Goal: Task Accomplishment & Management: Use online tool/utility

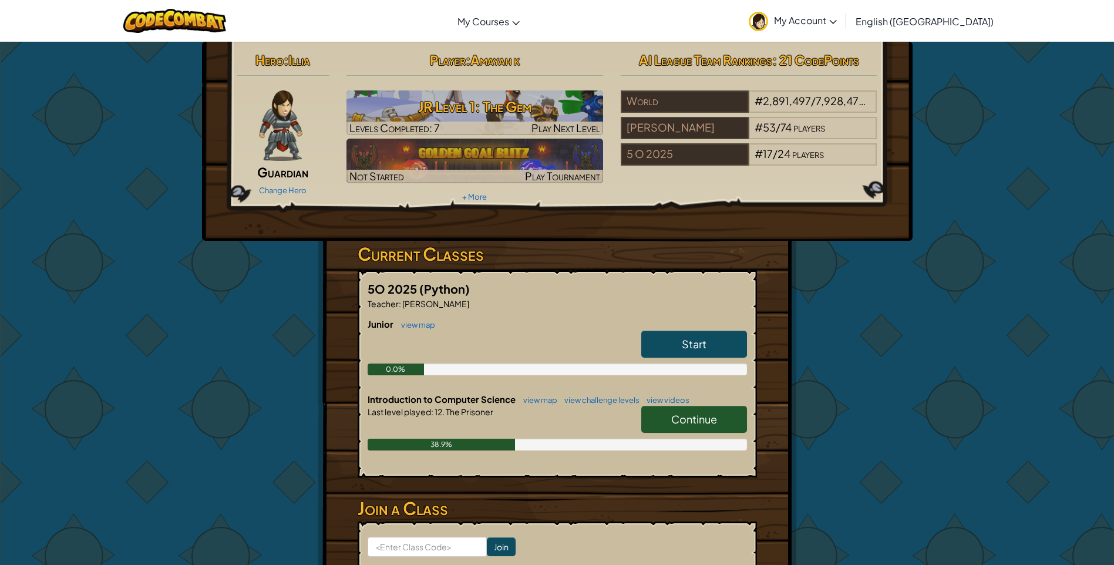
click at [717, 416] on link "Continue" at bounding box center [694, 419] width 106 height 27
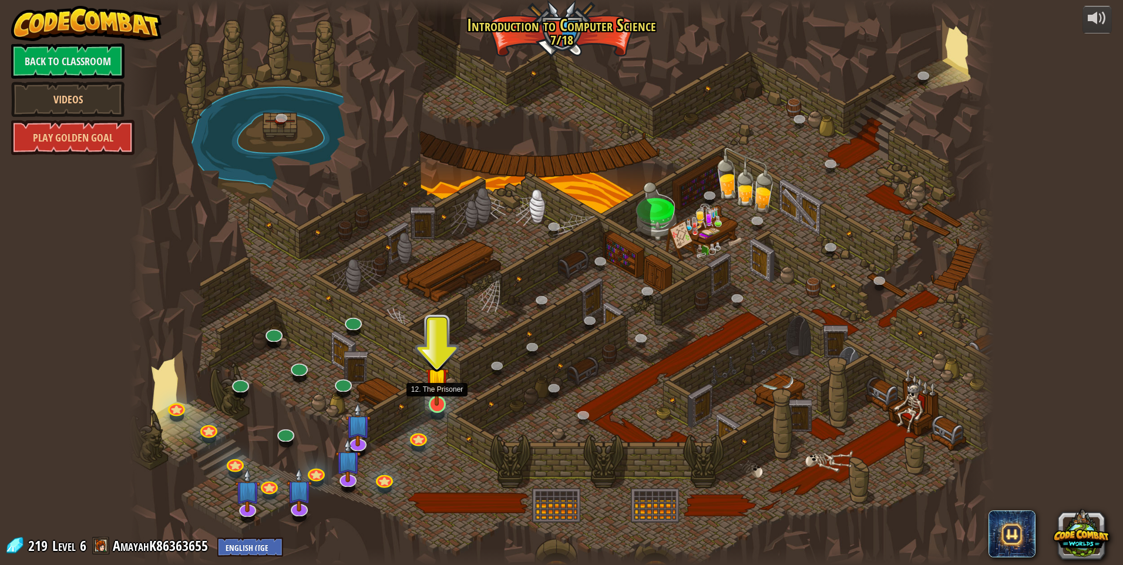
click at [436, 397] on img at bounding box center [436, 378] width 23 height 53
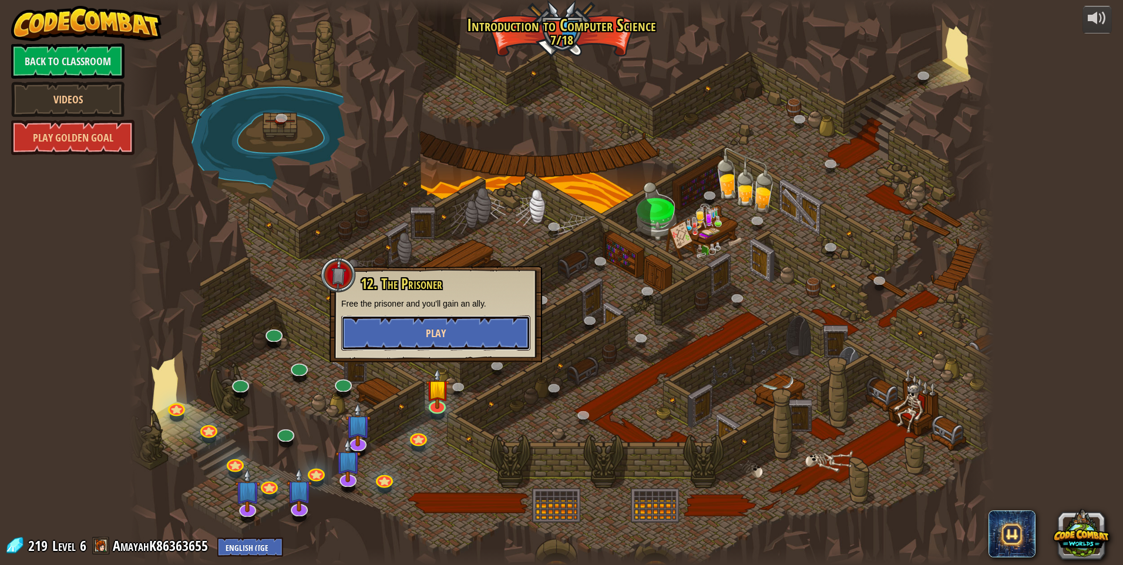
click at [466, 332] on button "Play" at bounding box center [435, 332] width 189 height 35
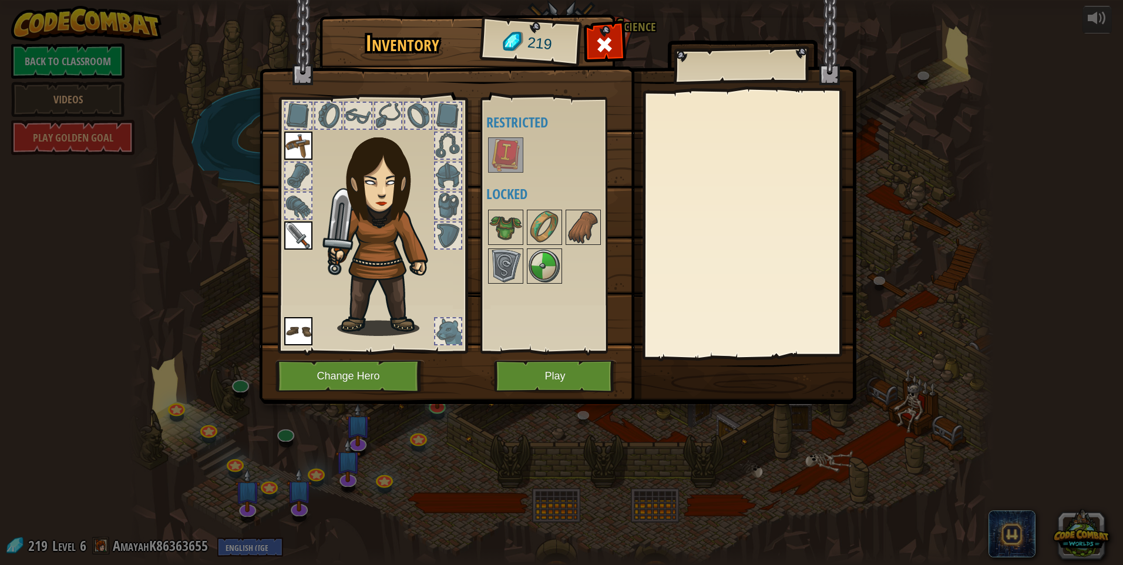
click at [498, 159] on img at bounding box center [505, 155] width 33 height 33
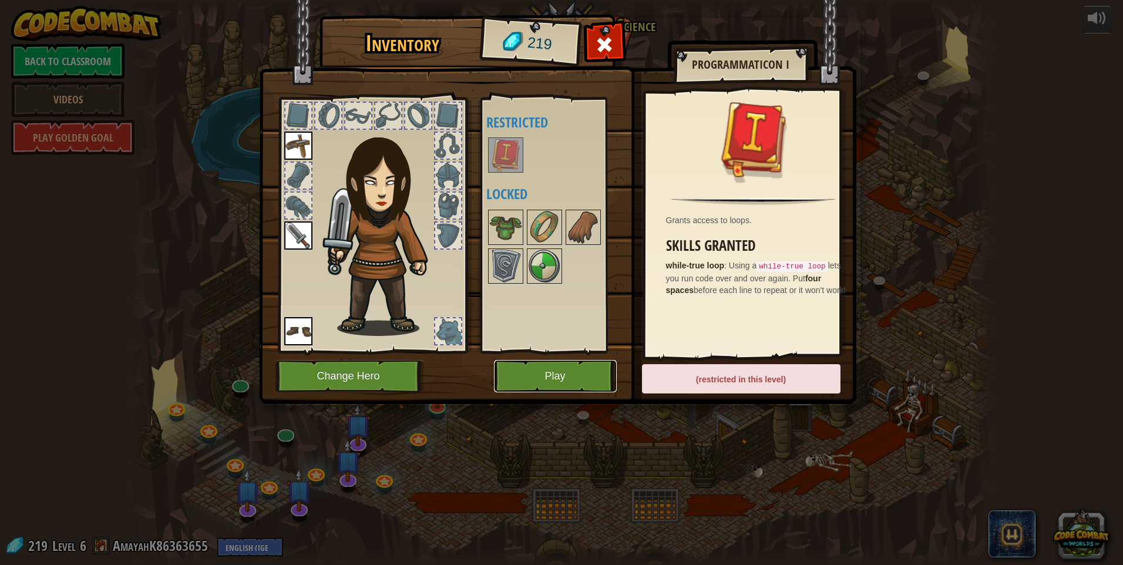
click at [549, 376] on button "Play" at bounding box center [555, 376] width 123 height 32
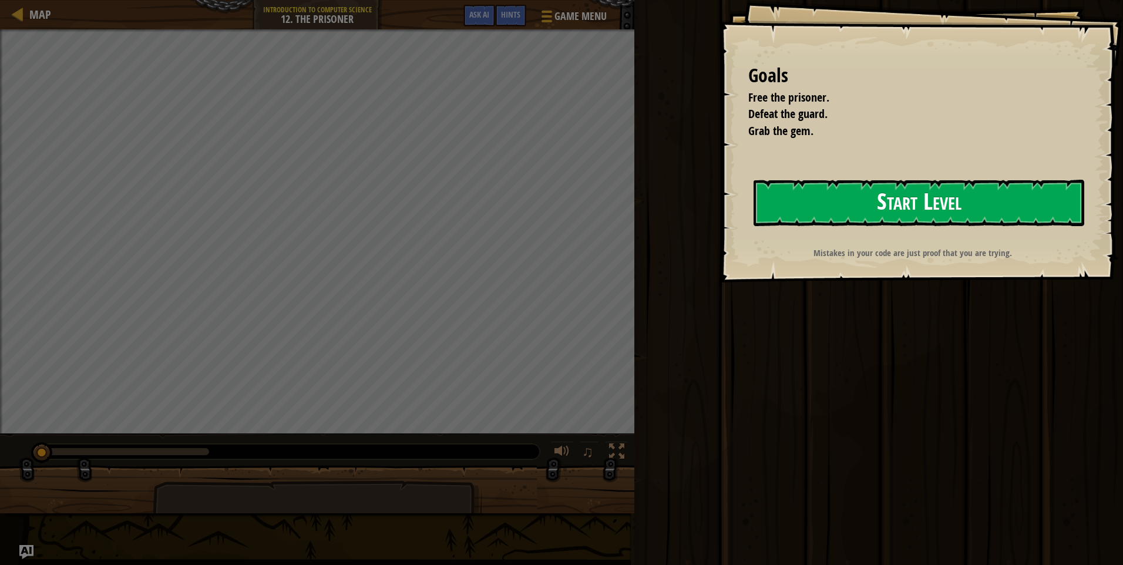
click at [898, 208] on button "Start Level" at bounding box center [918, 203] width 331 height 46
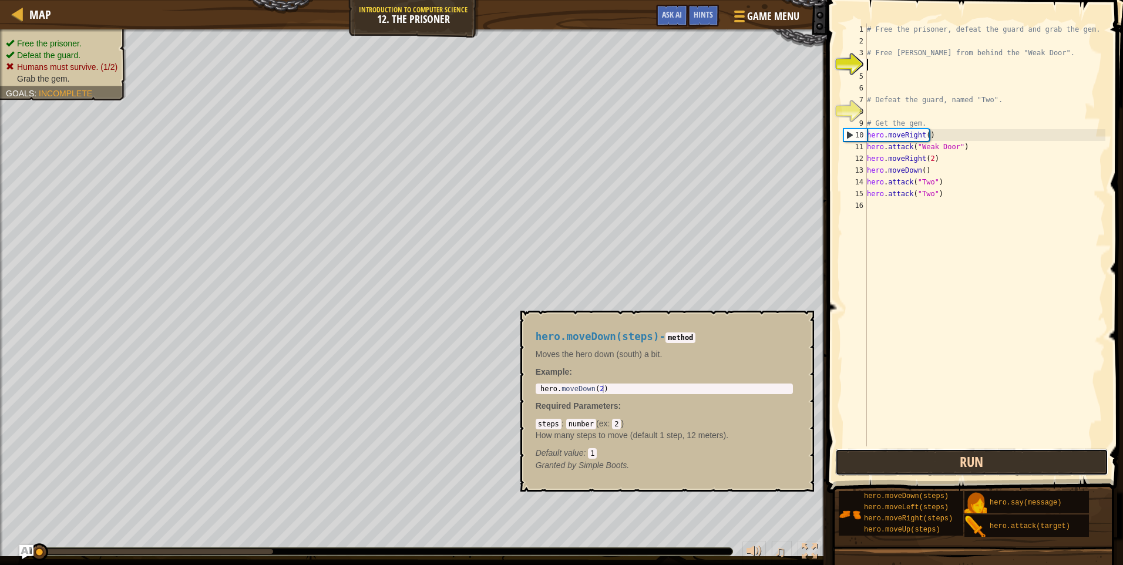
click at [973, 463] on button "Run" at bounding box center [972, 462] width 274 height 27
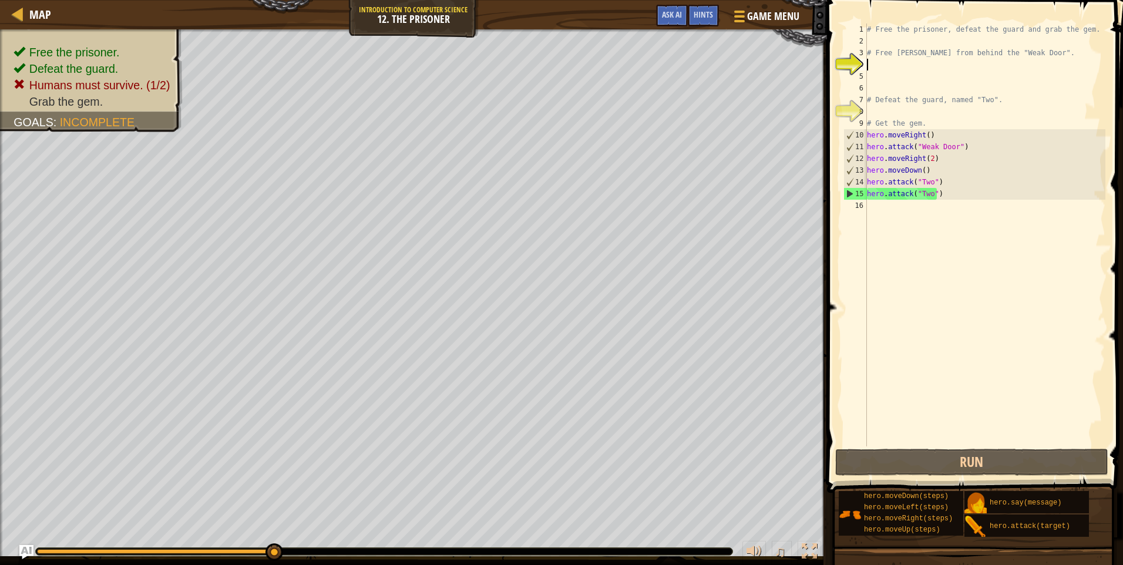
click at [868, 206] on div "# Free the prisoner, defeat the guard and grab the gem. # Free [PERSON_NAME] fr…" at bounding box center [984, 246] width 241 height 446
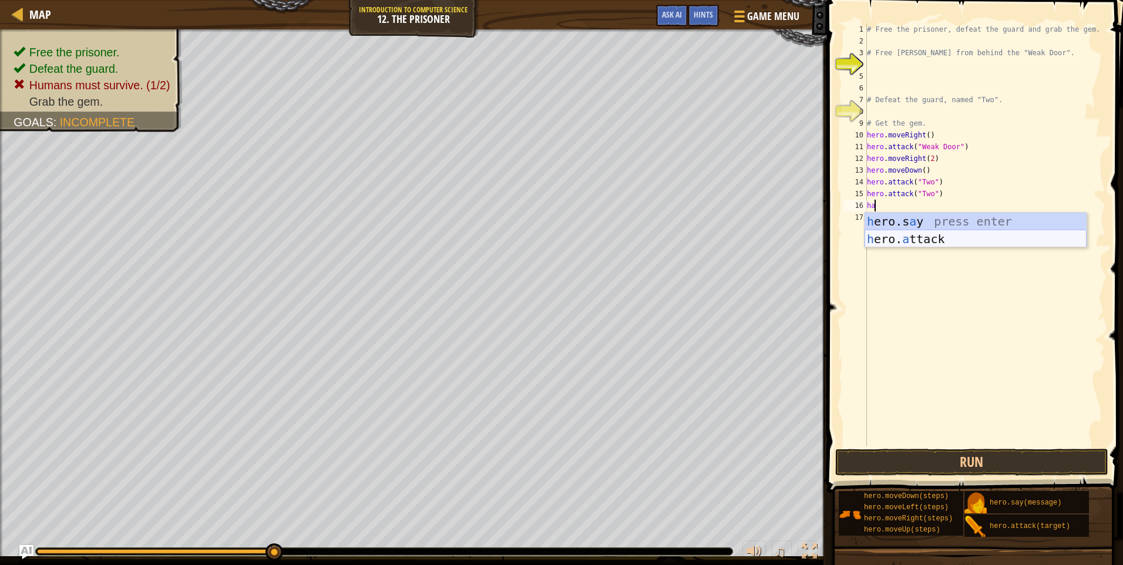
click at [938, 243] on div "h ero.s a y press enter h ero. a ttack press enter" at bounding box center [975, 248] width 222 height 70
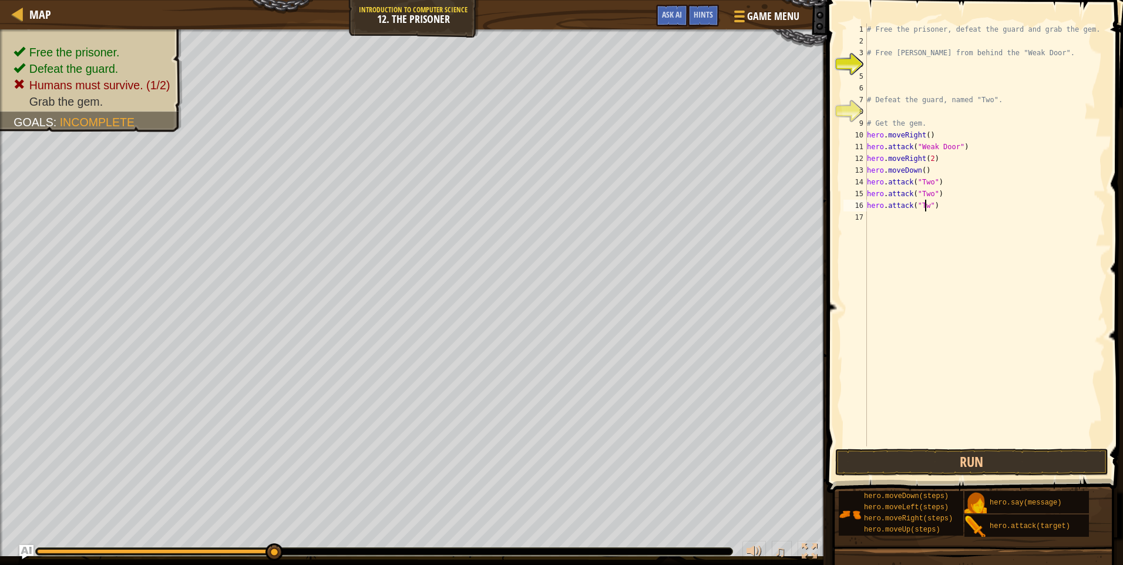
scroll to position [5, 5]
click at [993, 462] on button "Run" at bounding box center [972, 462] width 274 height 27
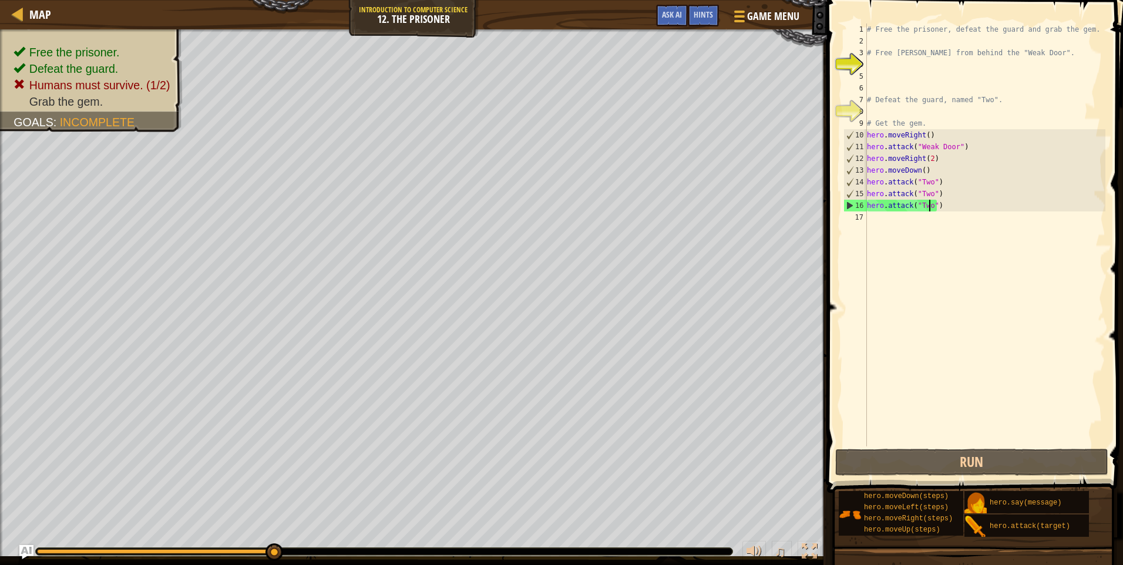
click at [919, 170] on div "# Free the prisoner, defeat the guard and grab the gem. # Free [PERSON_NAME] fr…" at bounding box center [984, 246] width 241 height 446
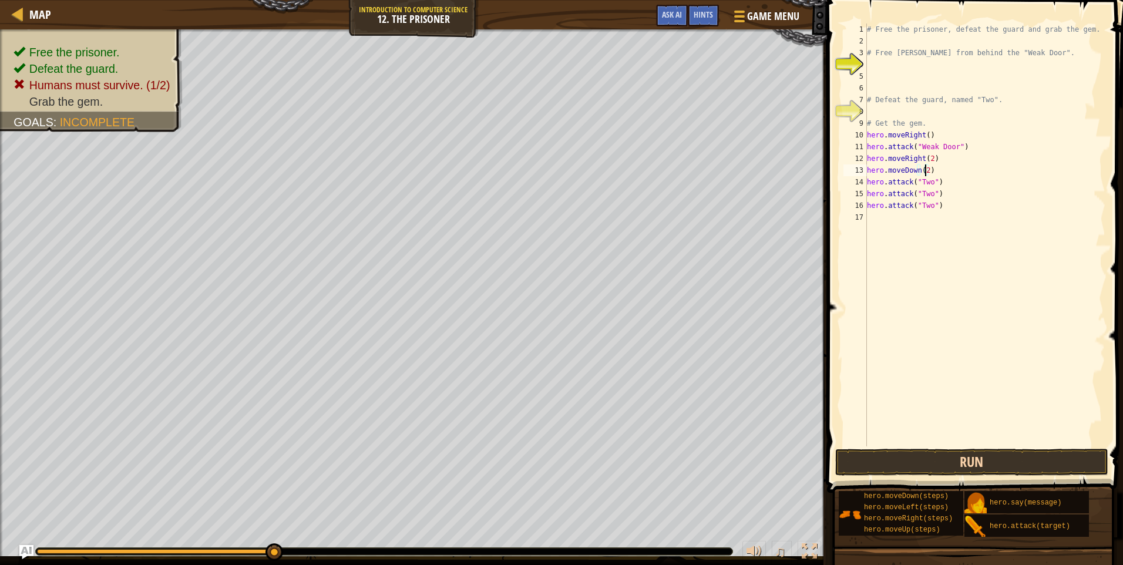
type textarea "hero.moveDown(2)"
click at [951, 459] on button "Run" at bounding box center [972, 462] width 274 height 27
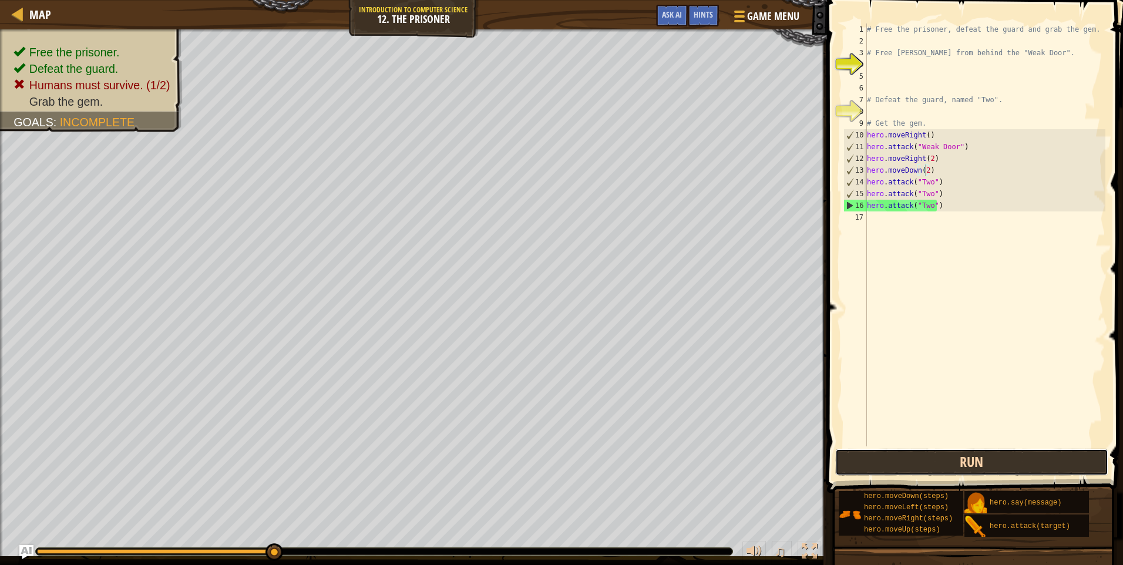
click at [1063, 457] on button "Run" at bounding box center [972, 462] width 274 height 27
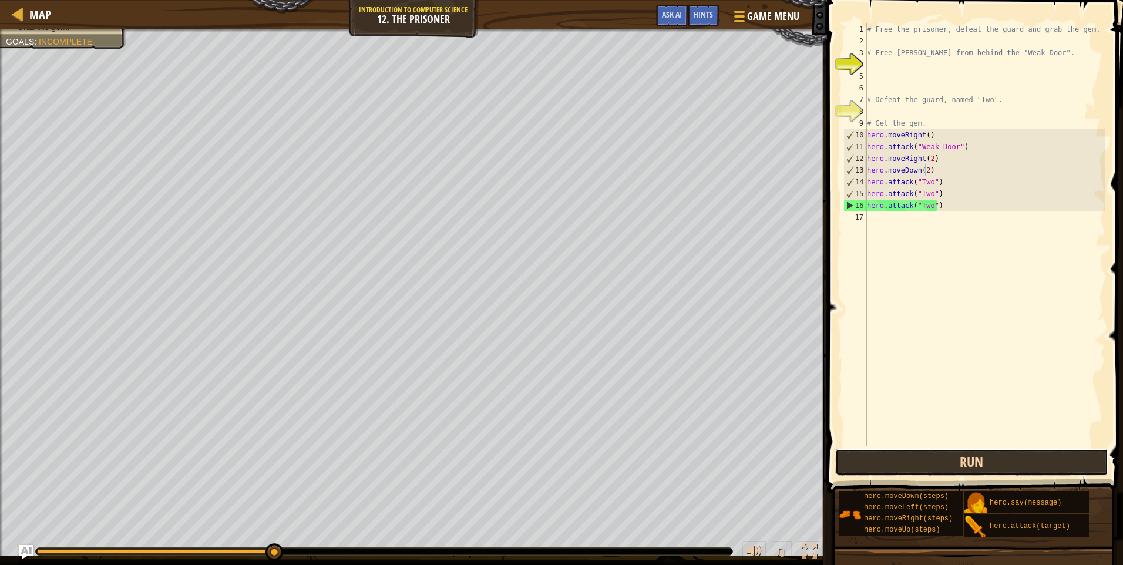
click at [974, 460] on button "Run" at bounding box center [972, 462] width 274 height 27
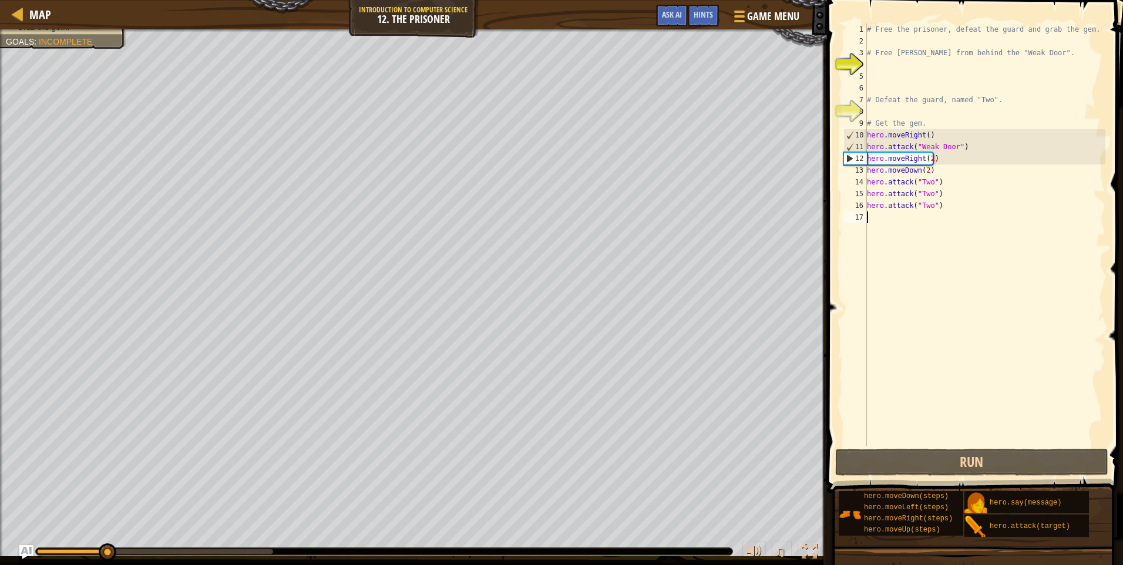
click at [870, 218] on div "# Free the prisoner, defeat the guard and grab the gem. # Free [PERSON_NAME] fr…" at bounding box center [984, 246] width 241 height 446
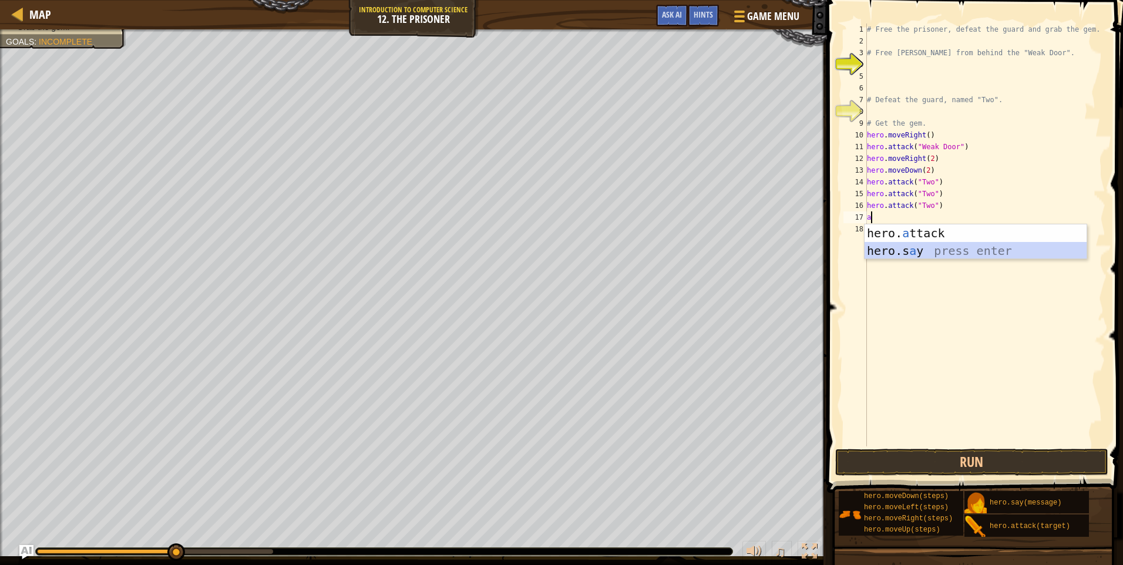
click at [915, 255] on div "hero. a ttack press enter hero.s a y press enter" at bounding box center [975, 259] width 222 height 70
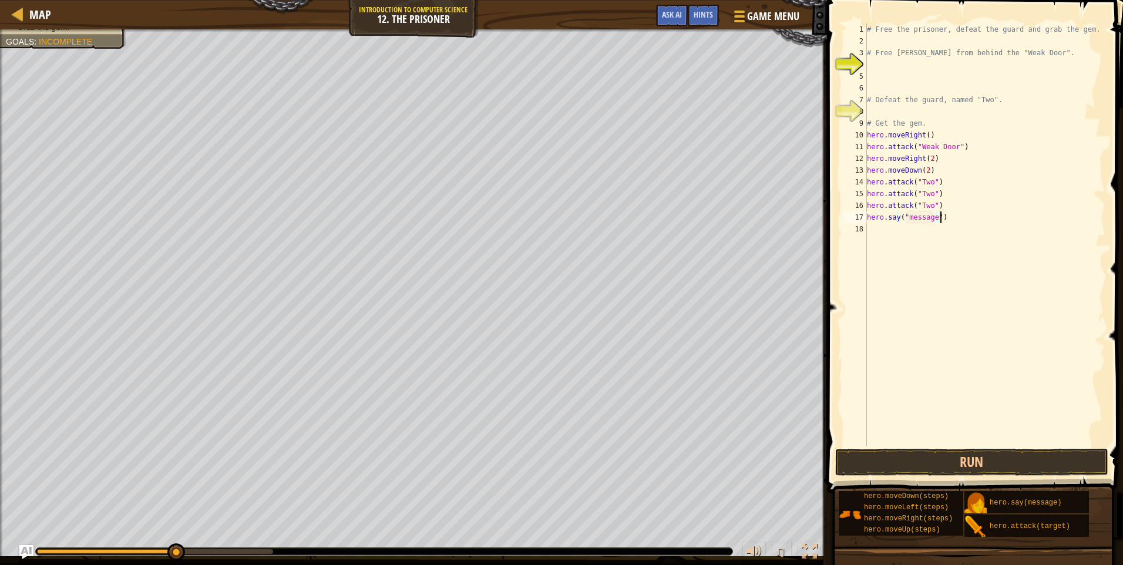
click at [945, 215] on div "# Free the prisoner, defeat the guard and grab the gem. # Free [PERSON_NAME] fr…" at bounding box center [984, 246] width 241 height 446
type textarea "h"
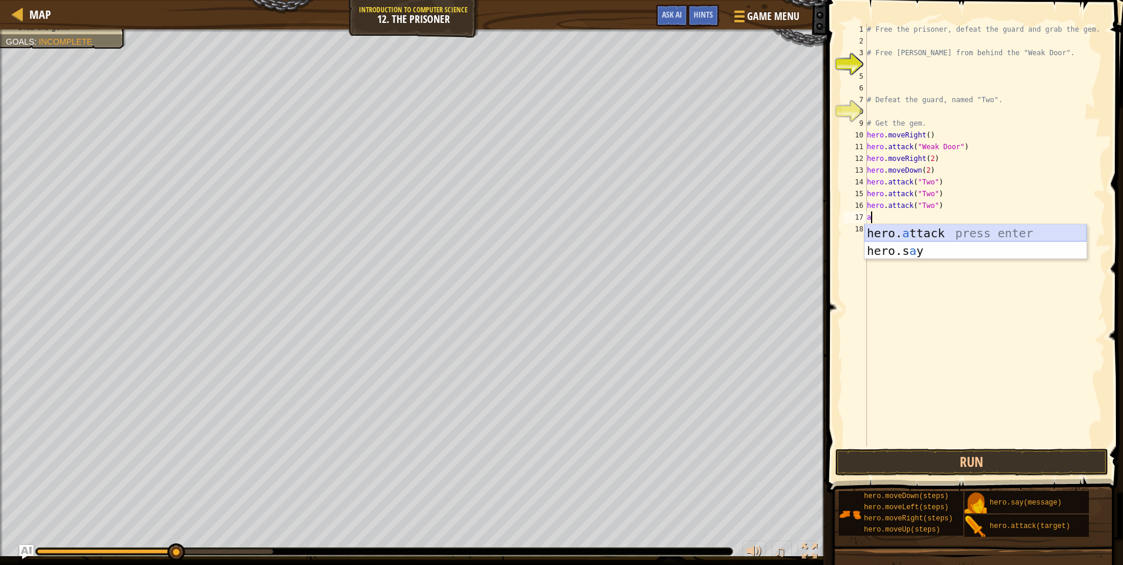
click at [938, 231] on div "hero. a ttack press enter hero.s a y press enter" at bounding box center [975, 259] width 222 height 70
type textarea "hero.attack("Two")"
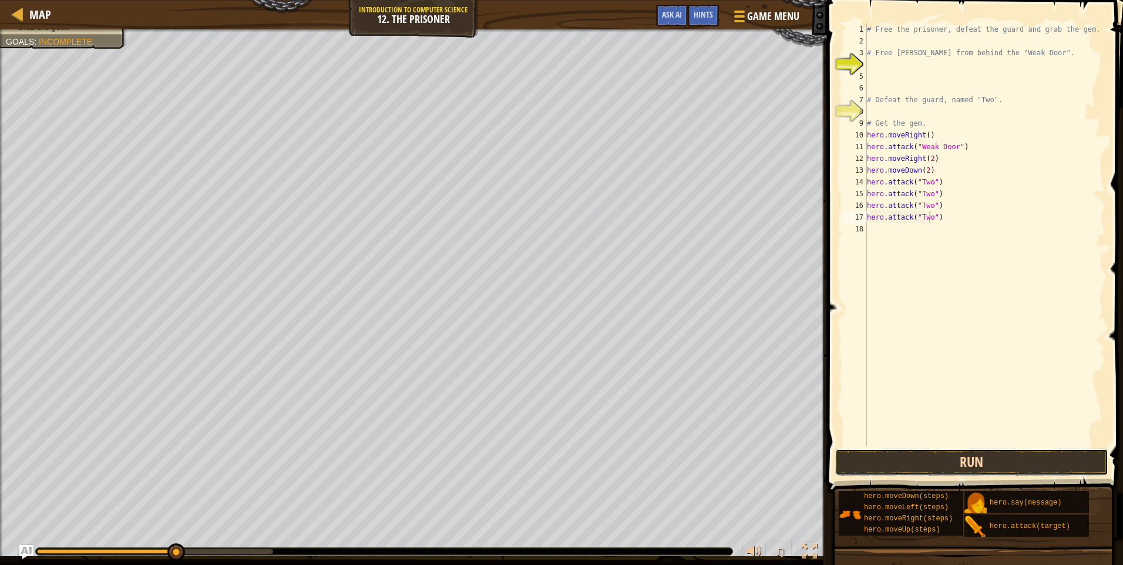
click at [1023, 451] on button "Run" at bounding box center [972, 462] width 274 height 27
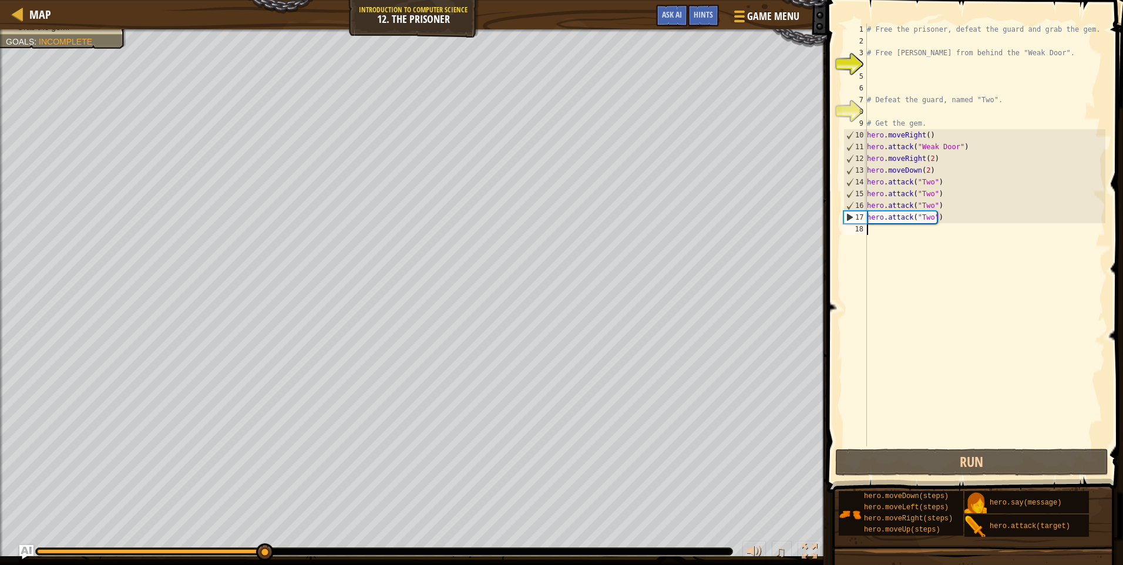
click at [872, 227] on div "# Free the prisoner, defeat the guard and grab the gem. # Free [PERSON_NAME] fr…" at bounding box center [984, 246] width 241 height 446
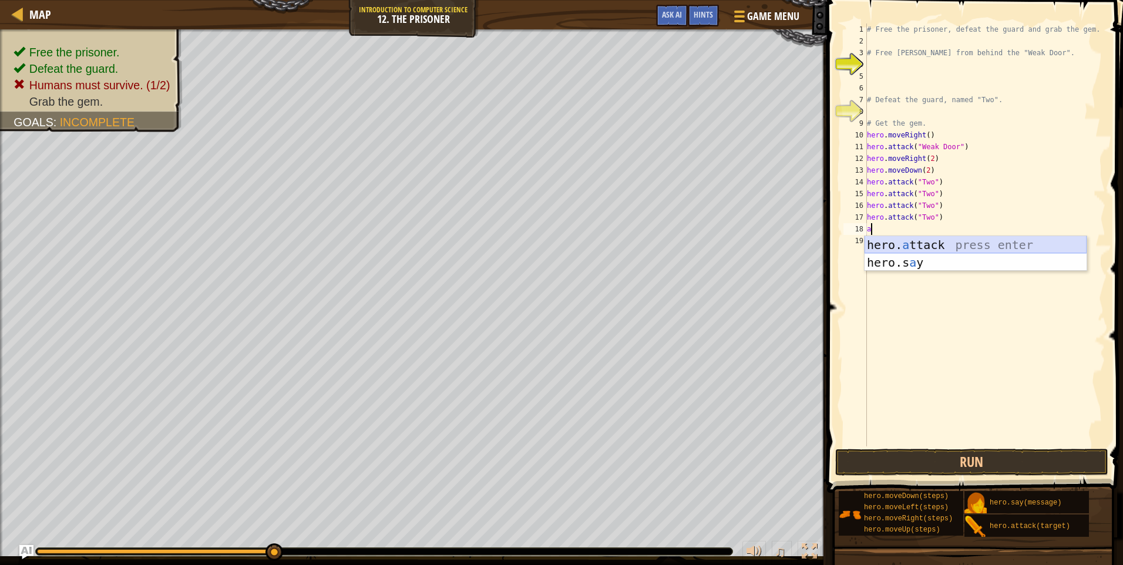
click at [919, 246] on div "hero. a ttack press enter hero.s a y press enter" at bounding box center [975, 271] width 222 height 70
type textarea "hero.attack("Two")"
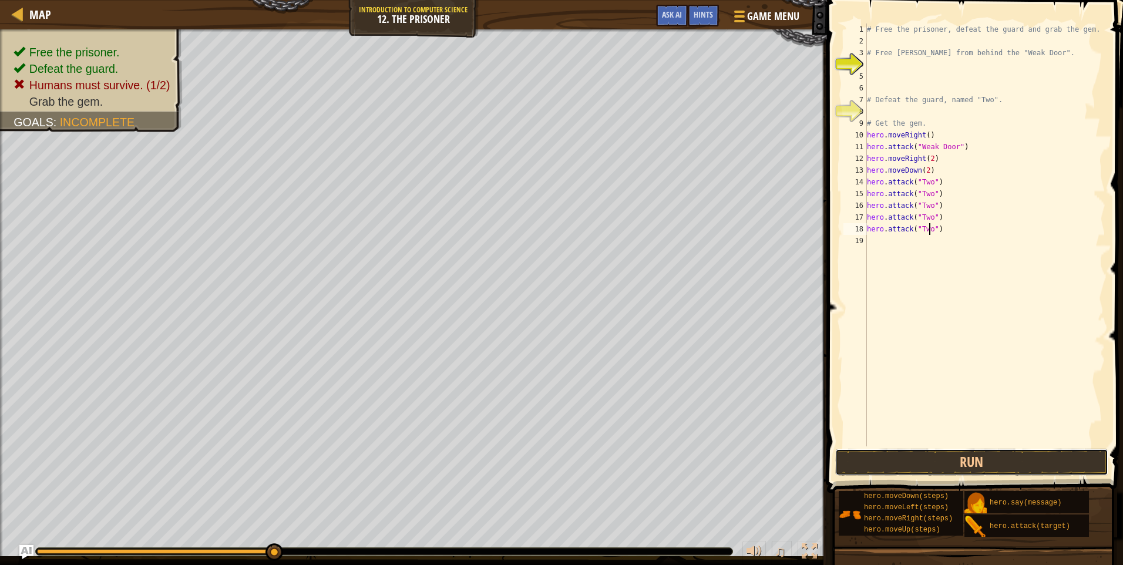
drag, startPoint x: 963, startPoint y: 467, endPoint x: 948, endPoint y: 419, distance: 50.5
click at [963, 463] on button "Run" at bounding box center [972, 462] width 274 height 27
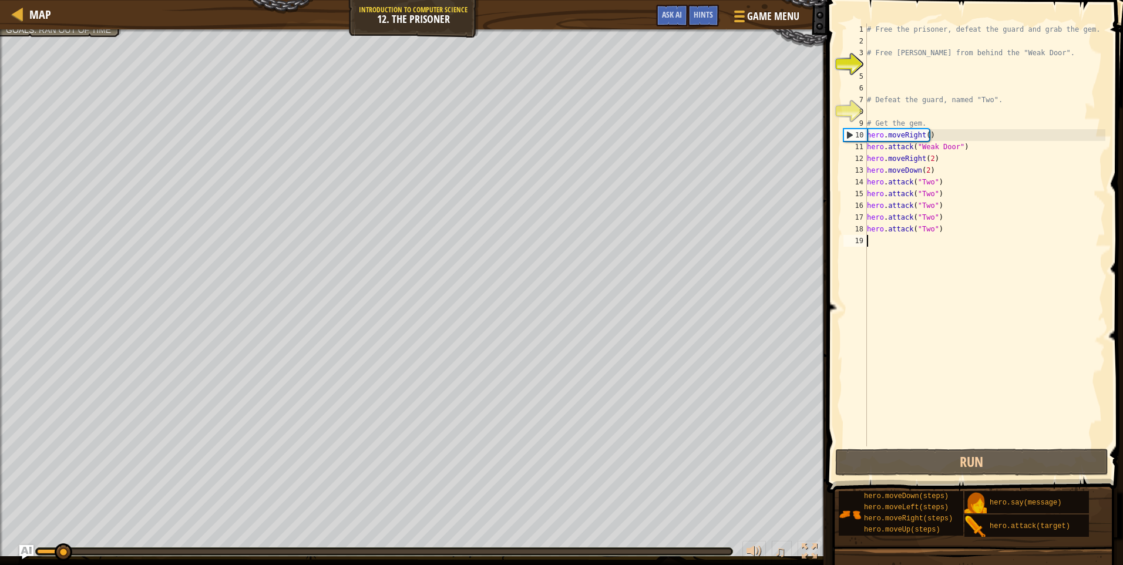
click at [871, 243] on div "# Free the prisoner, defeat the guard and grab the gem. # Free [PERSON_NAME] fr…" at bounding box center [984, 246] width 241 height 446
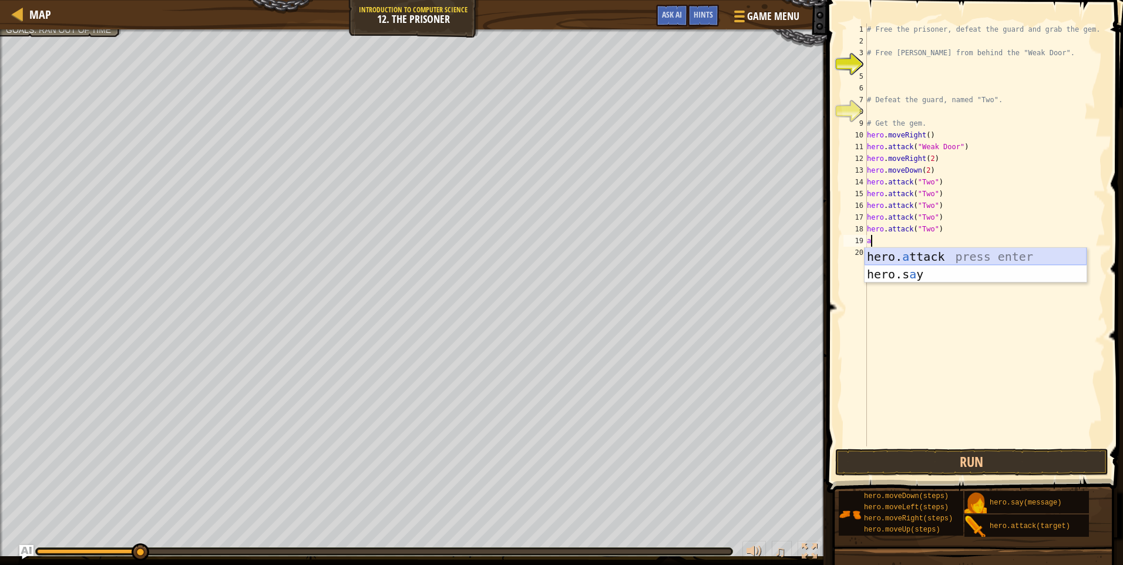
click at [909, 254] on div "hero. a ttack press enter hero.s a y press enter" at bounding box center [975, 283] width 222 height 70
type textarea "hero.attack("Two")"
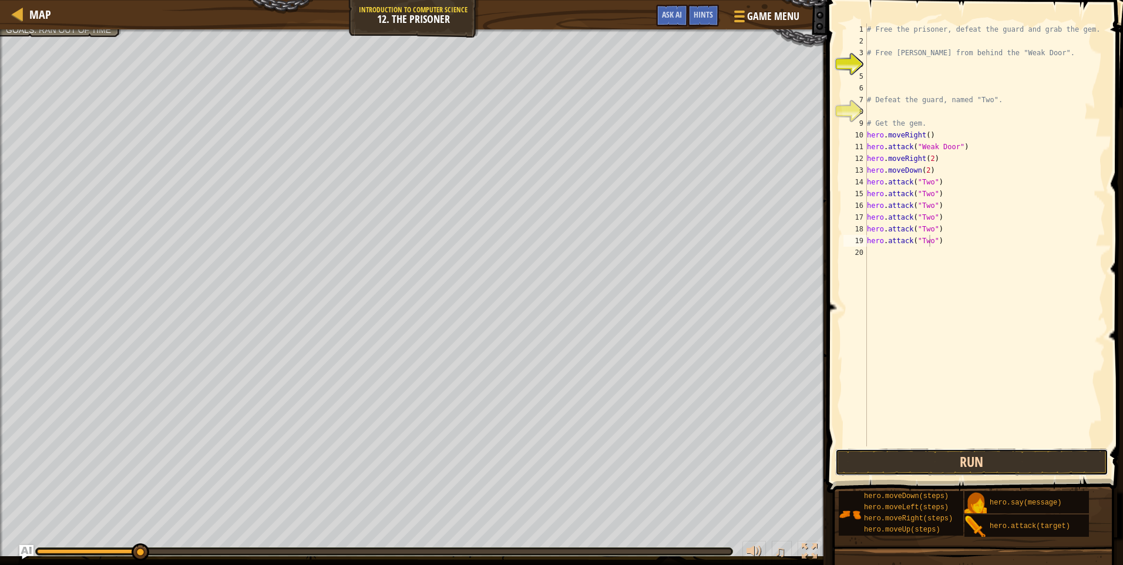
click at [996, 464] on button "Run" at bounding box center [972, 462] width 274 height 27
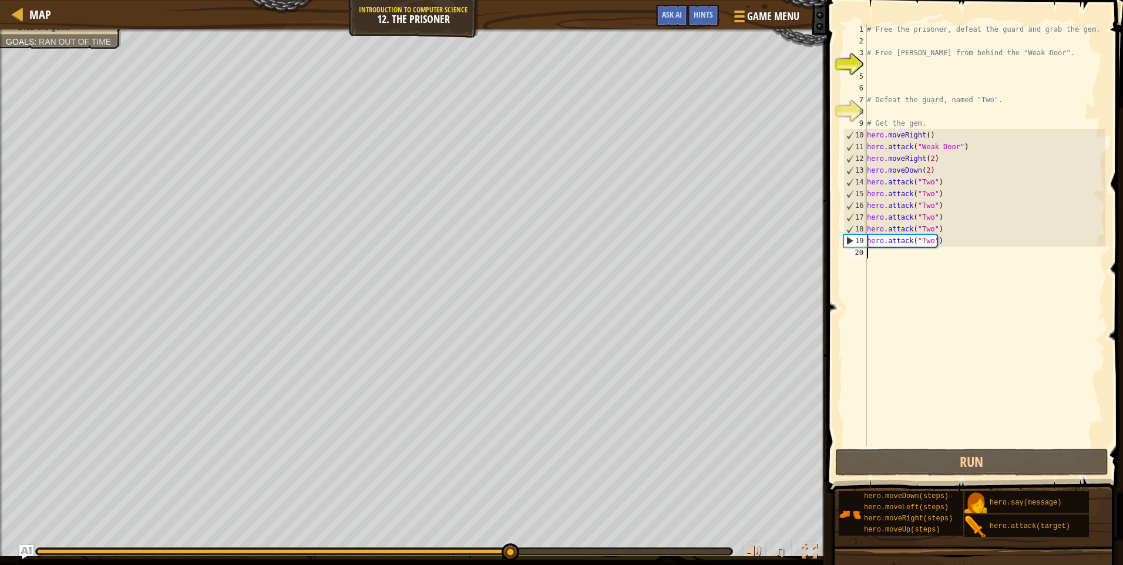
click at [874, 256] on div "# Free the prisoner, defeat the guard and grab the gem. # Free [PERSON_NAME] fr…" at bounding box center [984, 246] width 241 height 446
type textarea "m"
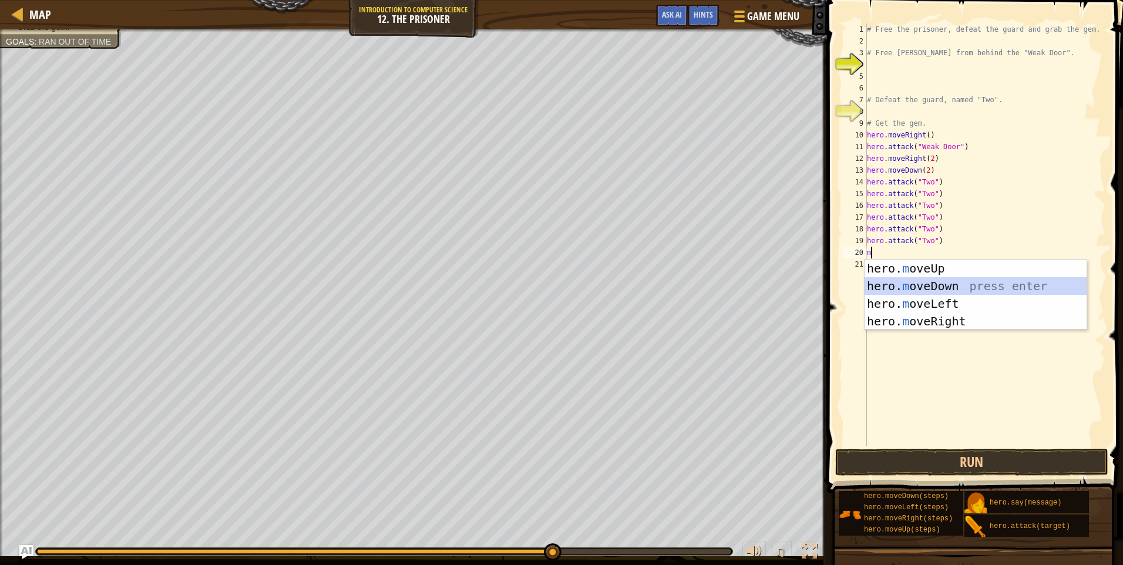
click at [908, 284] on div "hero. m oveUp press enter hero. m oveDown press enter hero. m oveLeft press ent…" at bounding box center [975, 313] width 222 height 106
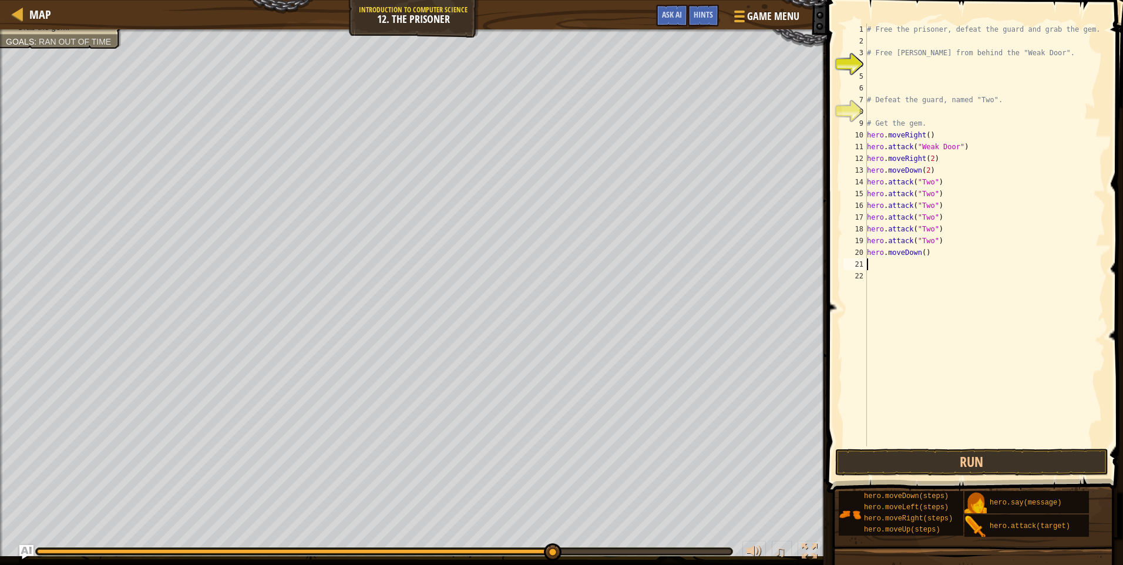
type textarea "m"
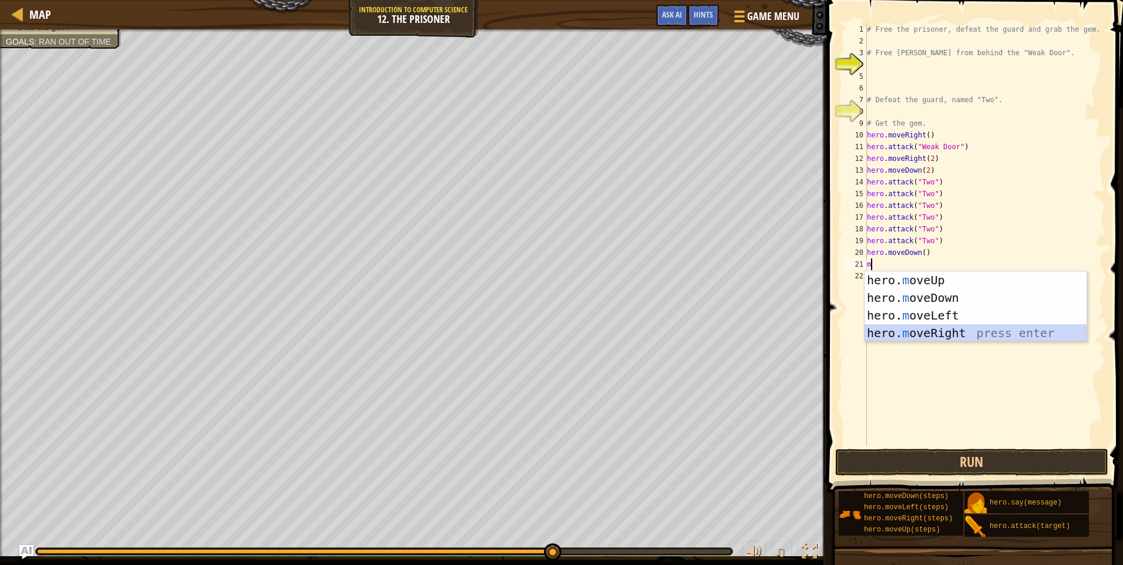
drag, startPoint x: 922, startPoint y: 338, endPoint x: 931, endPoint y: 412, distance: 74.5
click at [922, 339] on div "hero. m oveUp press enter hero. m oveDown press enter hero. m oveLeft press ent…" at bounding box center [975, 324] width 222 height 106
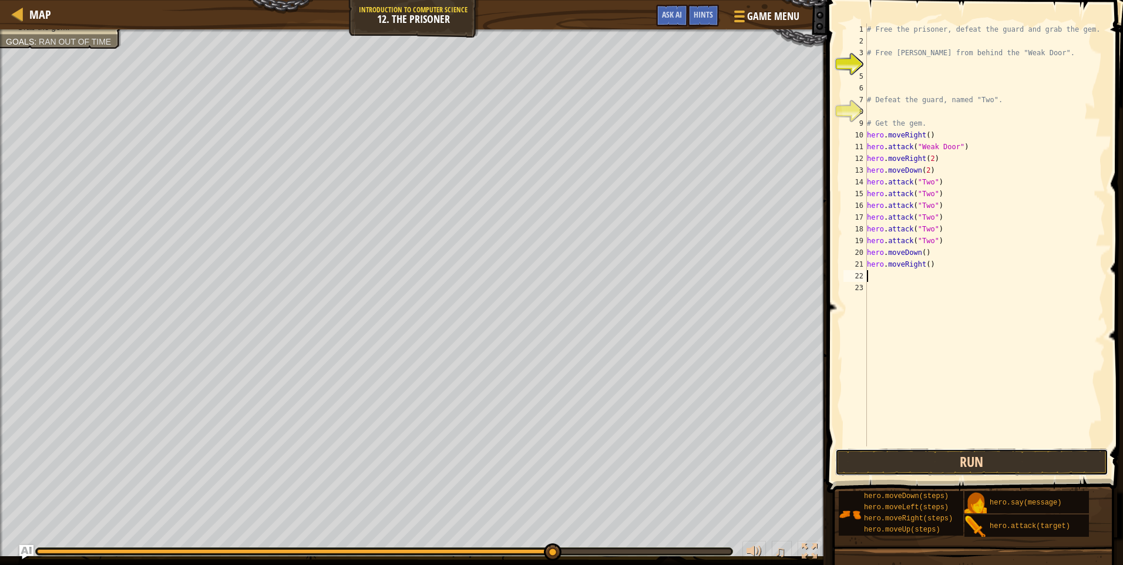
click at [935, 466] on button "Run" at bounding box center [972, 462] width 274 height 27
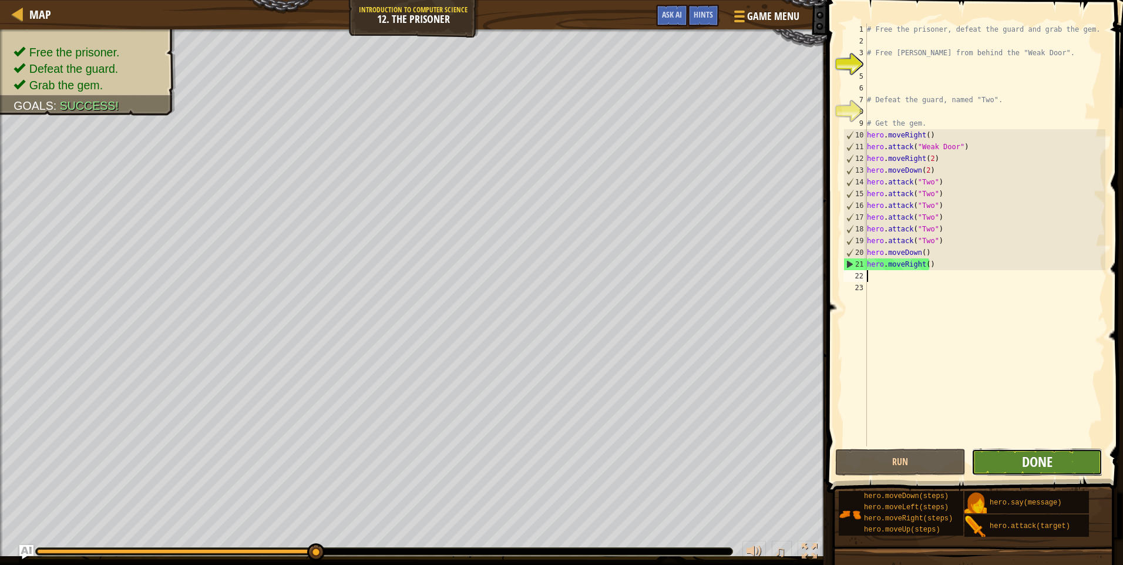
click at [1044, 460] on span "Done" at bounding box center [1037, 461] width 31 height 19
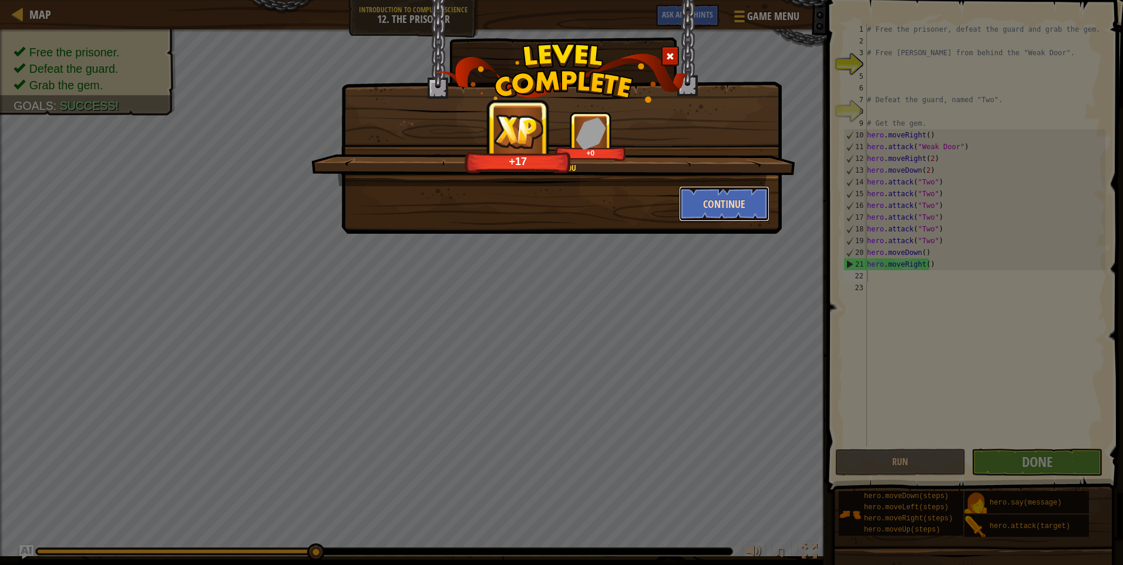
click at [724, 199] on button "Continue" at bounding box center [724, 203] width 91 height 35
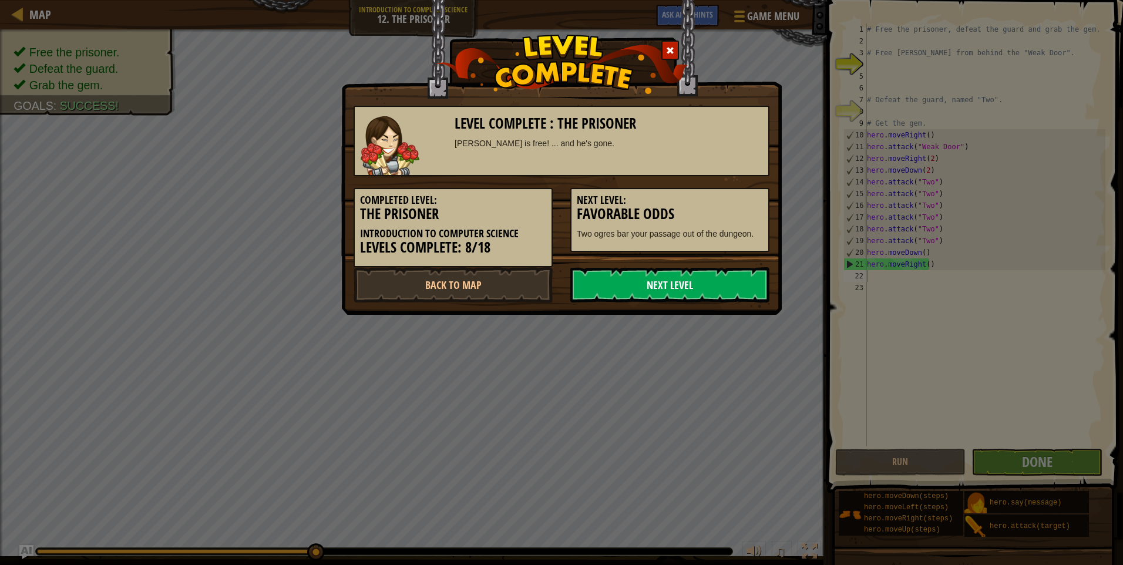
click at [666, 287] on link "Next Level" at bounding box center [669, 284] width 199 height 35
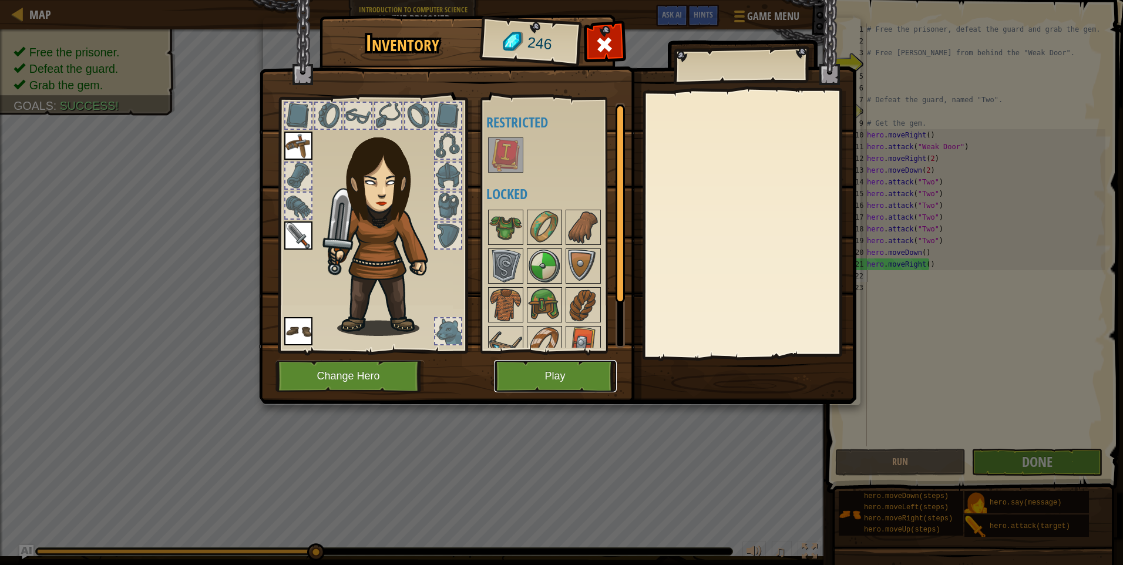
click at [565, 370] on button "Play" at bounding box center [555, 376] width 123 height 32
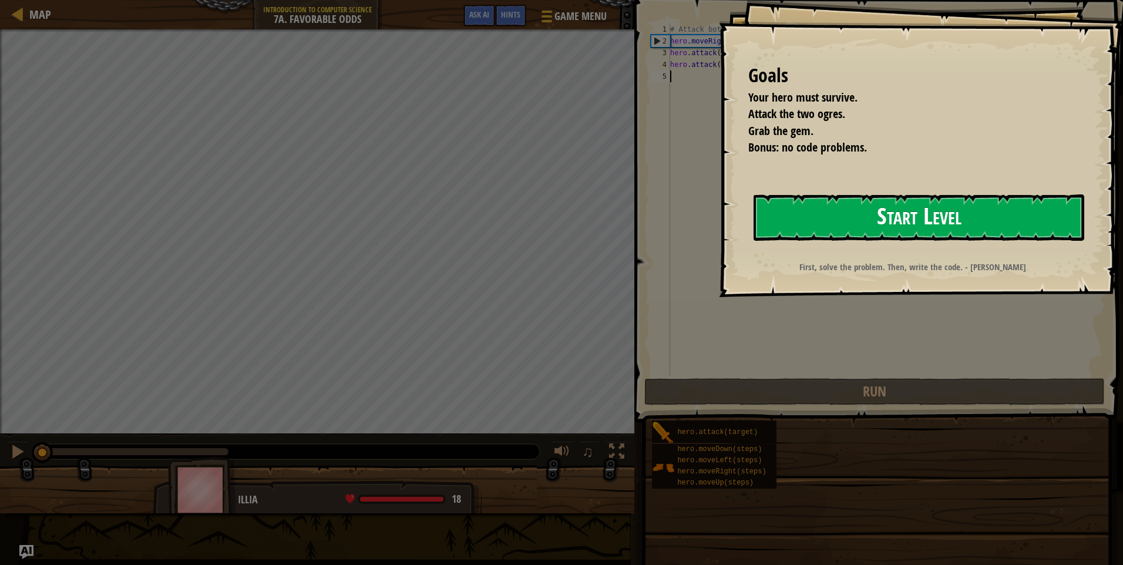
click at [869, 211] on button "Start Level" at bounding box center [918, 217] width 331 height 46
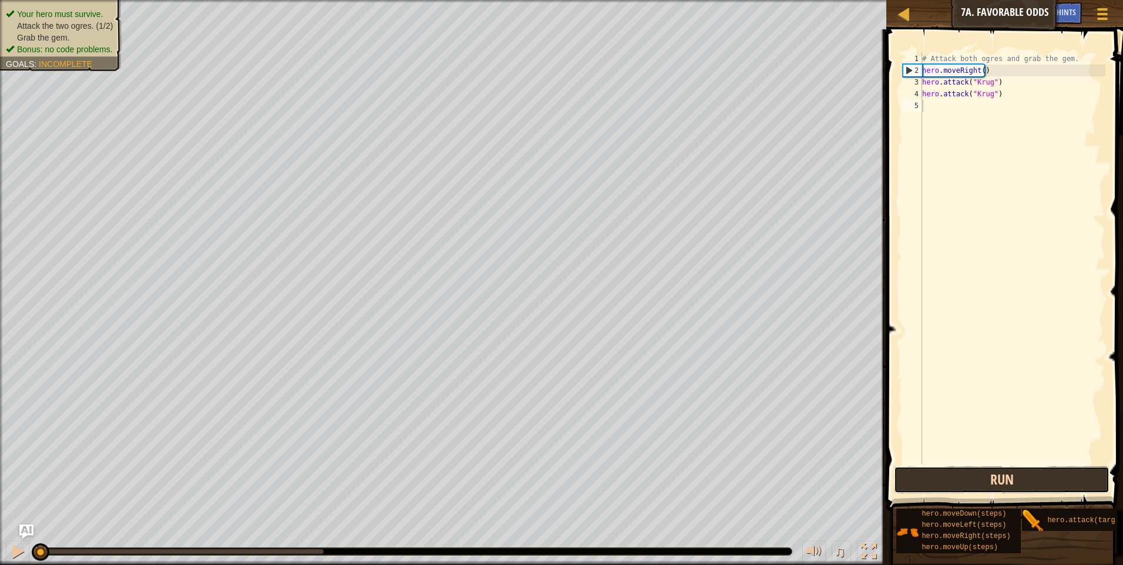
click at [1035, 476] on button "Run" at bounding box center [1001, 479] width 215 height 27
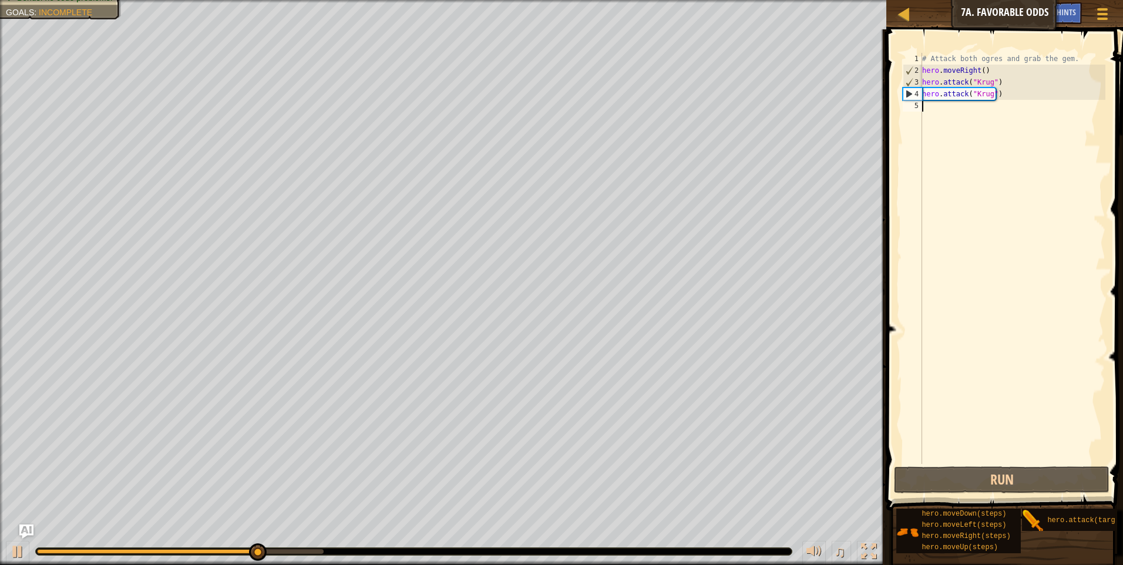
type textarea "m"
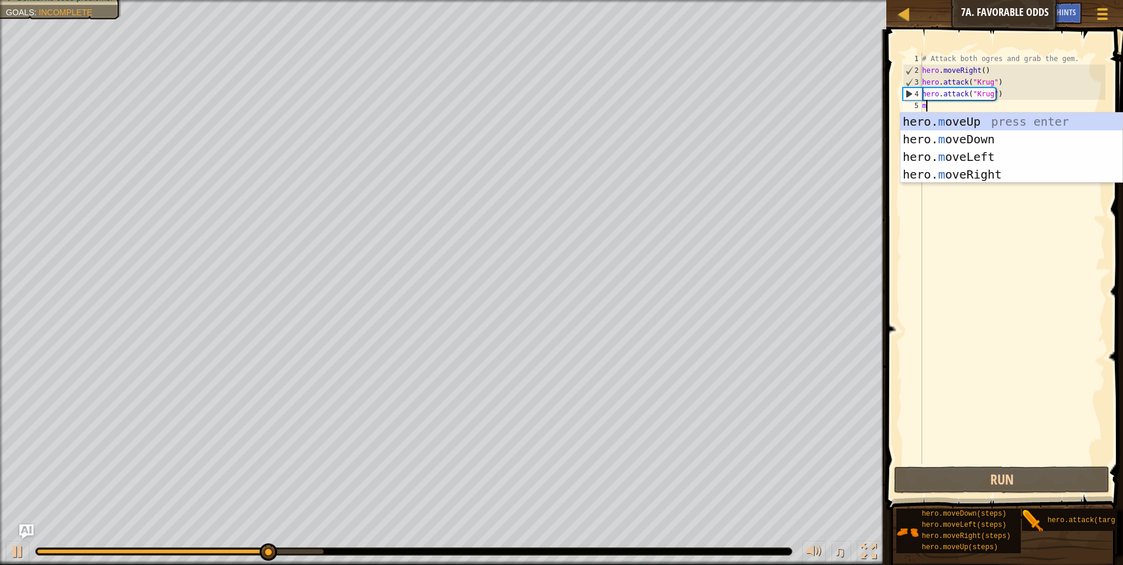
scroll to position [5, 0]
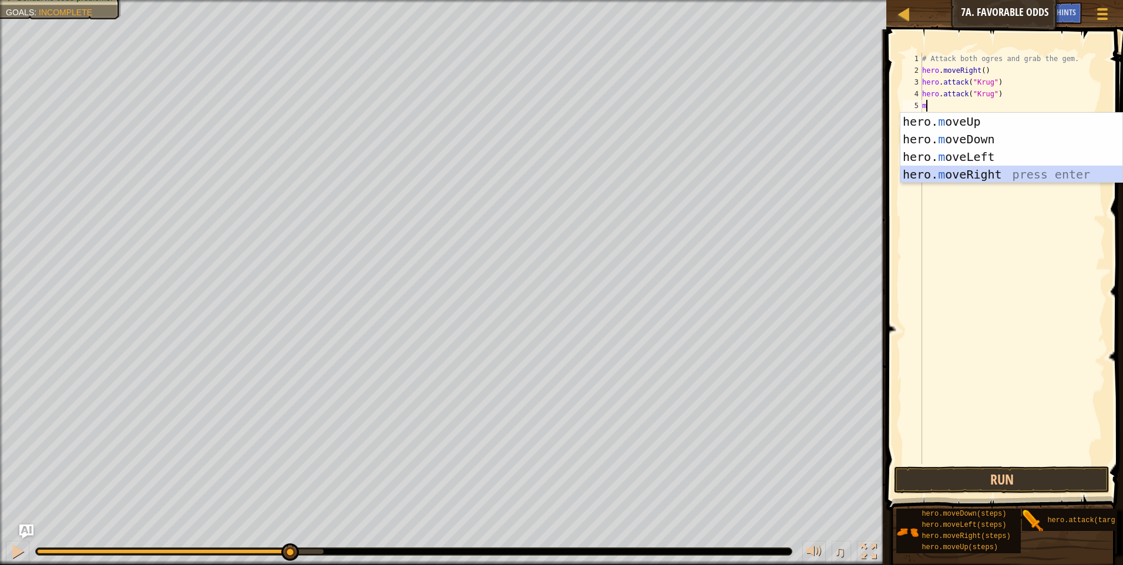
click at [968, 168] on div "hero. m oveUp press enter hero. m oveDown press enter hero. m oveLeft press ent…" at bounding box center [1011, 166] width 222 height 106
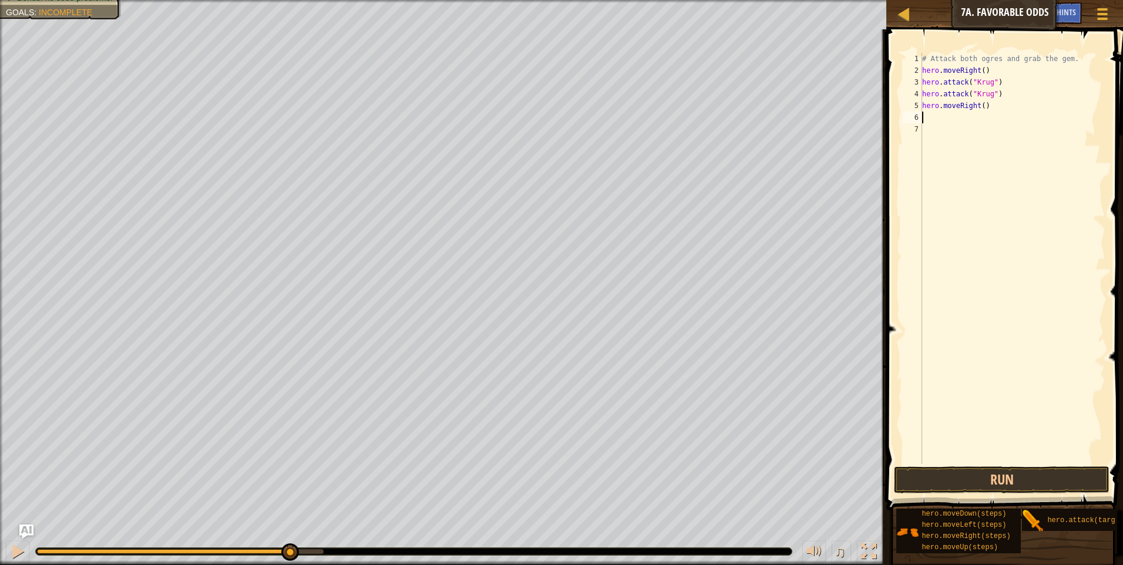
type textarea "m"
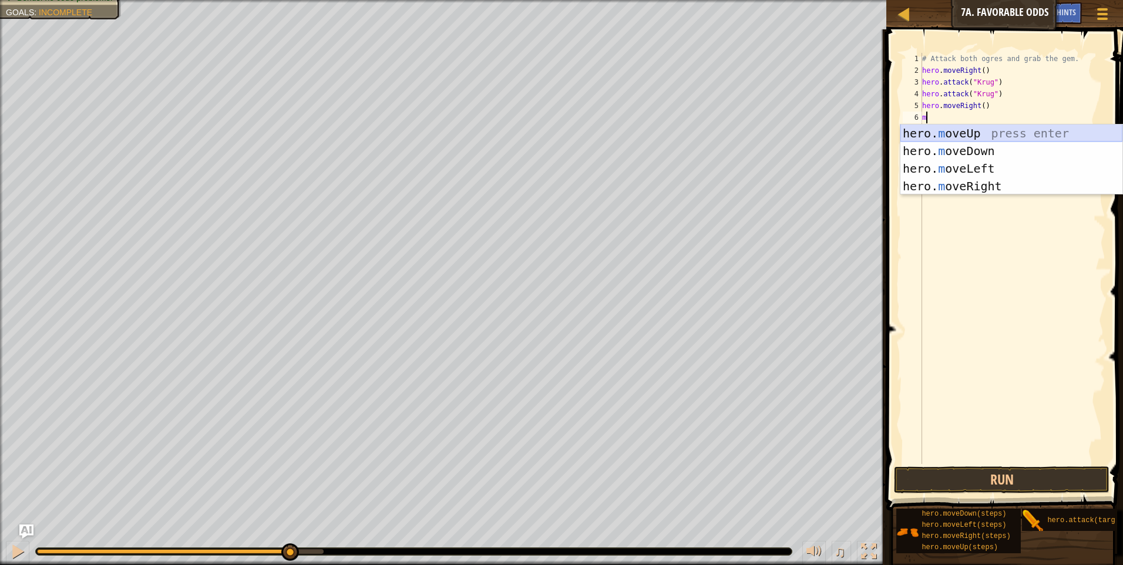
click at [965, 126] on div "hero. m oveUp press enter hero. m oveDown press enter hero. m oveLeft press ent…" at bounding box center [1011, 177] width 222 height 106
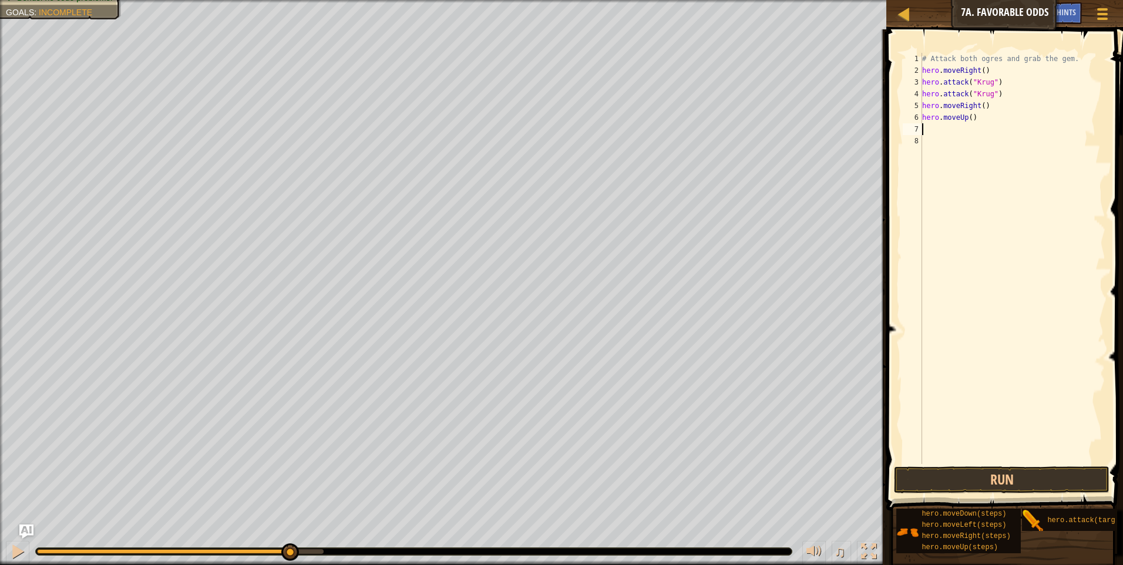
type textarea "m"
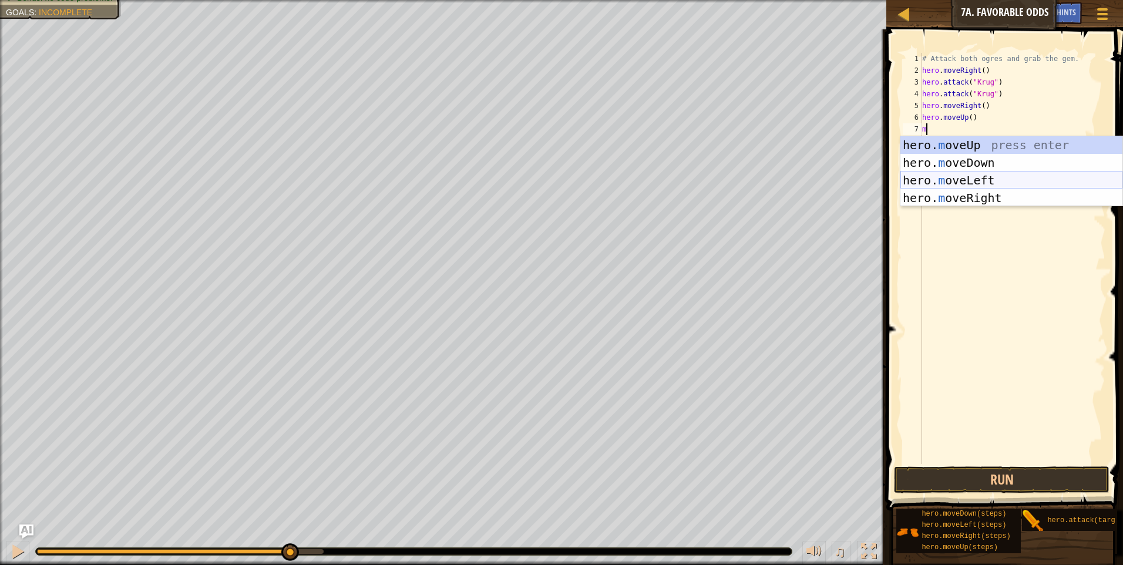
click at [960, 179] on div "hero. m oveUp press enter hero. m oveDown press enter hero. m oveLeft press ent…" at bounding box center [1011, 189] width 222 height 106
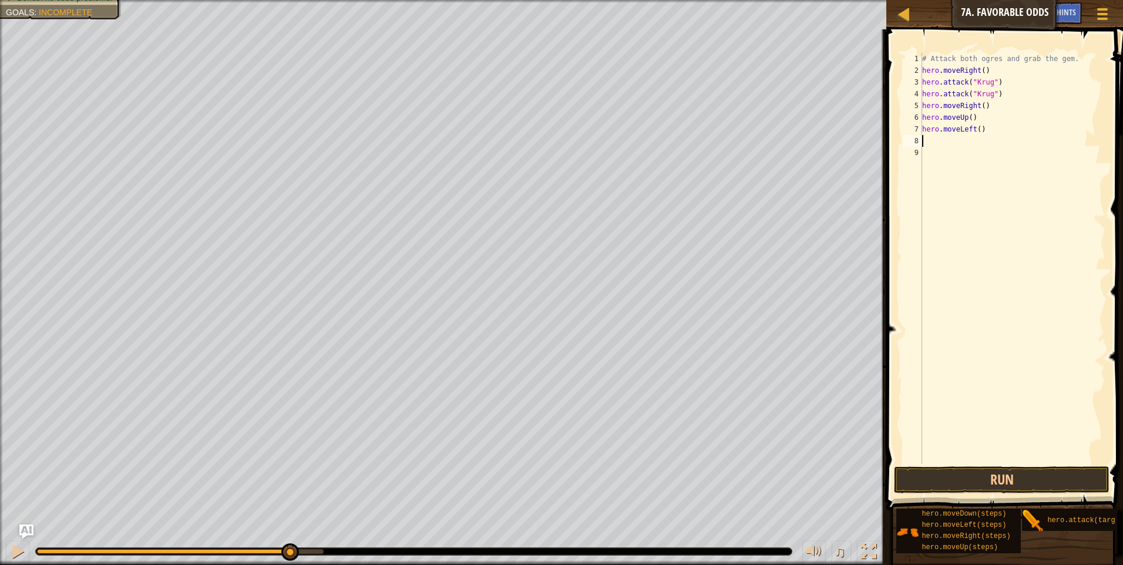
click at [973, 130] on div "# Attack both ogres and grab the gem. hero . moveRight ( ) hero . attack ( "[PE…" at bounding box center [1012, 270] width 186 height 434
click at [975, 130] on div "# Attack both ogres and grab the gem. hero . moveRight ( ) hero . attack ( "[PE…" at bounding box center [1012, 270] width 186 height 434
type textarea "hero.moveLeft(2)"
click at [909, 149] on div "9" at bounding box center [911, 153] width 19 height 12
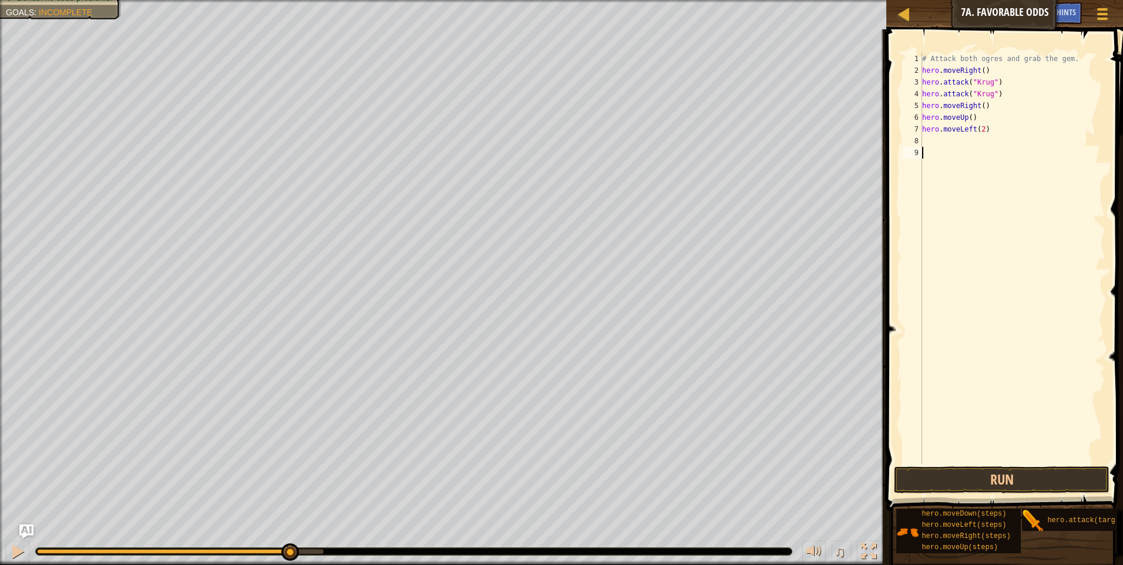
scroll to position [5, 0]
click at [921, 141] on div "8" at bounding box center [911, 141] width 19 height 12
click at [1000, 154] on div "hero. a ttack press enter" at bounding box center [1011, 174] width 222 height 53
type textarea "hero.attack("Grump")"
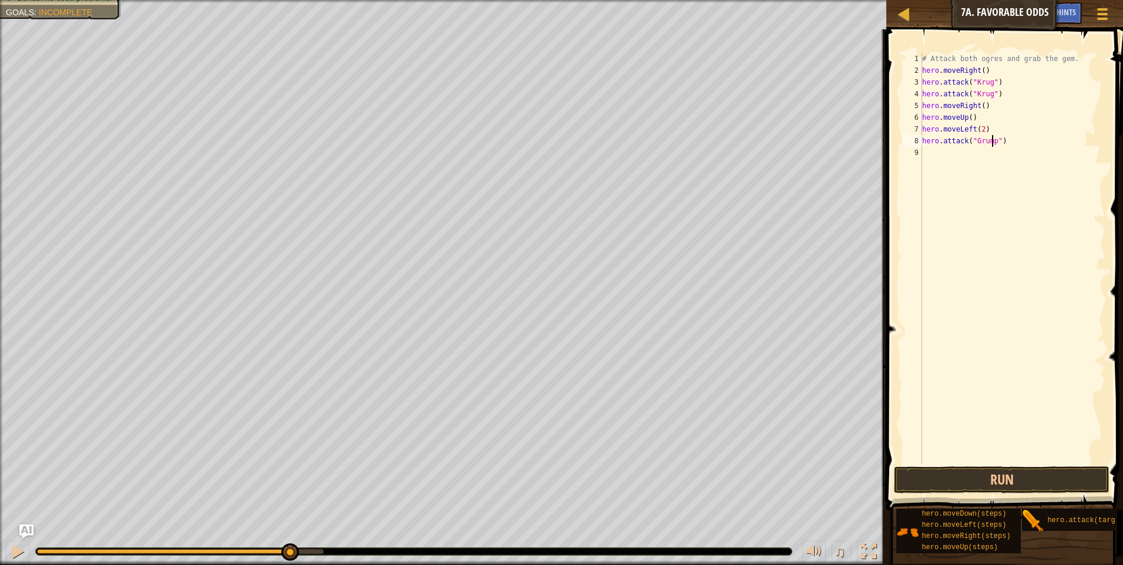
scroll to position [5, 0]
click at [1019, 170] on div "hero. a ttack press enter" at bounding box center [1011, 186] width 222 height 53
type textarea "hero.attack("Grump")"
click at [1063, 483] on button "Run" at bounding box center [1001, 479] width 215 height 27
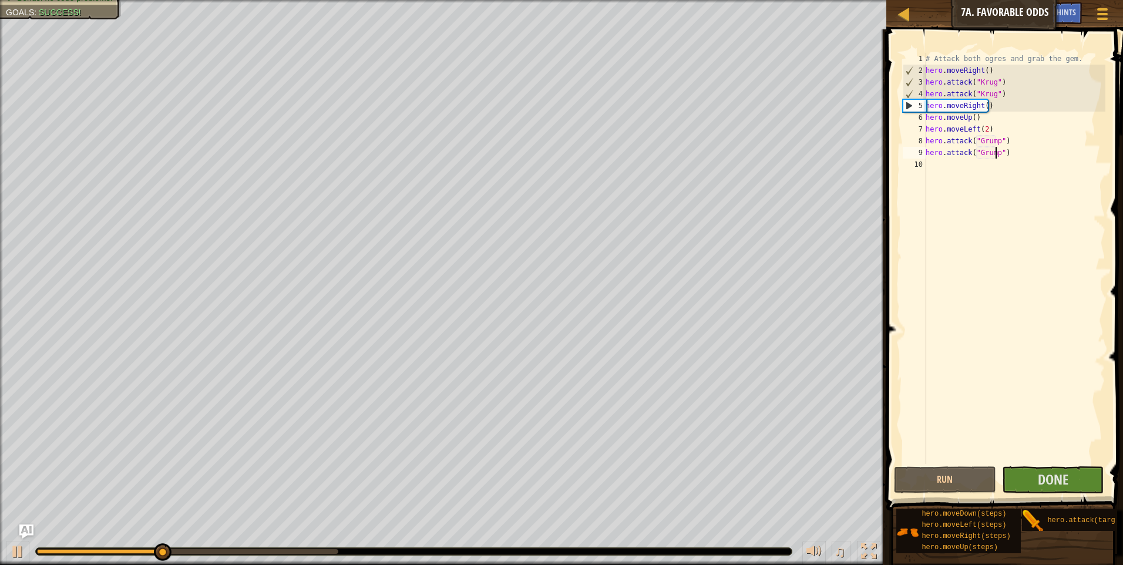
click at [928, 165] on div "# Attack both ogres and grab the gem. hero . moveRight ( ) hero . attack ( "[PE…" at bounding box center [1014, 270] width 182 height 434
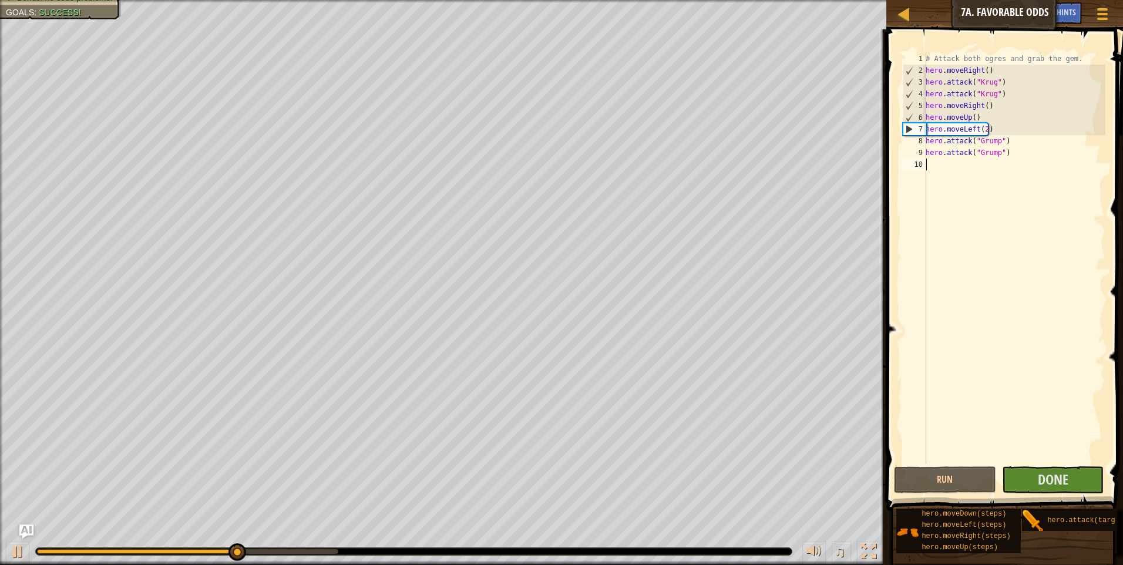
type textarea "m"
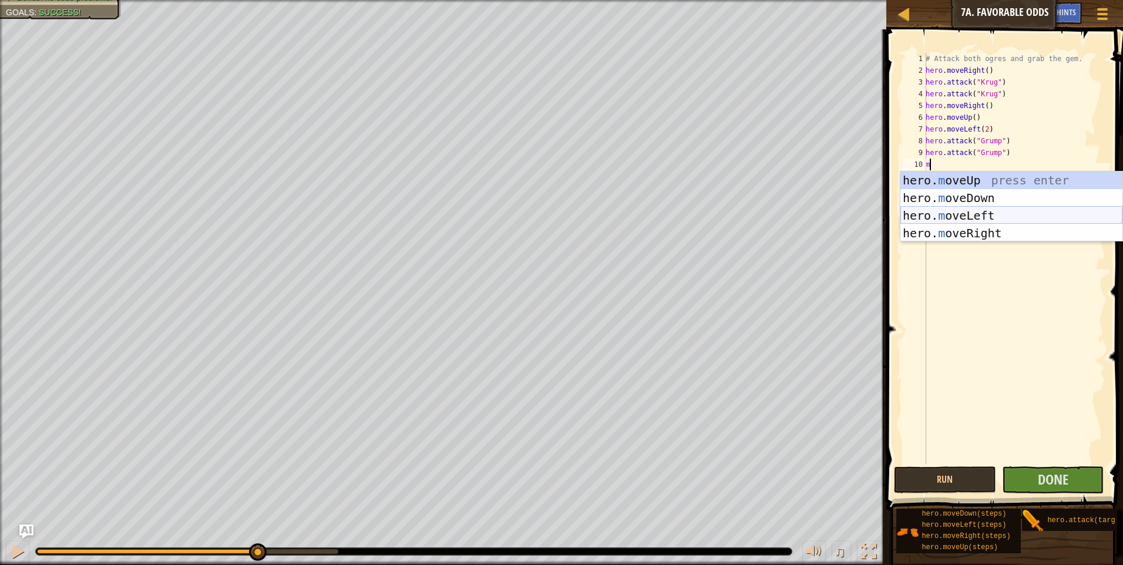
click at [963, 214] on div "hero. m oveUp press enter hero. m oveDown press enter hero. m oveLeft press ent…" at bounding box center [1011, 224] width 222 height 106
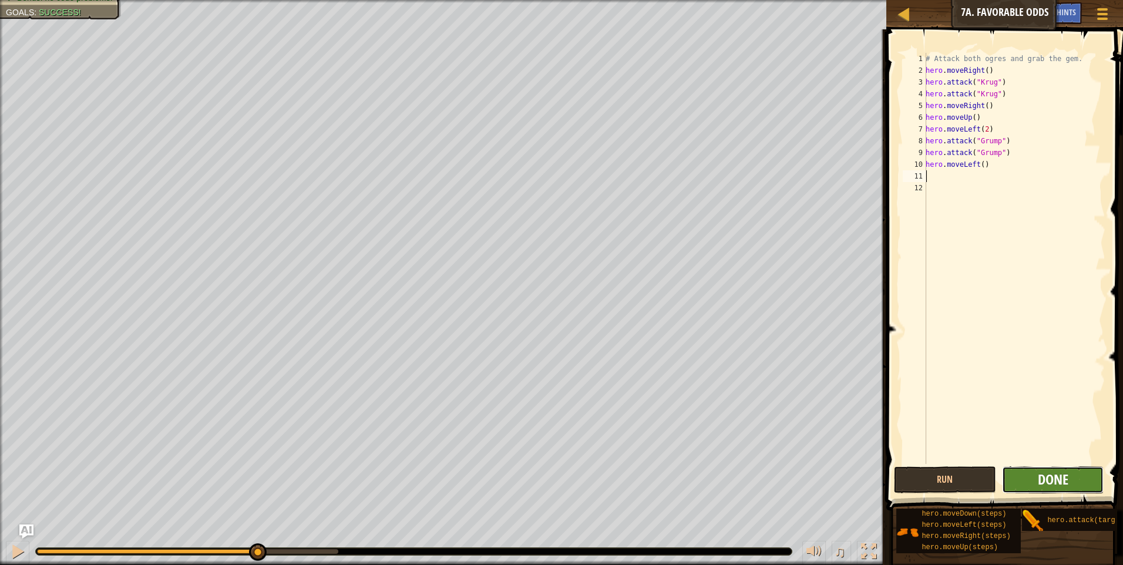
click at [1043, 470] on span "Done" at bounding box center [1052, 479] width 31 height 19
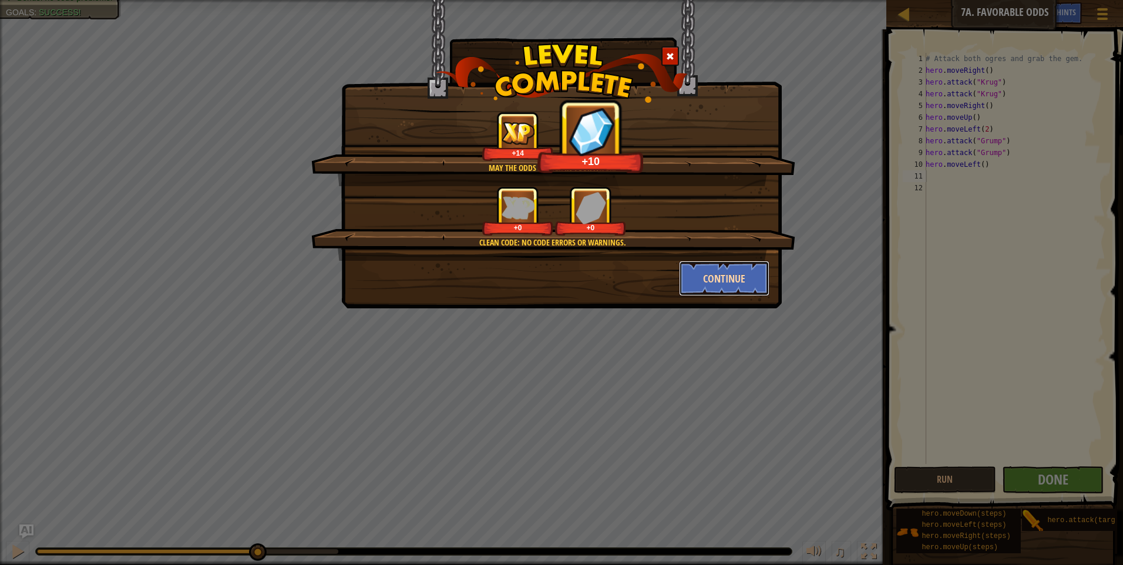
click at [737, 278] on button "Continue" at bounding box center [724, 278] width 91 height 35
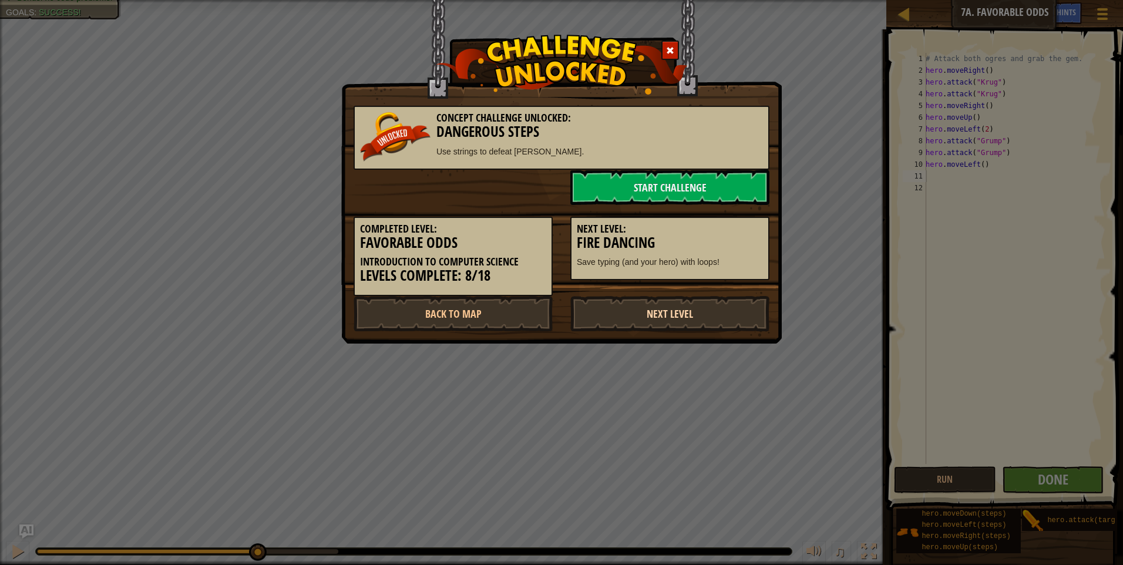
click at [706, 305] on link "Next Level" at bounding box center [669, 313] width 199 height 35
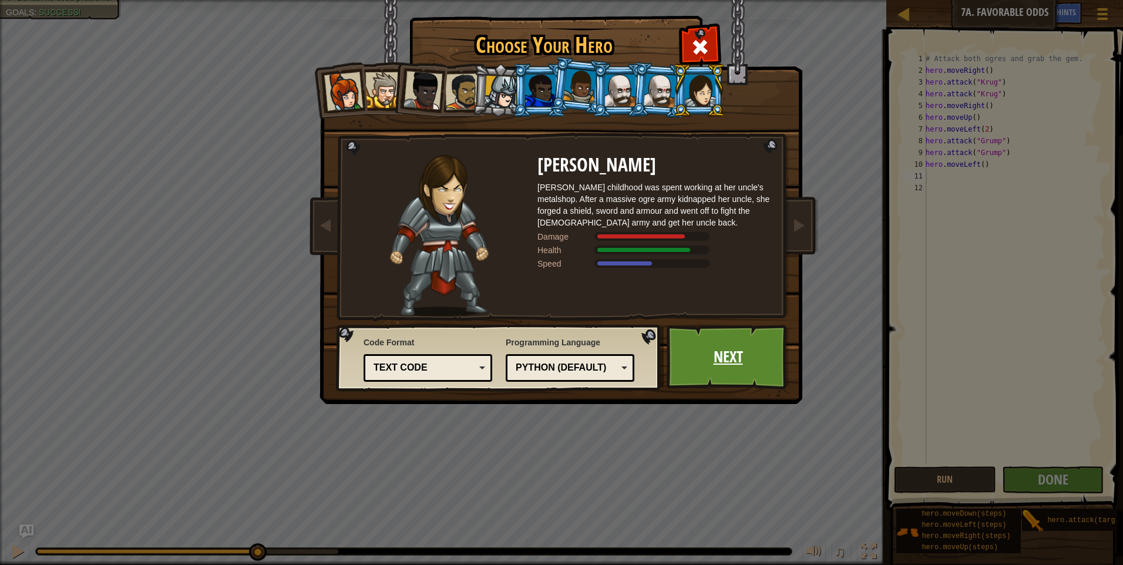
click at [723, 336] on link "Next" at bounding box center [727, 357] width 123 height 65
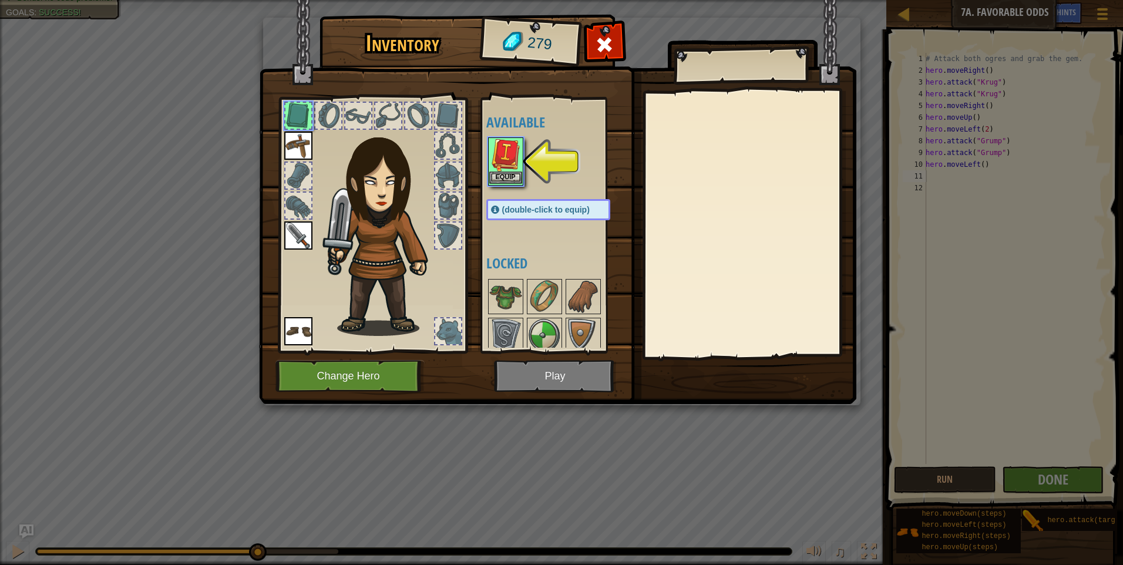
click at [511, 166] on img at bounding box center [505, 155] width 33 height 33
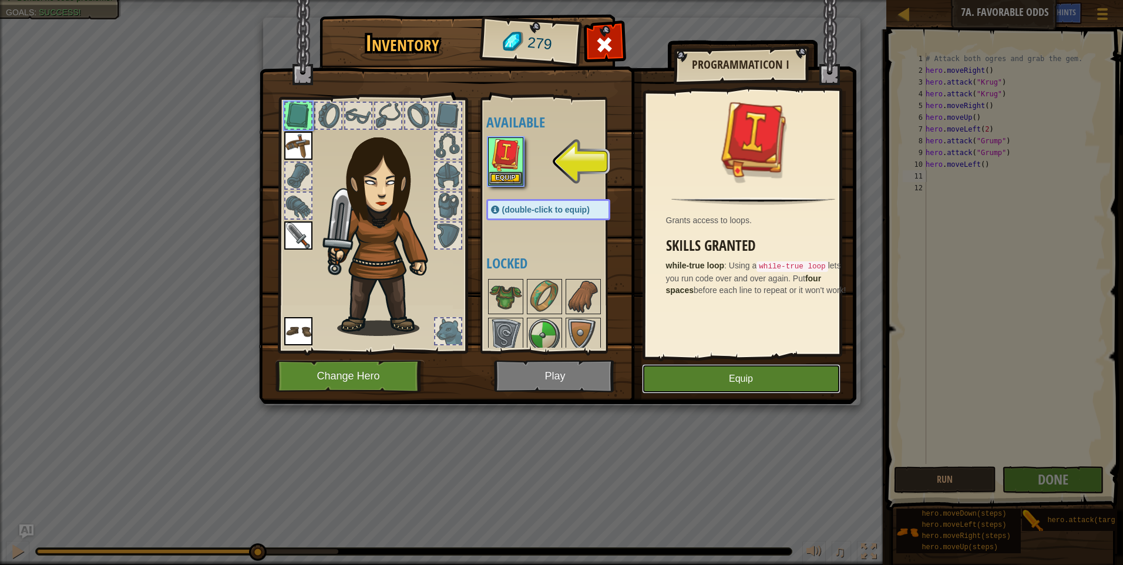
click at [750, 369] on button "Equip" at bounding box center [741, 378] width 198 height 29
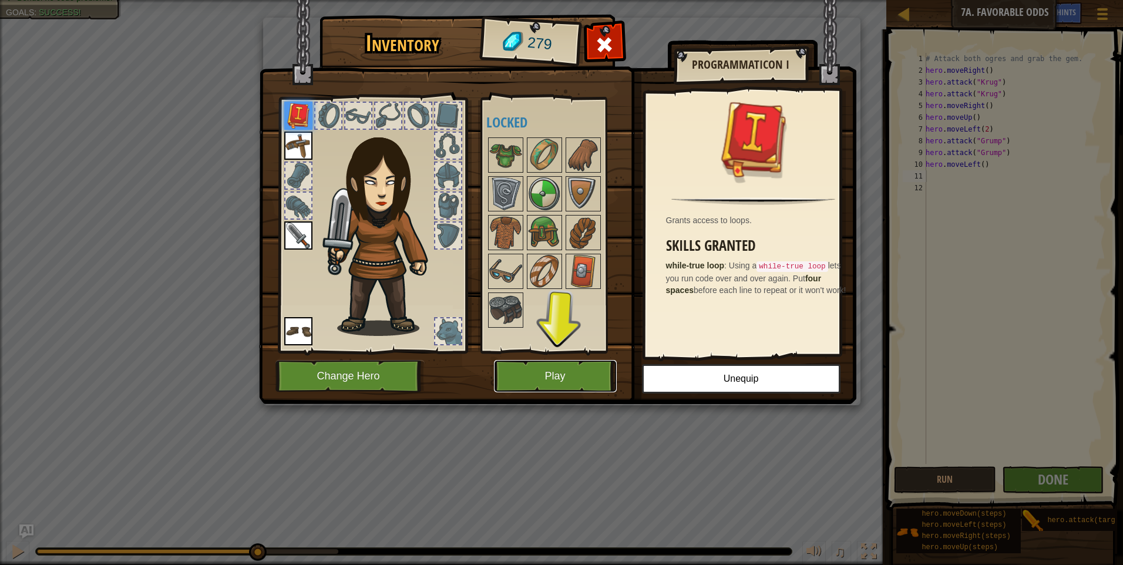
click at [568, 373] on button "Play" at bounding box center [555, 376] width 123 height 32
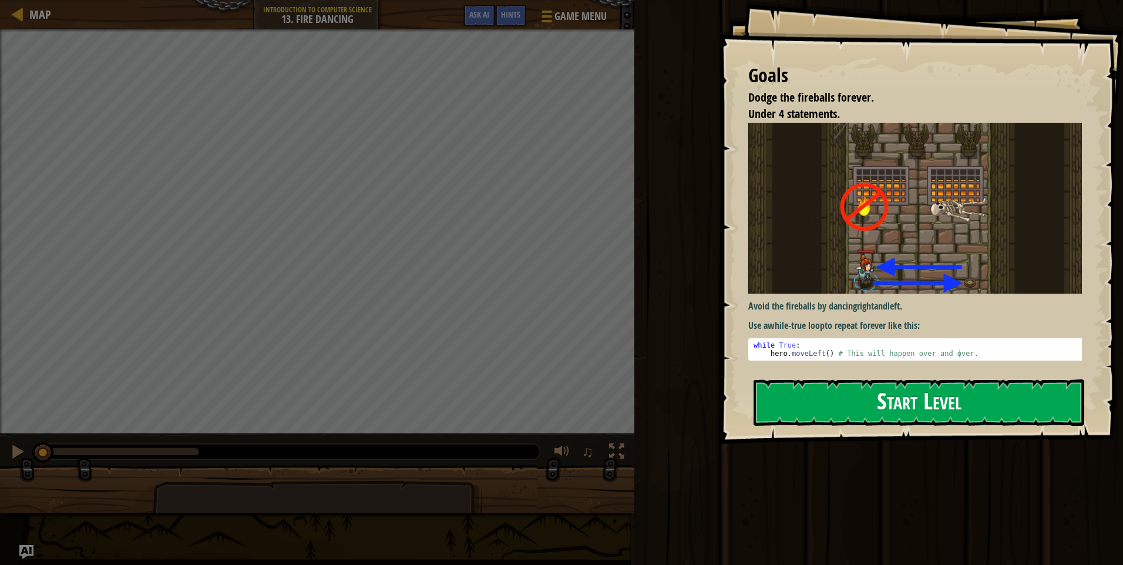
click at [871, 404] on button "Start Level" at bounding box center [918, 402] width 331 height 46
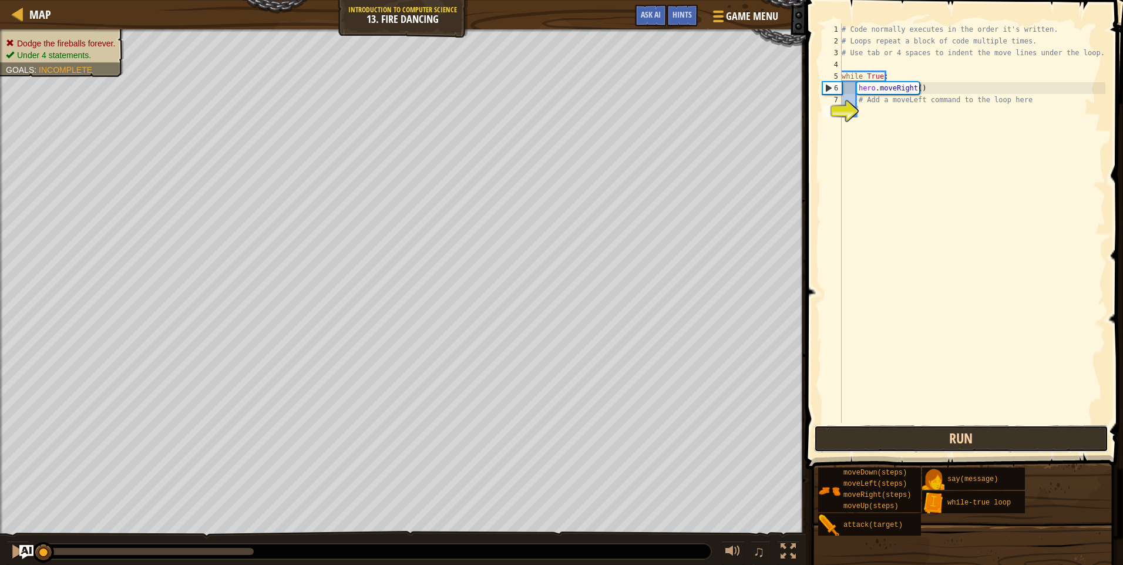
click at [952, 426] on button "Run" at bounding box center [961, 438] width 294 height 27
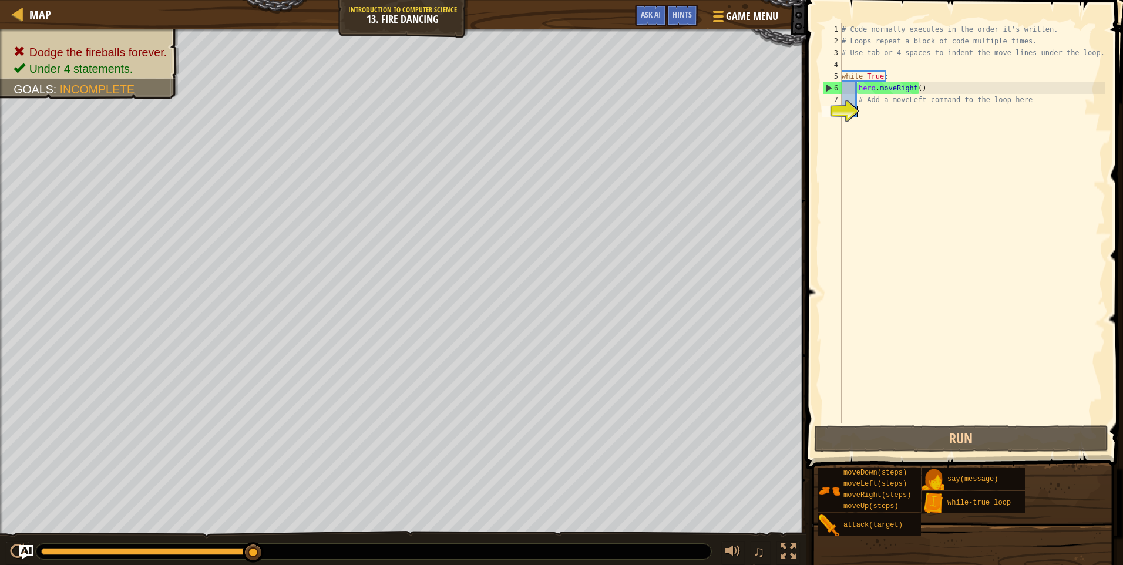
type textarea "m"
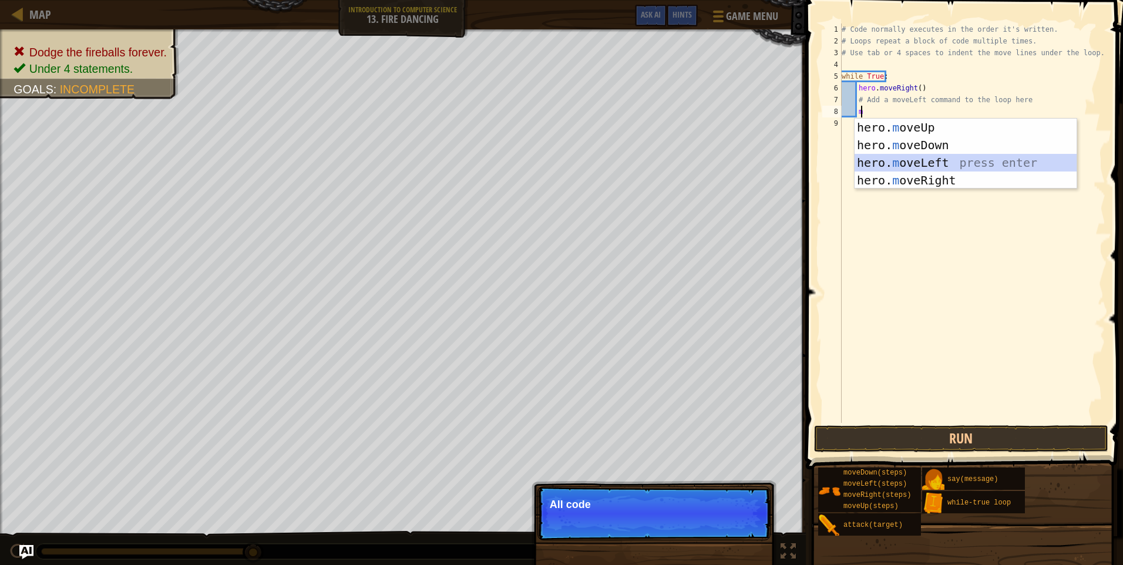
click at [904, 166] on div "hero. m oveUp press enter hero. m oveDown press enter hero. m oveLeft press ent…" at bounding box center [965, 172] width 222 height 106
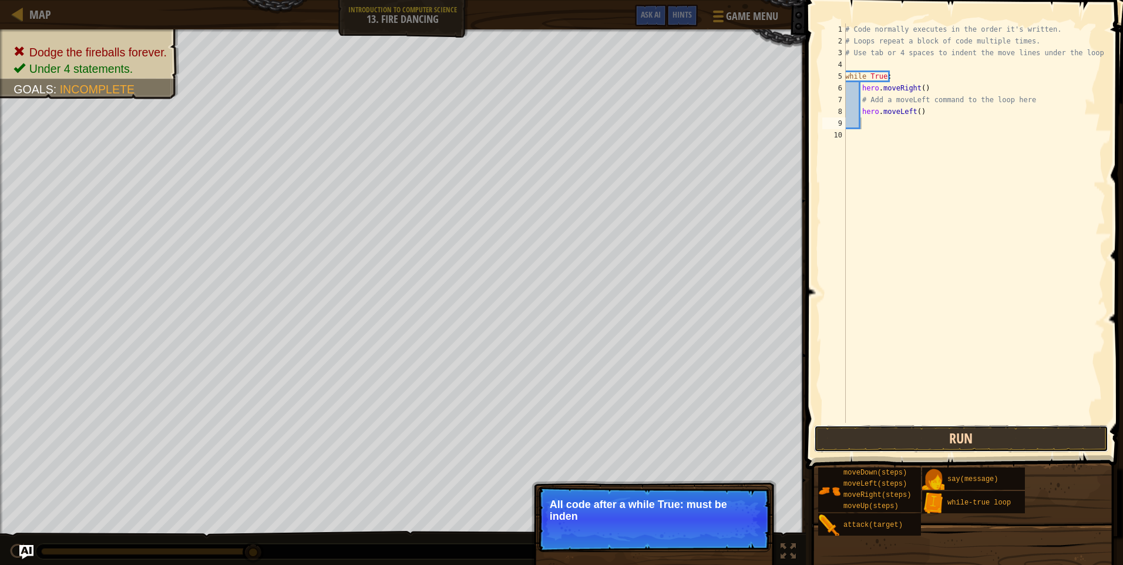
click at [1004, 429] on button "Run" at bounding box center [961, 438] width 294 height 27
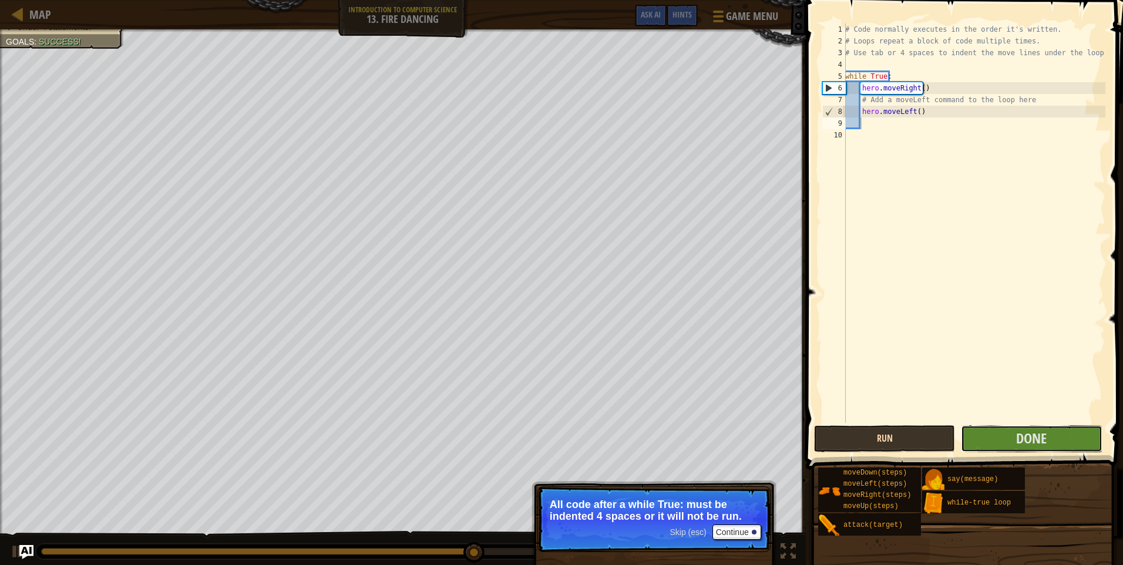
click at [1004, 429] on button "Done" at bounding box center [1031, 438] width 141 height 27
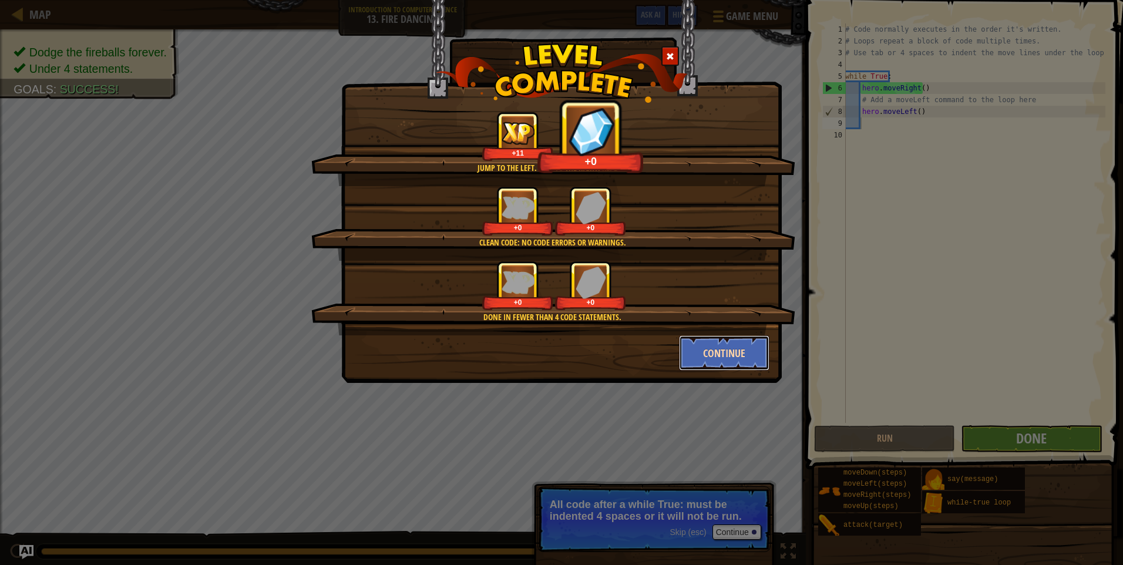
click at [717, 360] on button "Continue" at bounding box center [724, 352] width 91 height 35
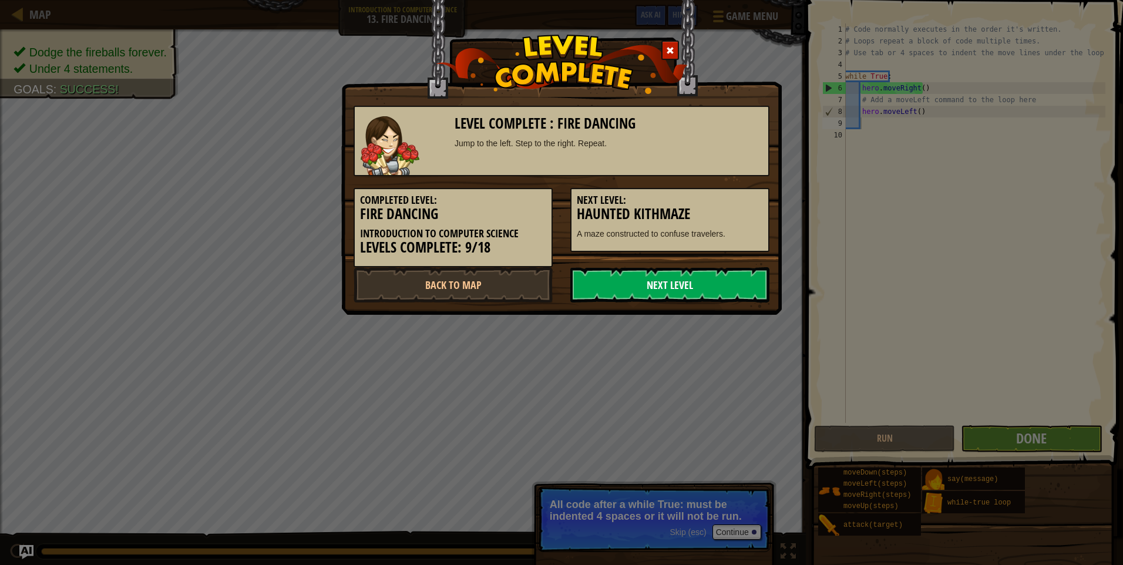
click at [682, 277] on link "Next Level" at bounding box center [669, 284] width 199 height 35
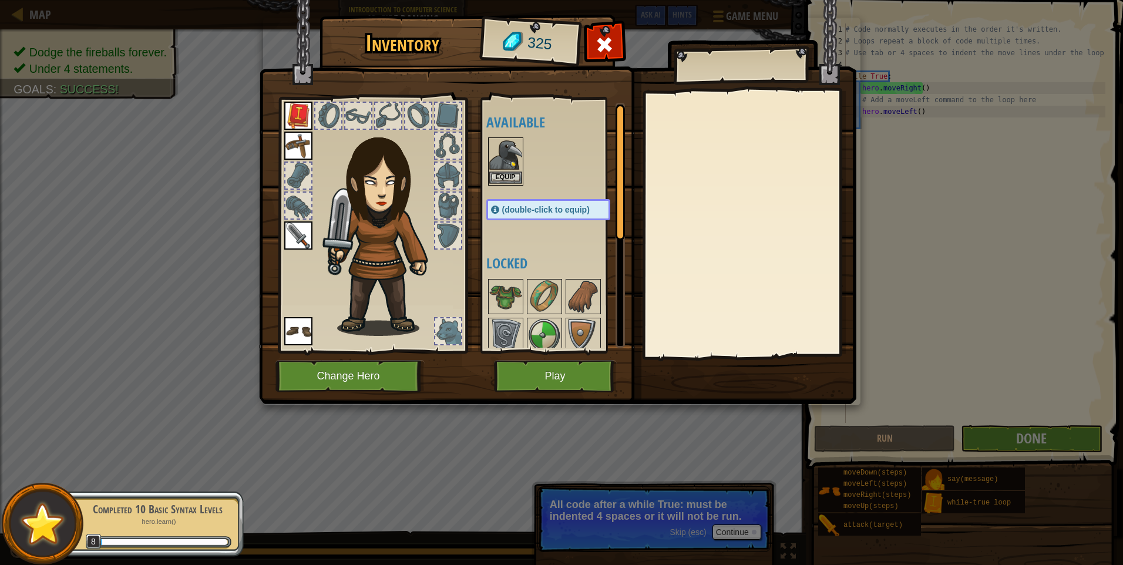
click at [506, 171] on img at bounding box center [505, 155] width 33 height 33
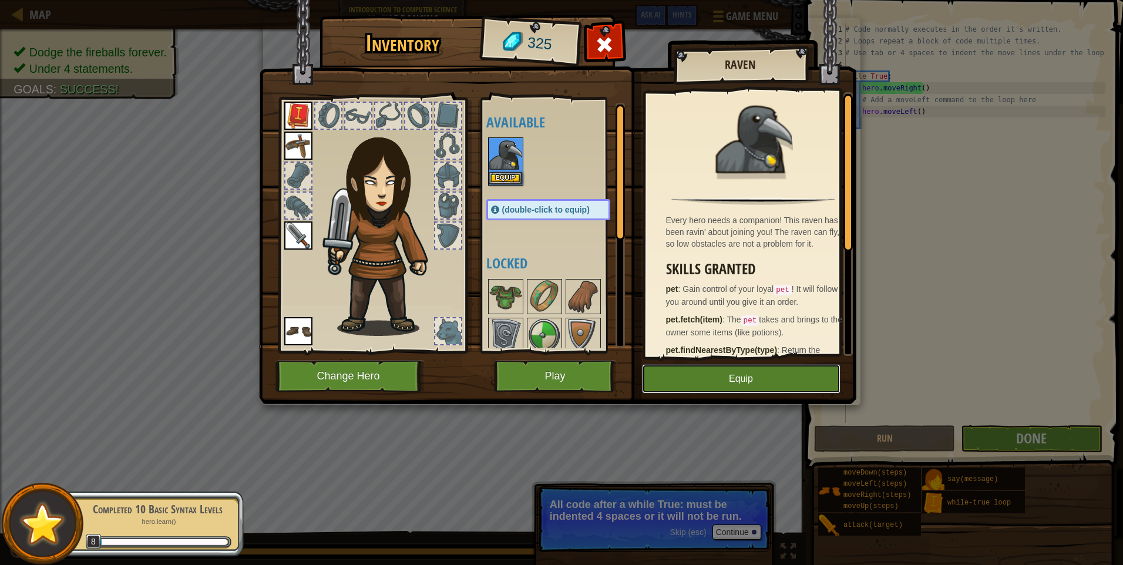
click at [777, 365] on button "Equip" at bounding box center [741, 378] width 198 height 29
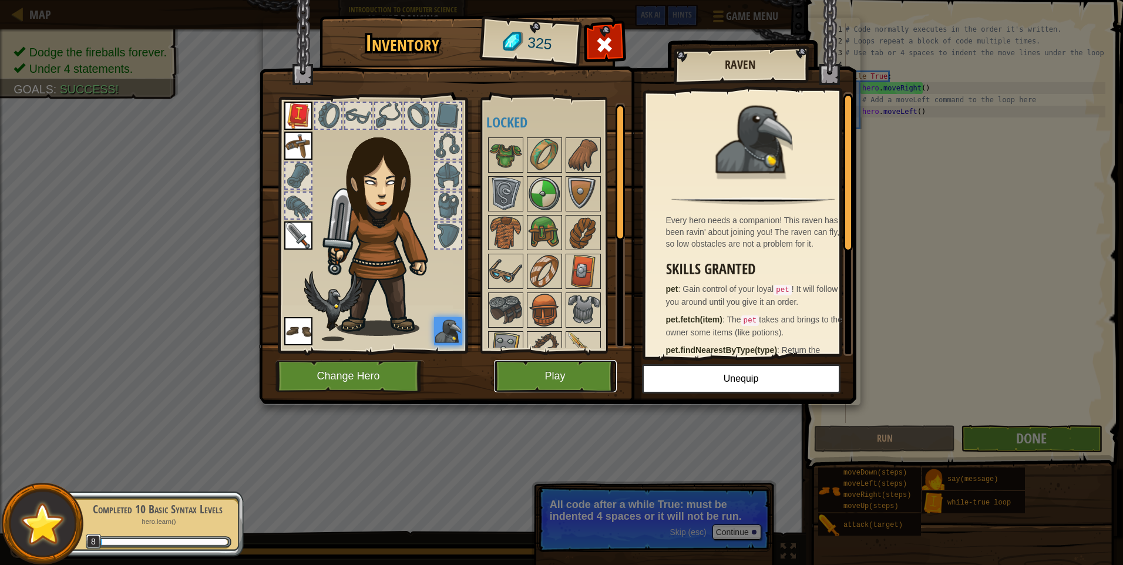
click at [590, 364] on button "Play" at bounding box center [555, 376] width 123 height 32
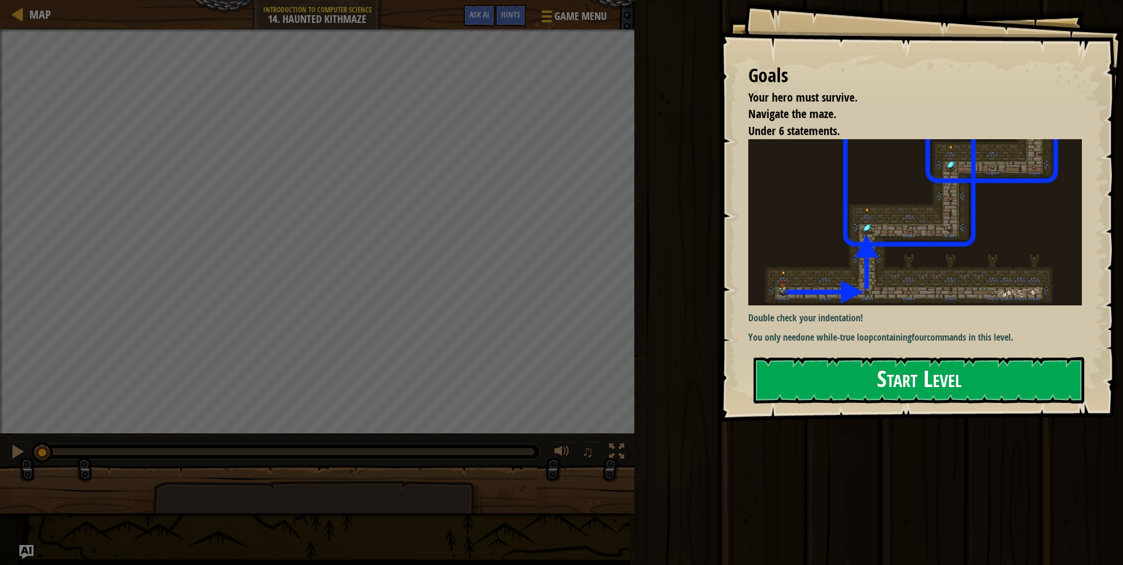
click at [925, 374] on button "Start Level" at bounding box center [918, 380] width 331 height 46
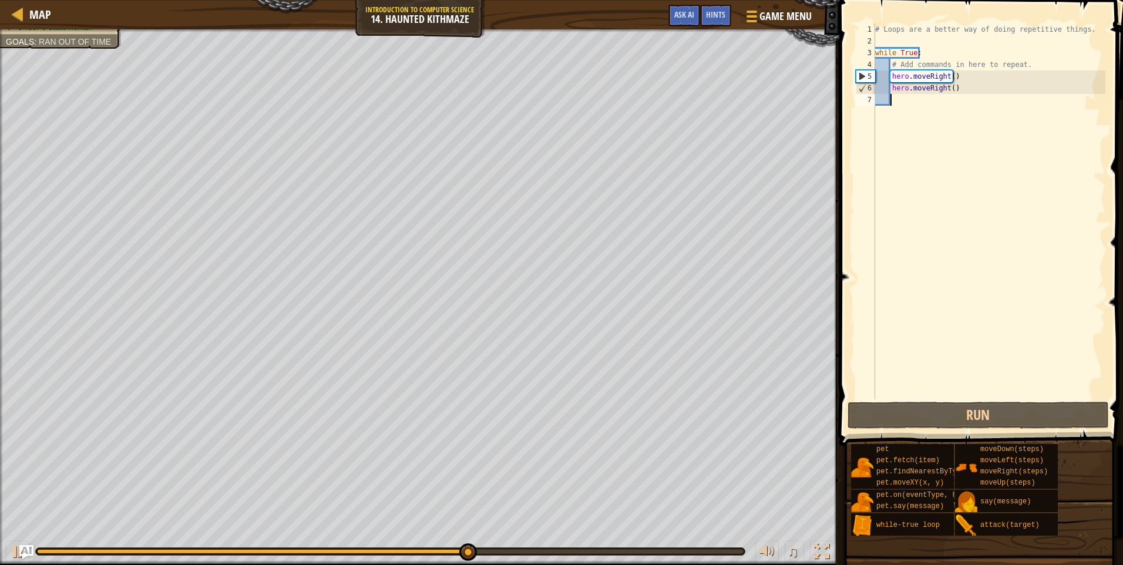
type textarea "m"
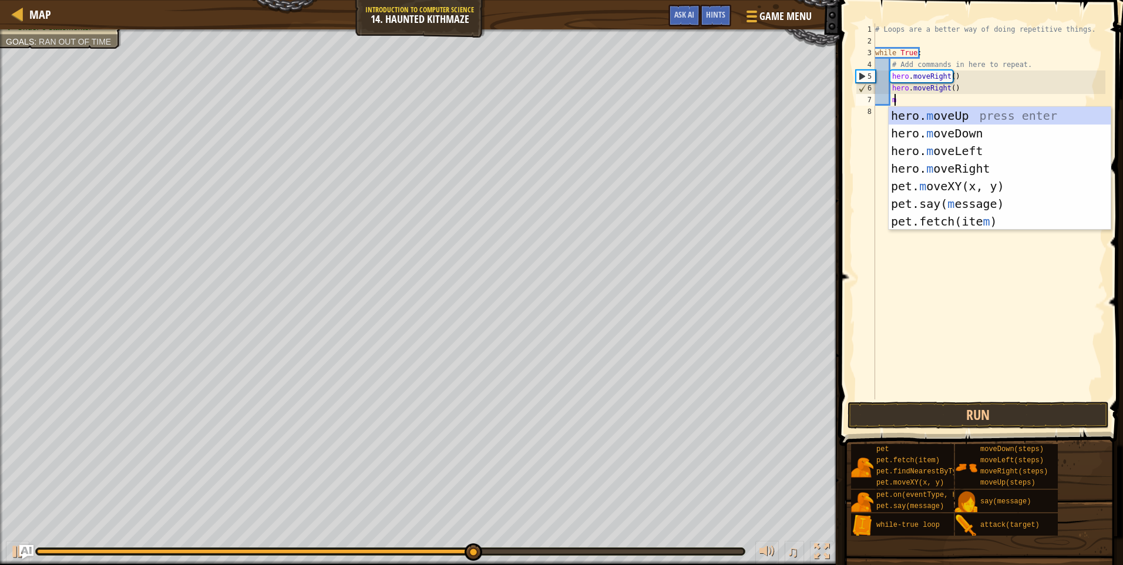
scroll to position [5, 1]
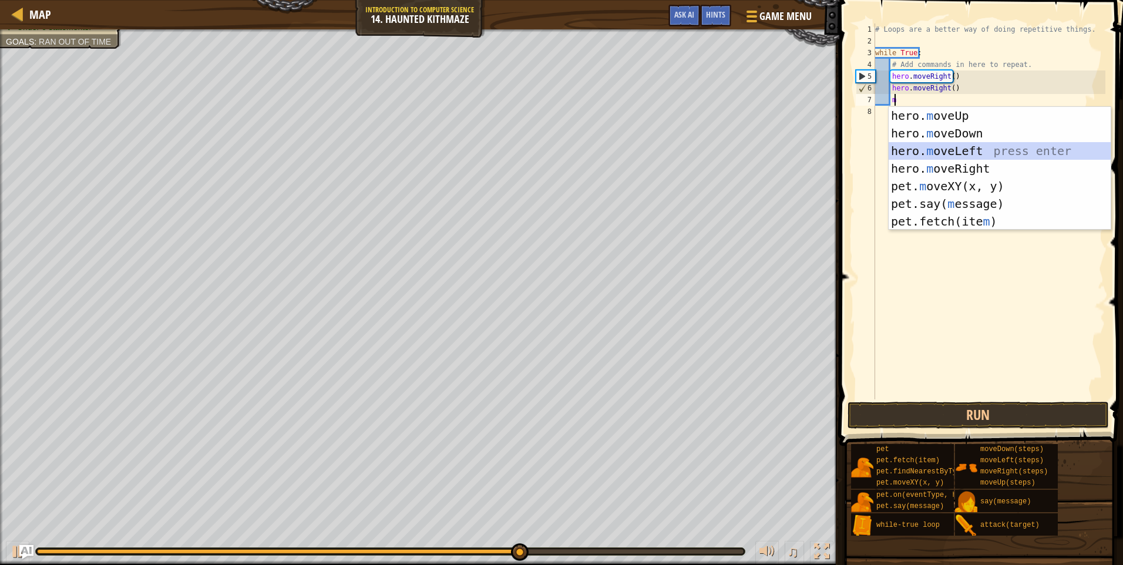
click at [965, 146] on div "hero. m oveUp press enter hero. m oveDown press enter hero. m oveLeft press ent…" at bounding box center [999, 186] width 222 height 159
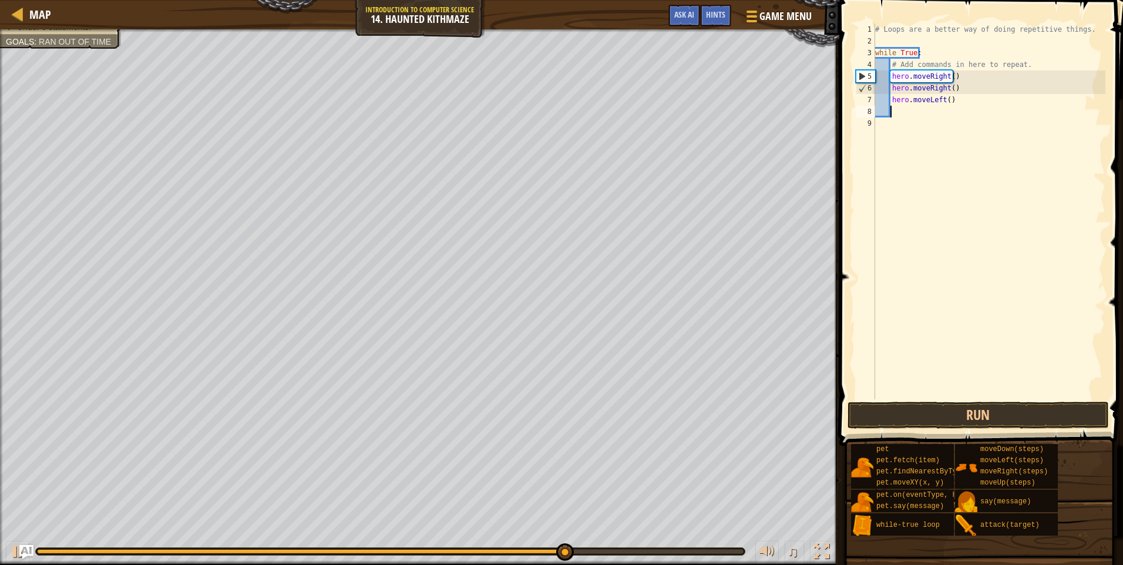
click at [942, 100] on div "# Loops are a better way of doing repetitive things. while True : # Add command…" at bounding box center [988, 222] width 233 height 399
click at [945, 100] on div "# Loops are a better way of doing repetitive things. while True : # Add command…" at bounding box center [988, 222] width 233 height 399
click at [1012, 415] on button "Run" at bounding box center [977, 415] width 261 height 27
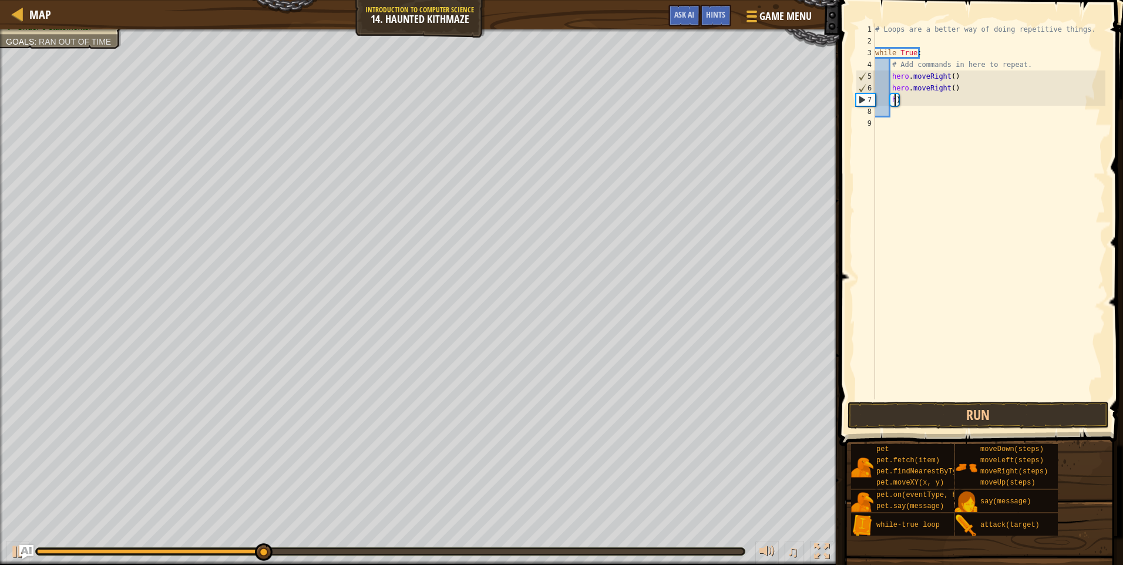
type textarea ")"
click at [922, 100] on div "# Loops are a better way of doing repetitive things. while True : # Add command…" at bounding box center [988, 222] width 233 height 399
click at [953, 89] on div "# Loops are a better way of doing repetitive things. while True : # Add command…" at bounding box center [988, 222] width 233 height 399
type textarea "h"
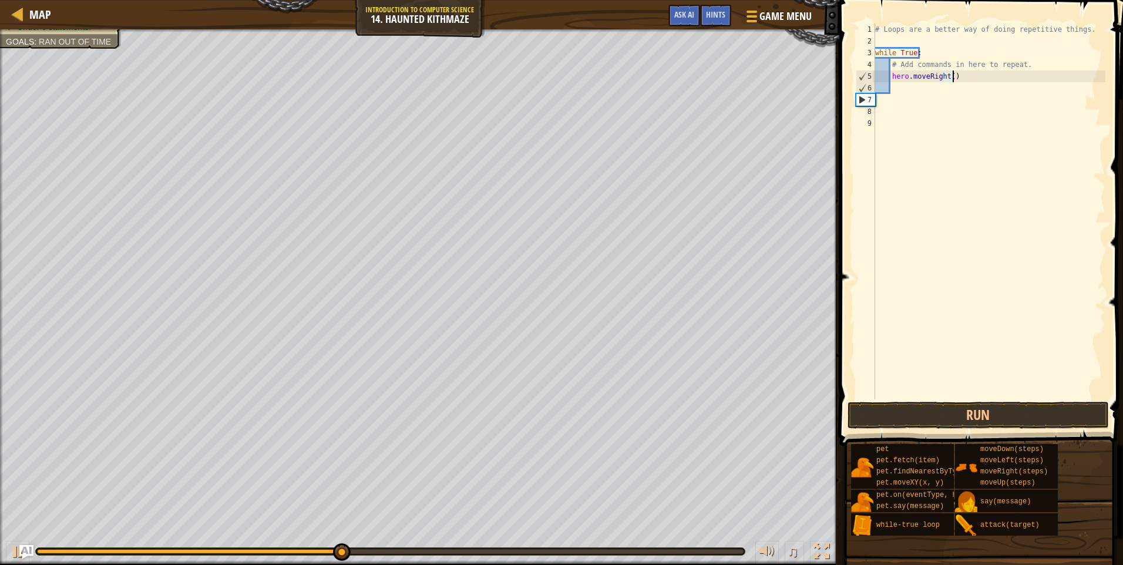
click at [959, 80] on div "# Loops are a better way of doing repetitive things. while True : # Add command…" at bounding box center [988, 222] width 233 height 399
type textarea "h"
click at [982, 413] on button "Run" at bounding box center [977, 415] width 261 height 27
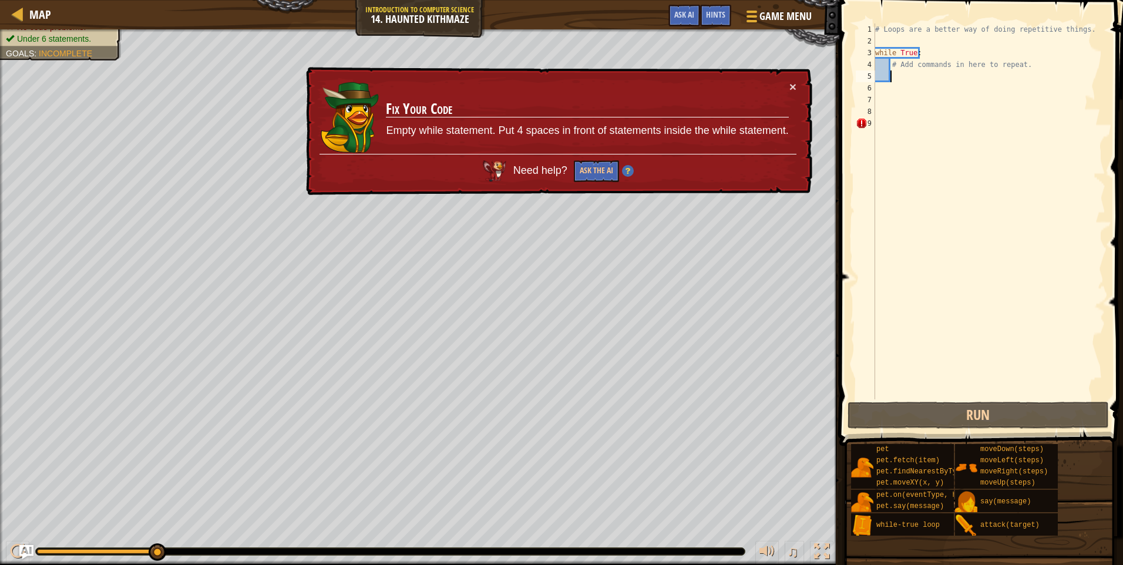
type textarea "m"
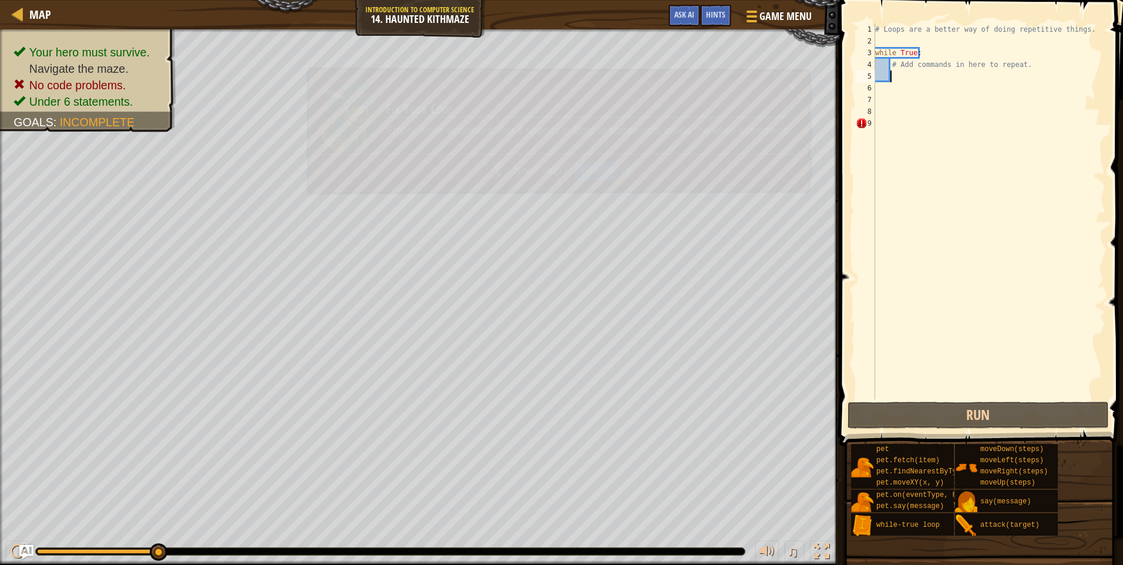
scroll to position [5, 0]
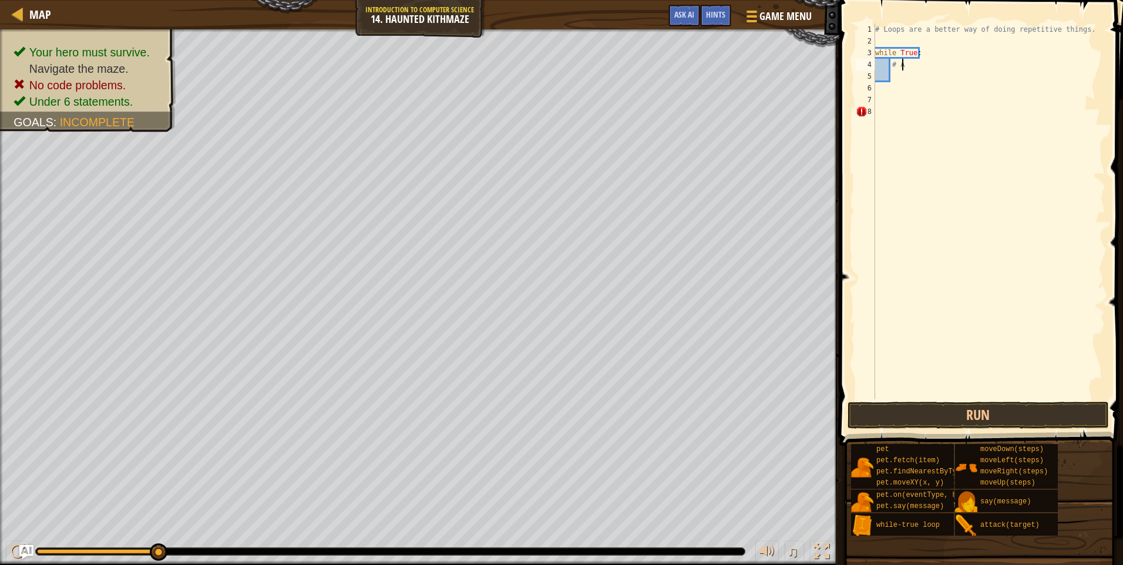
type textarea "#"
type textarea "w"
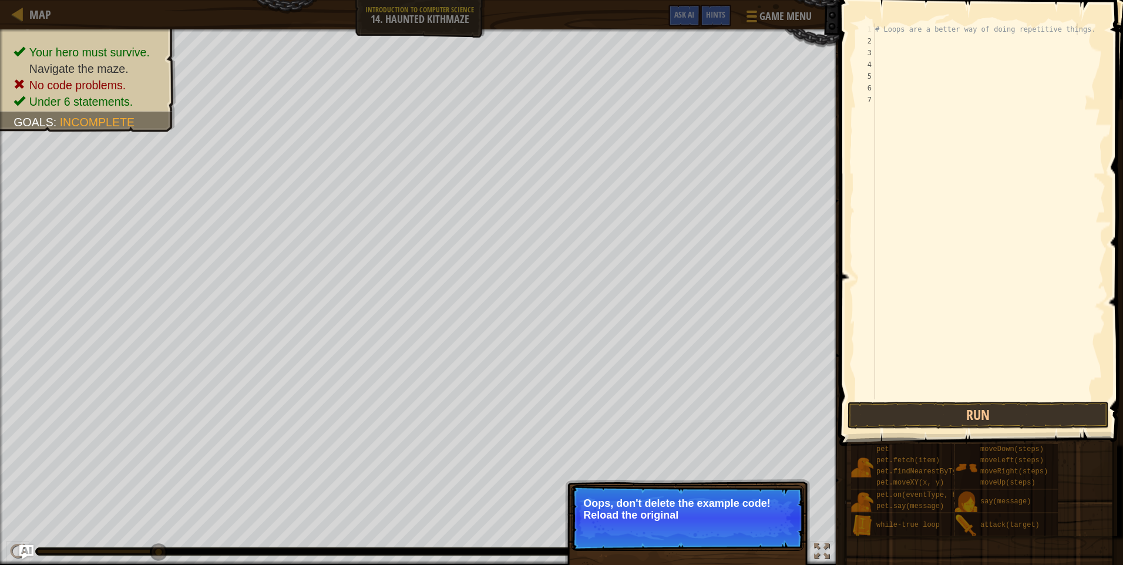
click at [1080, 28] on div "# Loops are a better way of doing repetitive things." at bounding box center [988, 222] width 233 height 399
type textarea "# Loops are a better way of doing repetitive things."
click at [776, 527] on button "↻ Reload" at bounding box center [768, 530] width 52 height 18
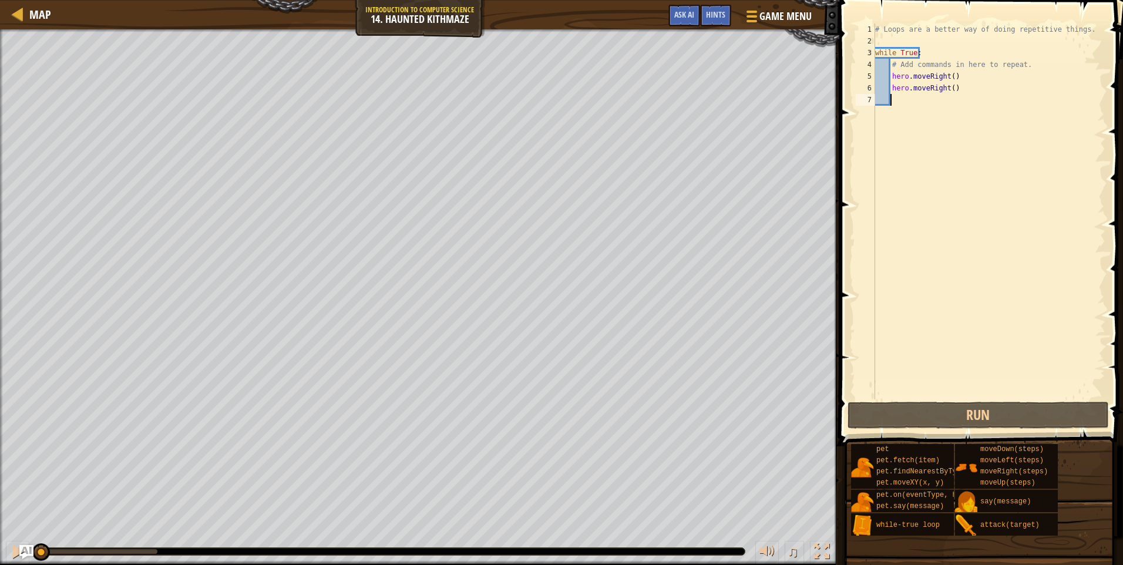
scroll to position [5, 1]
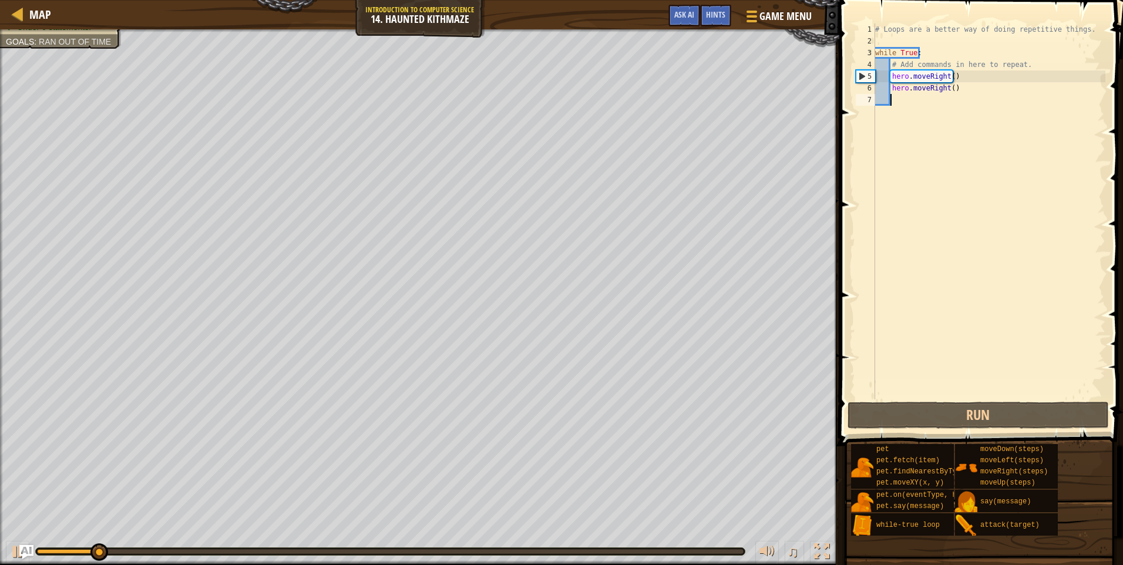
type textarea "m"
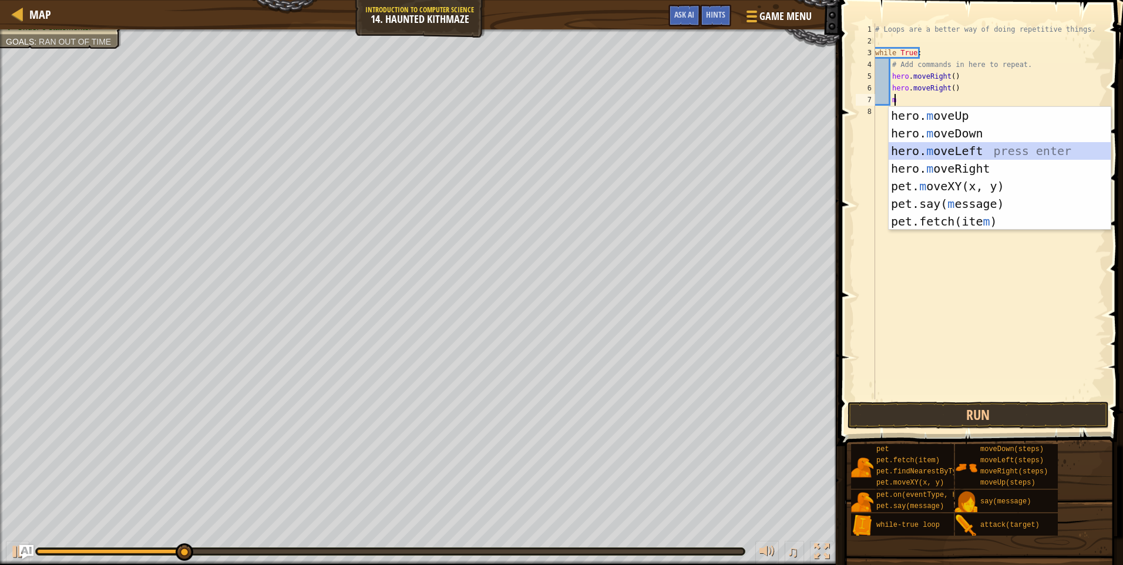
click at [963, 153] on div "hero. m oveUp press enter hero. m oveDown press enter hero. m oveLeft press ent…" at bounding box center [999, 186] width 222 height 159
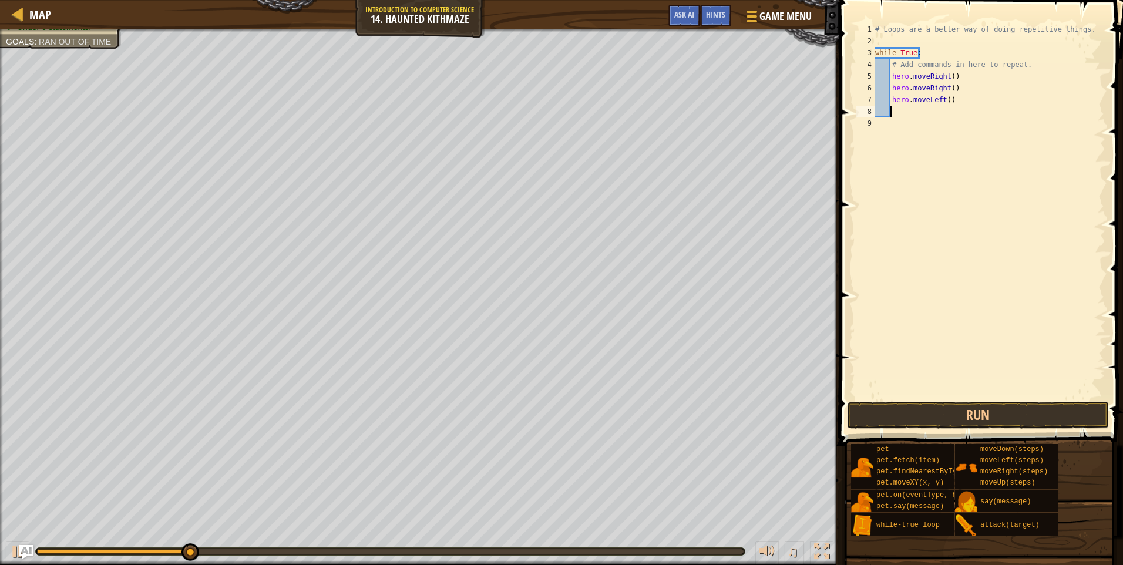
scroll to position [5, 1]
click at [997, 412] on button "Run" at bounding box center [977, 415] width 261 height 27
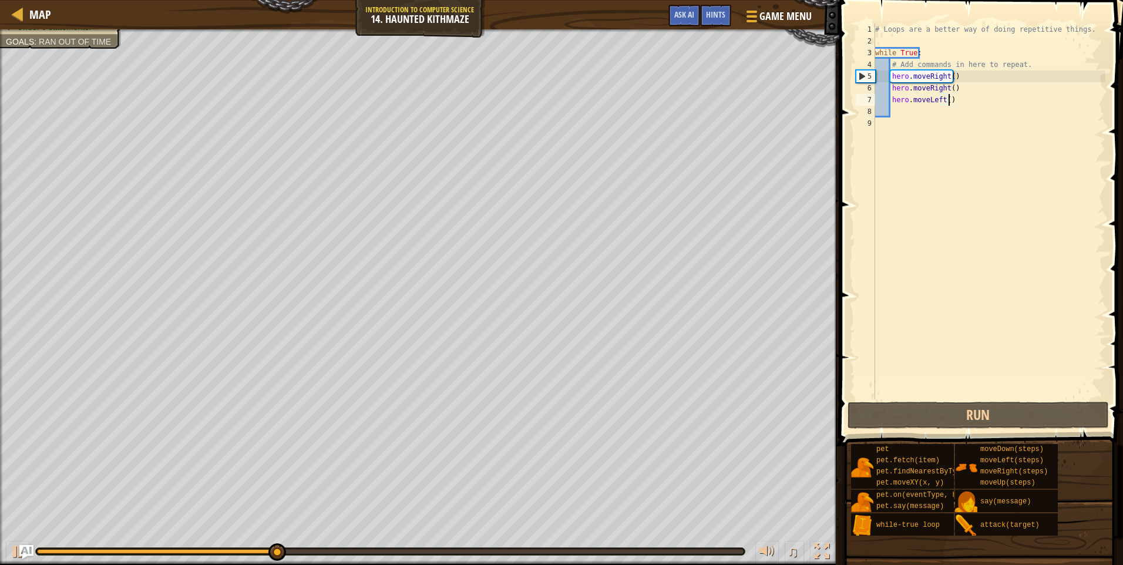
click at [950, 100] on div "# Loops are a better way of doing repetitive things. while True : # Add command…" at bounding box center [988, 222] width 233 height 399
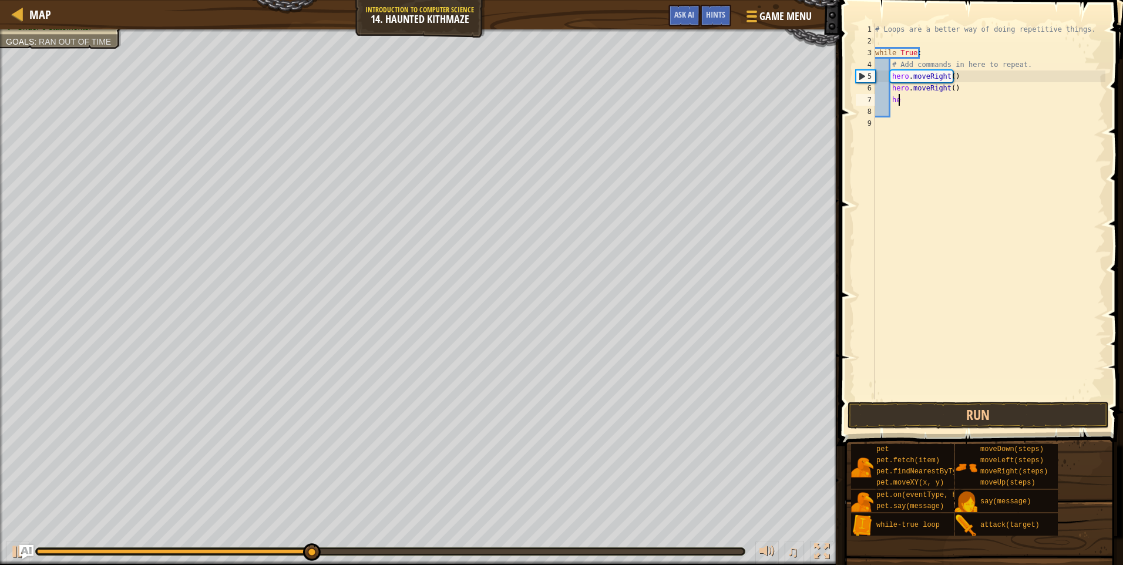
type textarea "h"
click at [952, 89] on div "# Loops are a better way of doing repetitive things. while True : # Add command…" at bounding box center [988, 222] width 233 height 399
type textarea "h"
click at [962, 82] on div "# Loops are a better way of doing repetitive things. while True : # Add command…" at bounding box center [988, 222] width 233 height 399
click at [962, 78] on div "# Loops are a better way of doing repetitive things. while True : # Add command…" at bounding box center [988, 222] width 233 height 399
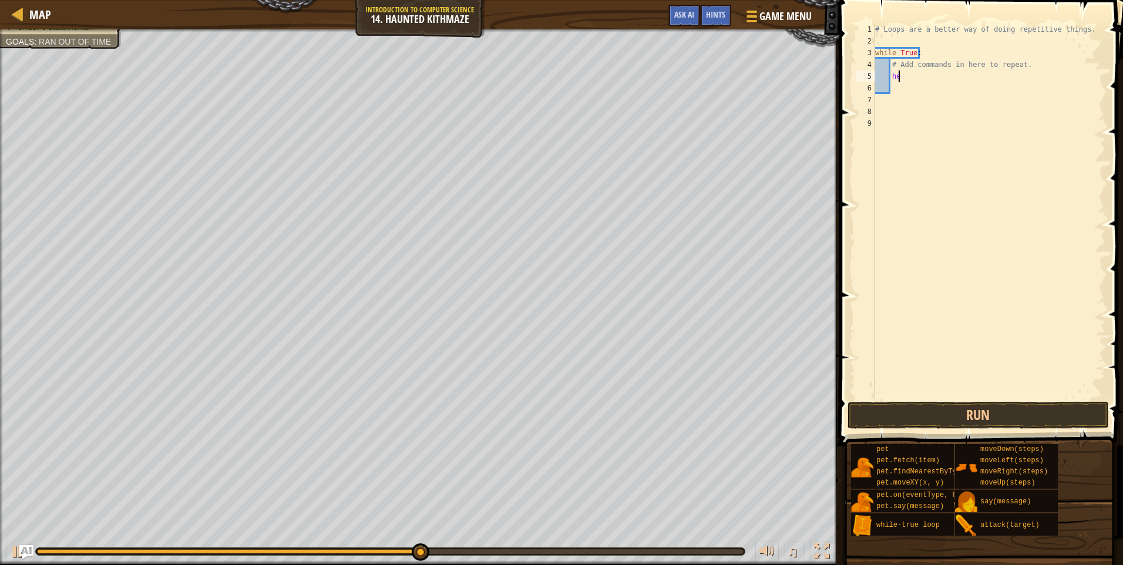
type textarea "h"
click at [990, 406] on button "Run" at bounding box center [977, 415] width 261 height 27
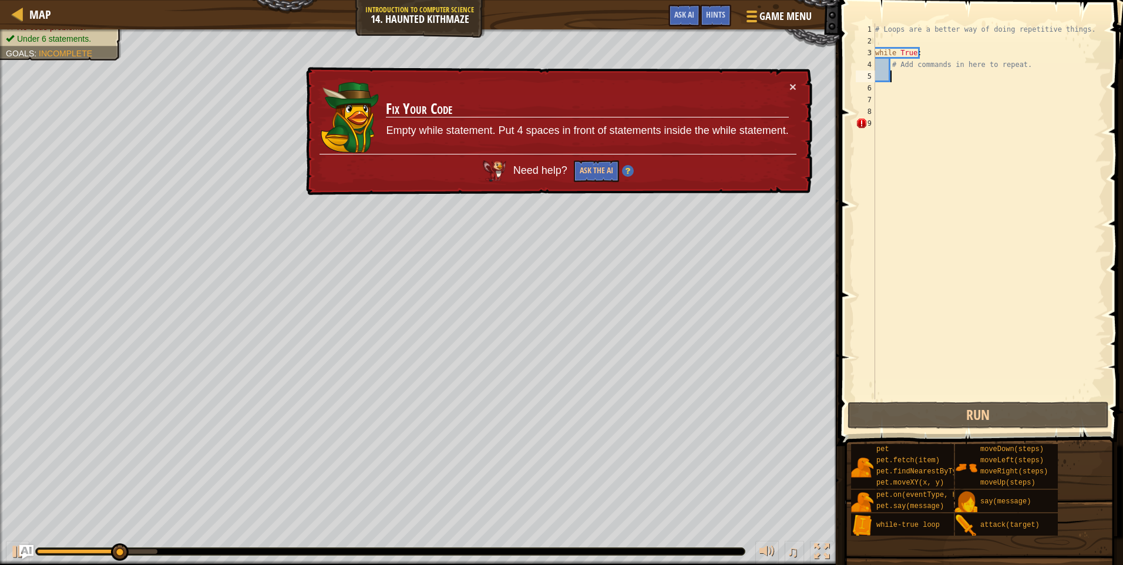
type textarea "m"
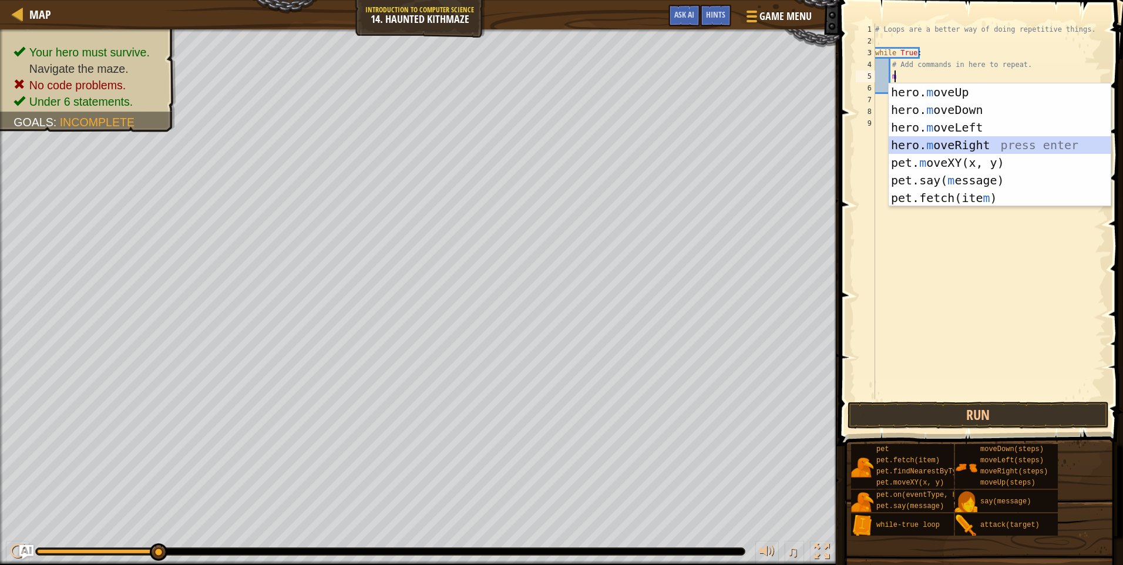
click at [959, 141] on div "hero. m oveUp press enter hero. m oveDown press enter hero. m oveLeft press ent…" at bounding box center [999, 162] width 222 height 159
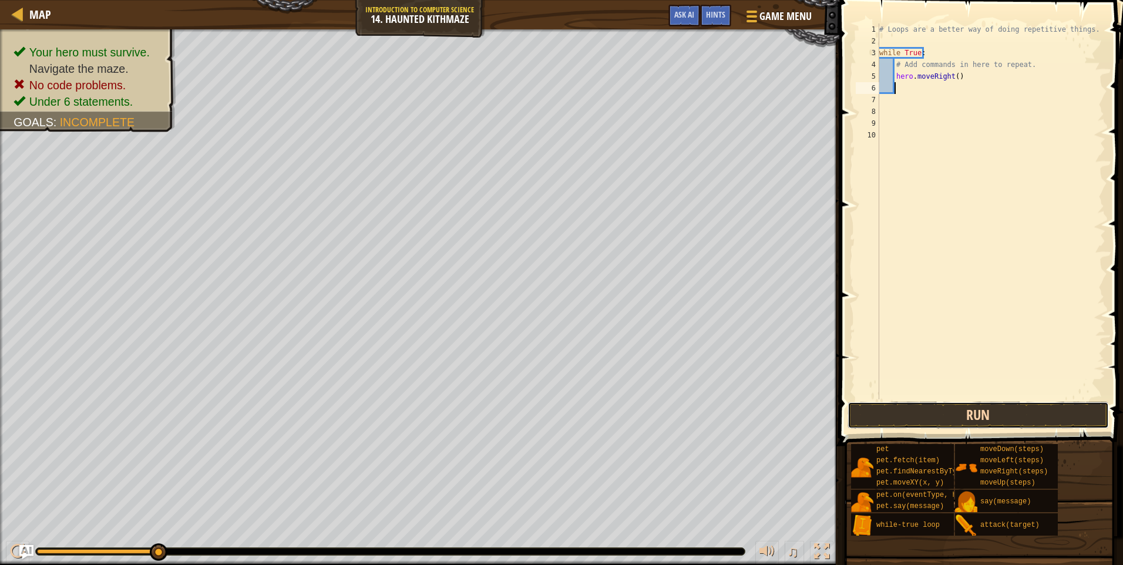
click at [1001, 408] on button "Run" at bounding box center [977, 415] width 261 height 27
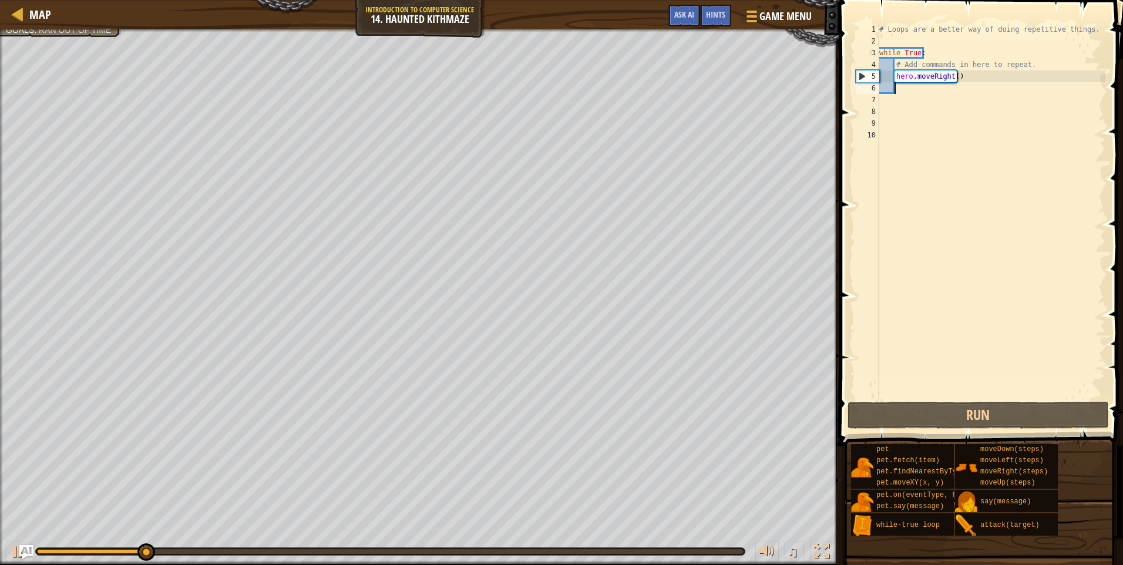
type textarea "m"
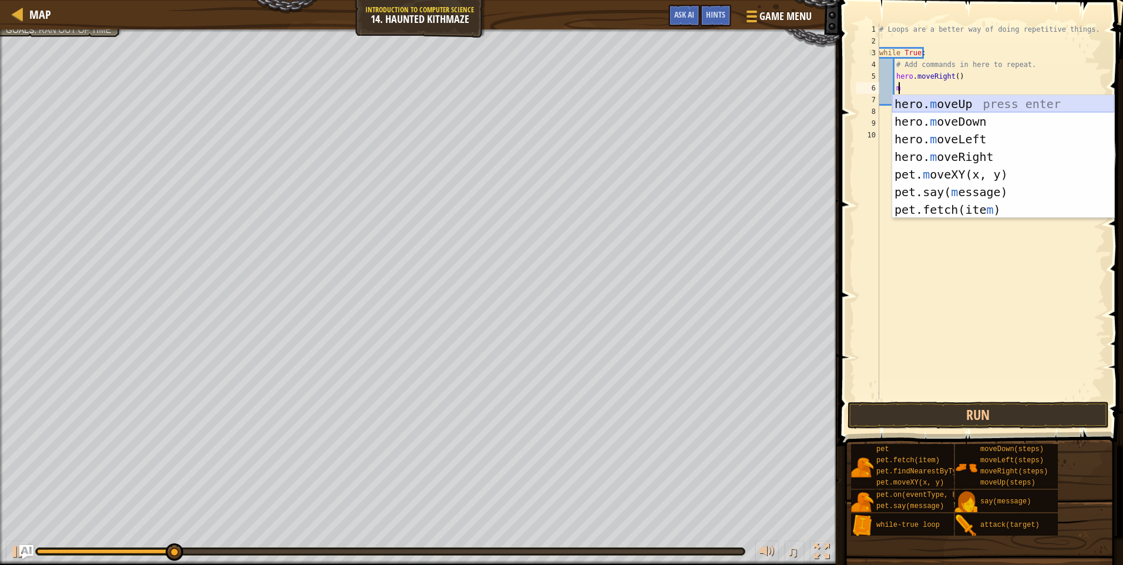
click at [978, 100] on div "hero. m oveUp press enter hero. m oveDown press enter hero. m oveLeft press ent…" at bounding box center [1003, 174] width 222 height 159
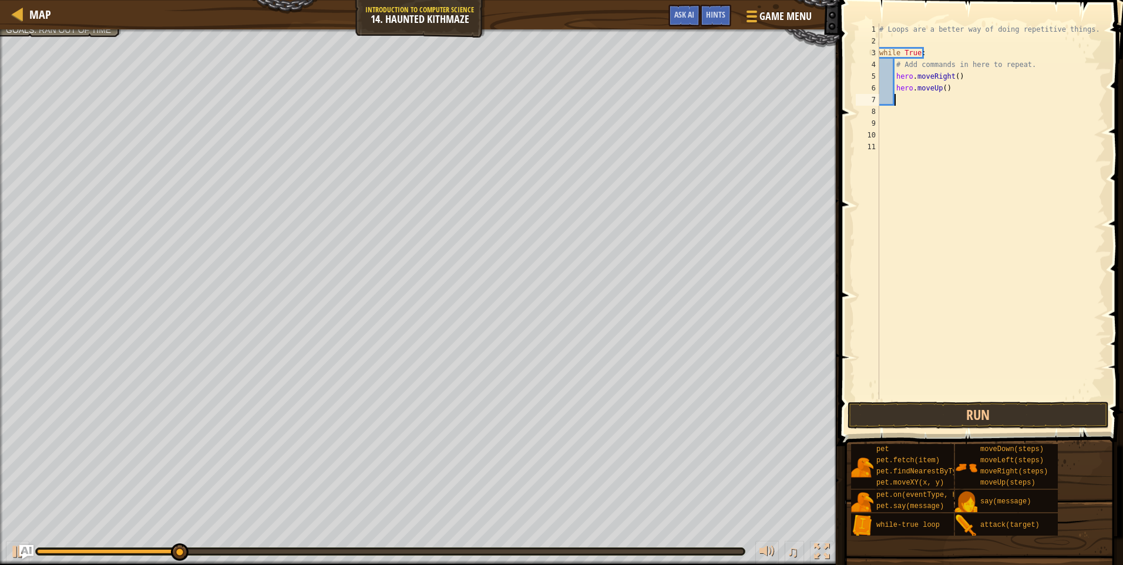
scroll to position [5, 1]
click at [1020, 405] on button "Run" at bounding box center [977, 415] width 261 height 27
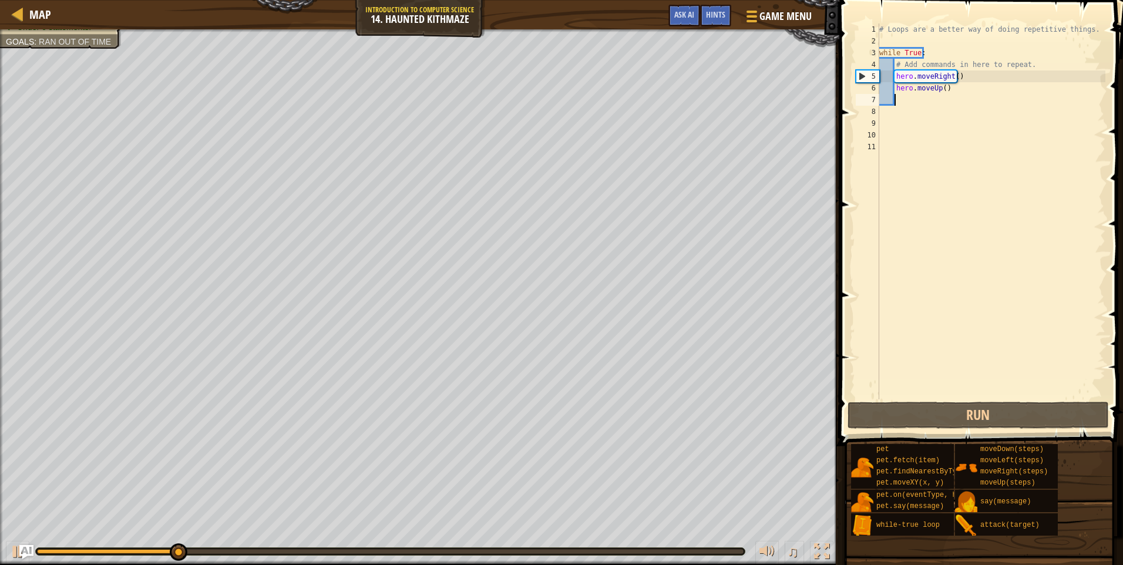
click at [952, 76] on div "# Loops are a better way of doing repetitive things. while True : # Add command…" at bounding box center [991, 222] width 229 height 399
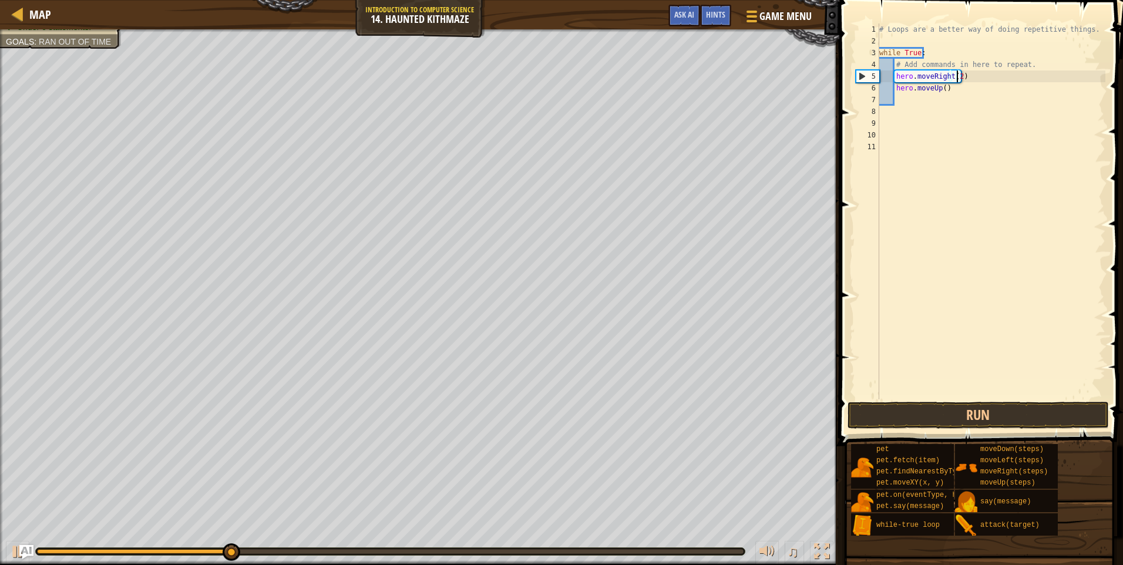
scroll to position [5, 6]
click at [1012, 409] on button "Run" at bounding box center [977, 415] width 261 height 27
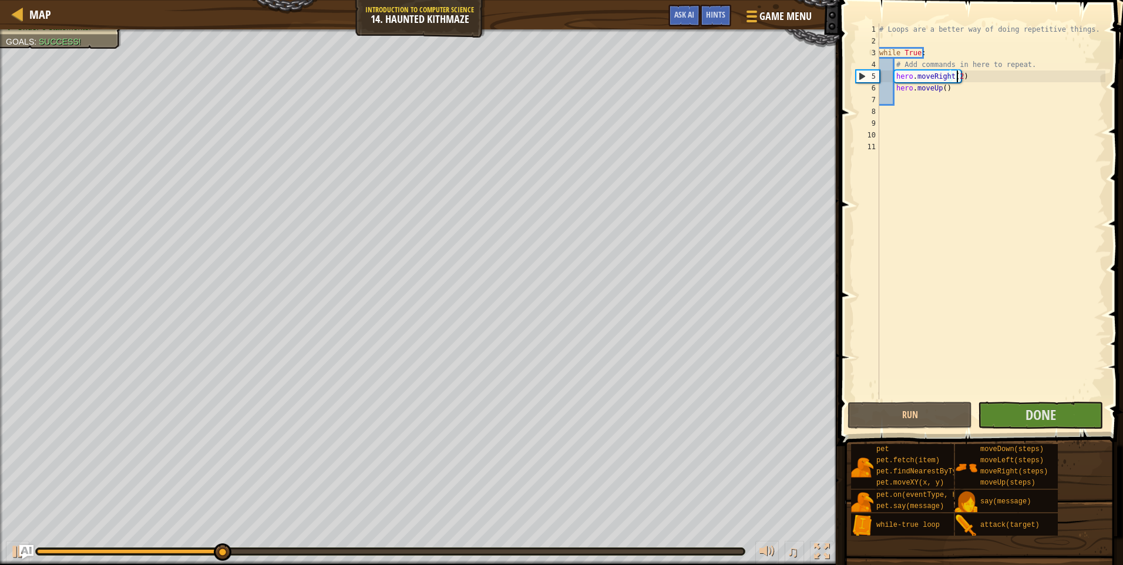
type textarea "hero.moveRight()"
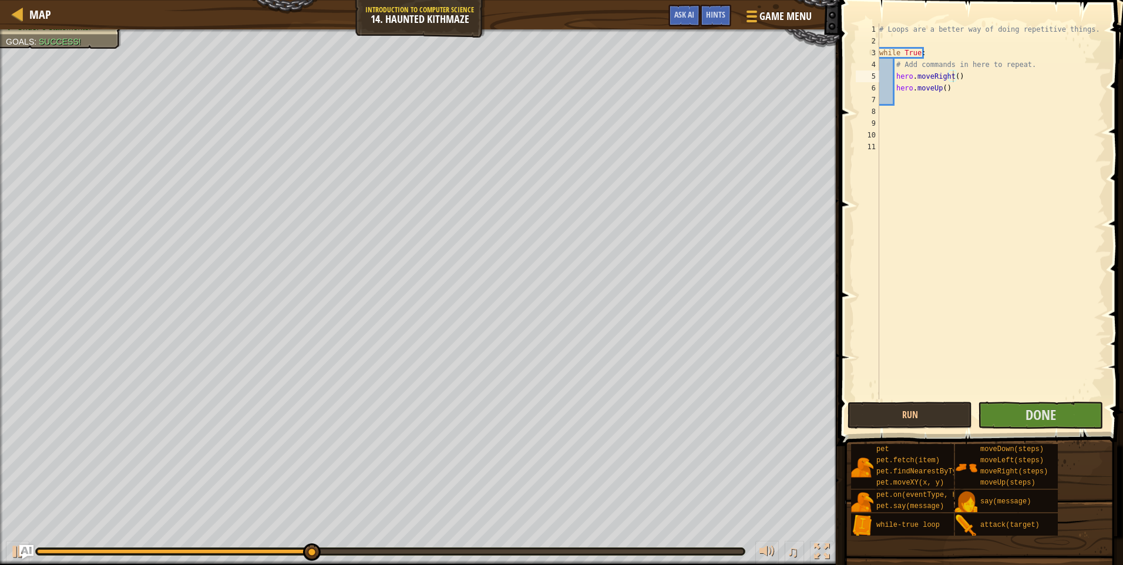
click at [101, 75] on div "Your hero must survive. Navigate the maze. Under 6 statements. Goals : Success!" at bounding box center [419, 296] width 839 height 535
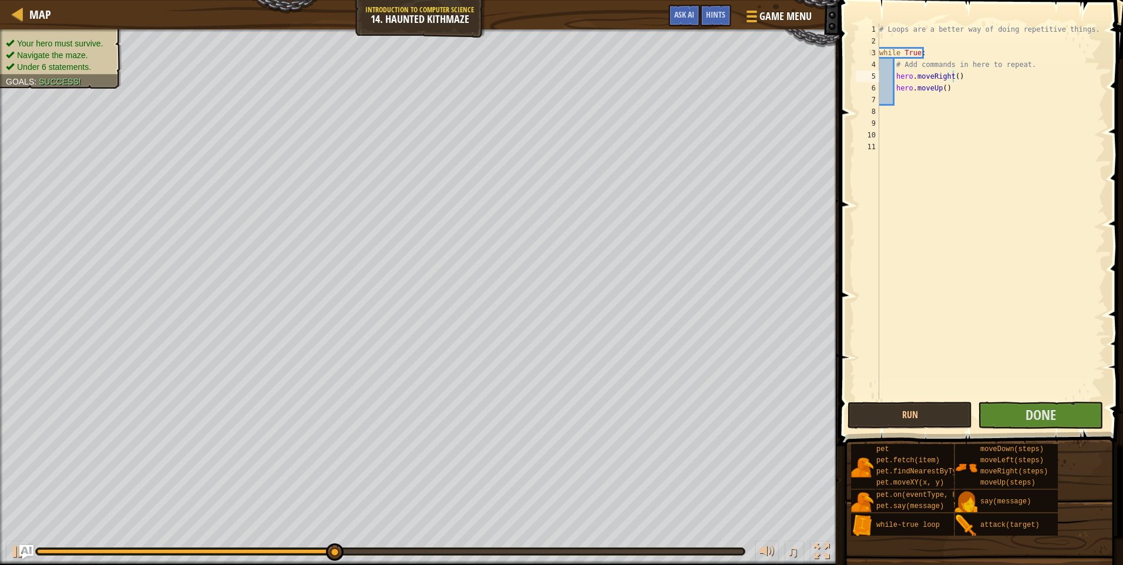
drag, startPoint x: 90, startPoint y: 32, endPoint x: 90, endPoint y: 59, distance: 27.0
click at [90, 55] on li "Navigate the maze." at bounding box center [59, 55] width 107 height 12
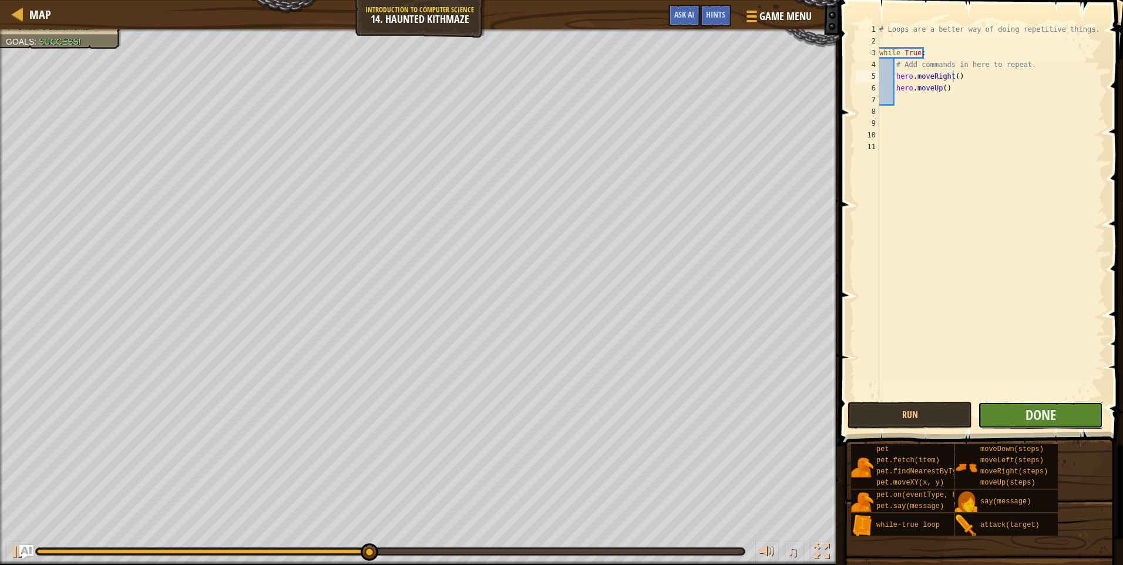
click at [1020, 402] on button "Done" at bounding box center [1040, 415] width 124 height 27
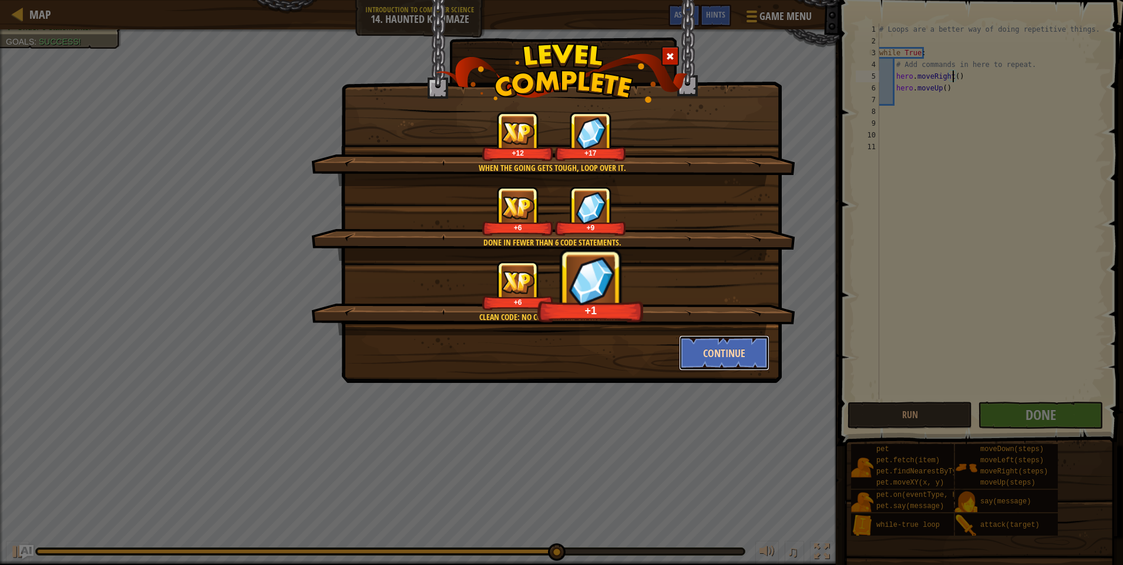
click at [724, 351] on button "Continue" at bounding box center [724, 352] width 91 height 35
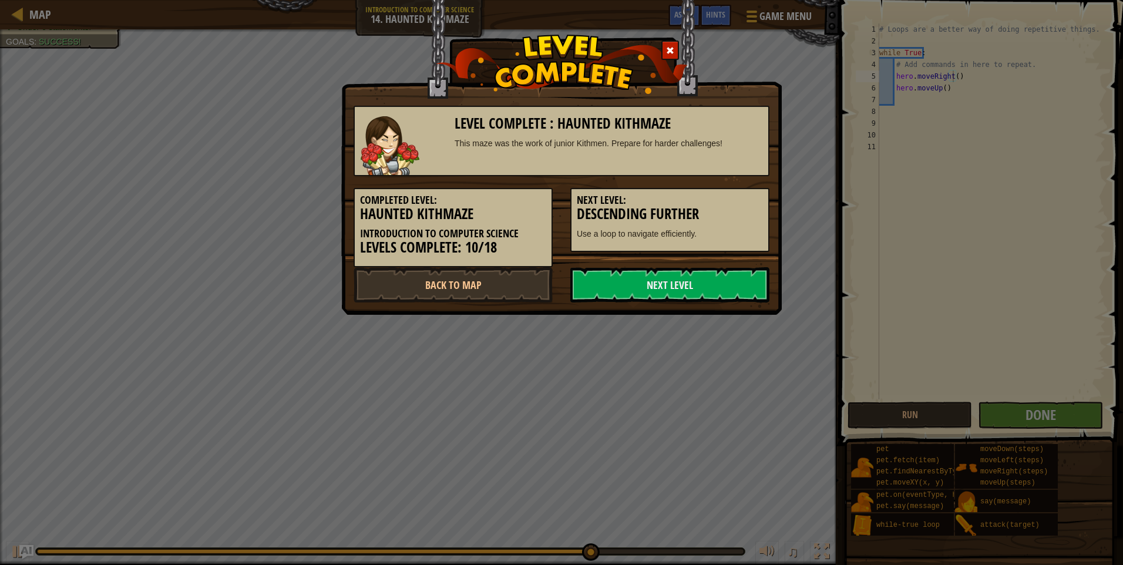
click at [682, 267] on div "Completed Level: Haunted Kithmaze Introduction to Computer Science Levels Compl…" at bounding box center [561, 221] width 433 height 91
click at [729, 279] on link "Next Level" at bounding box center [669, 284] width 199 height 35
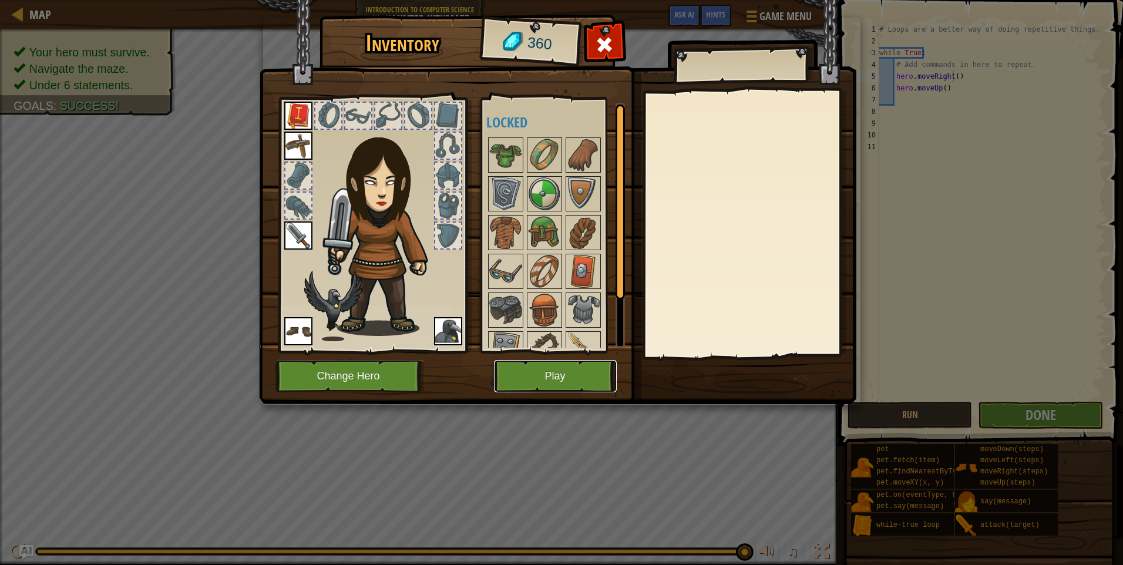
click at [588, 370] on button "Play" at bounding box center [555, 376] width 123 height 32
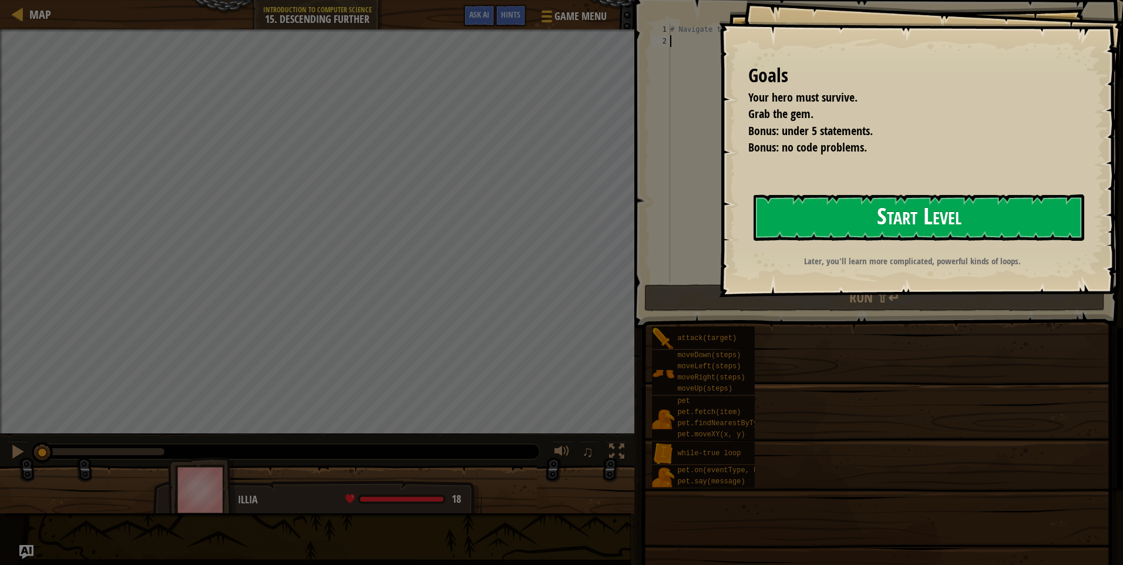
click at [934, 206] on button "Start Level" at bounding box center [918, 217] width 331 height 46
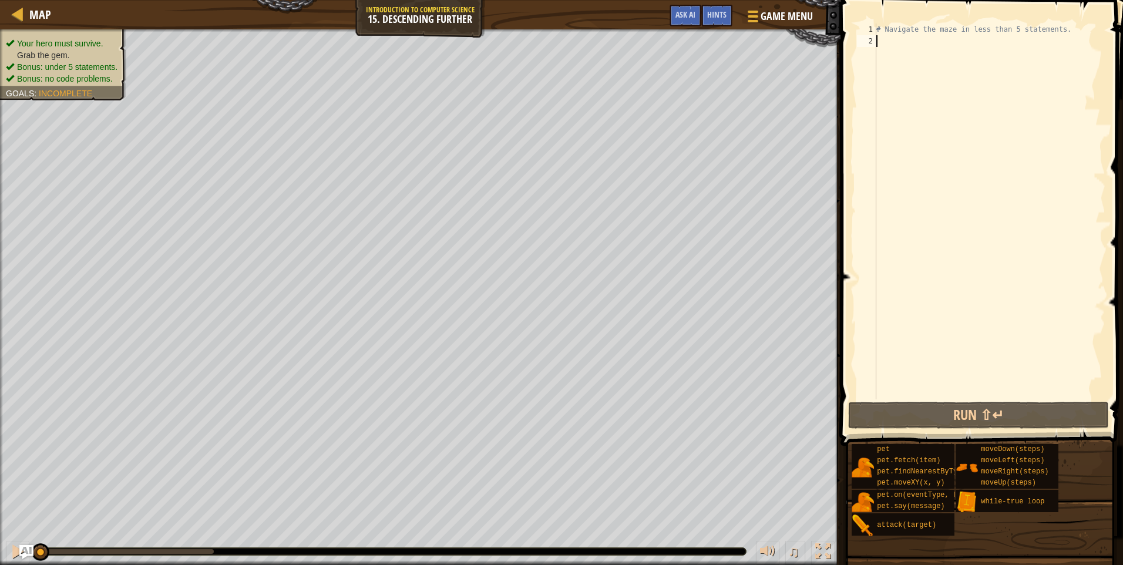
type textarea "m"
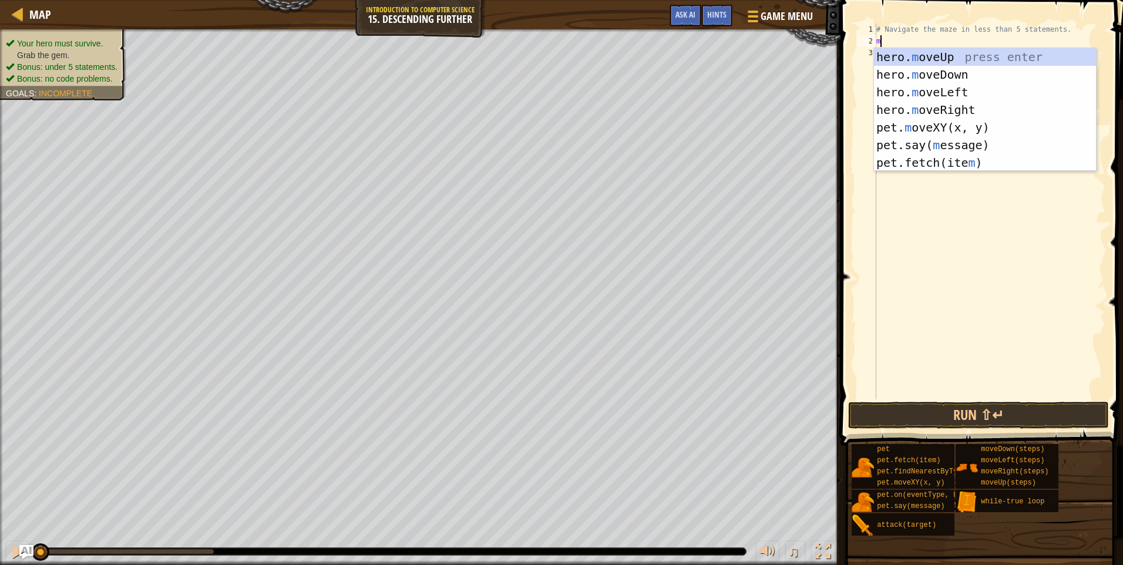
scroll to position [5, 0]
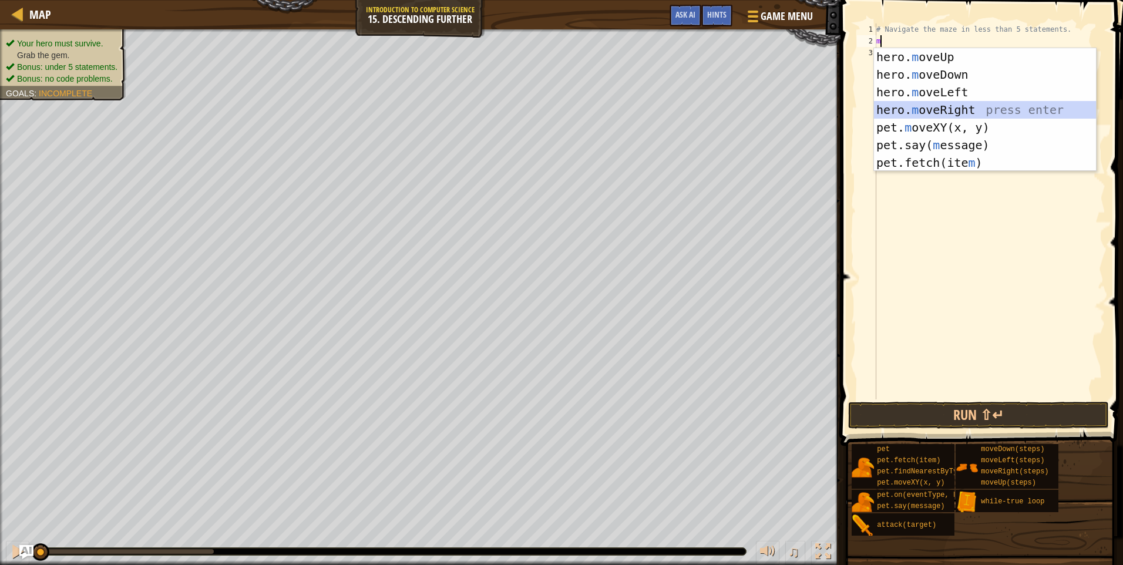
click at [931, 107] on div "hero. m oveUp press enter hero. m oveDown press enter hero. m oveLeft press ent…" at bounding box center [985, 127] width 222 height 159
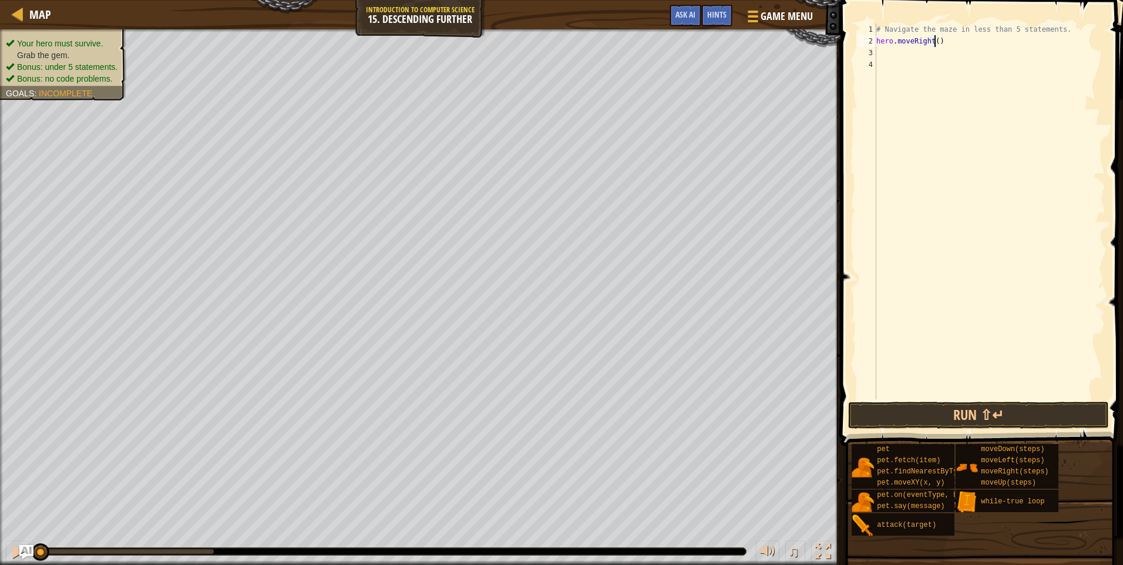
click at [934, 39] on div "# Navigate the maze in less than 5 statements. hero . moveRight ( )" at bounding box center [989, 222] width 231 height 399
type textarea "hero.moveRight(2)"
click at [1000, 412] on button "Run ⇧↵" at bounding box center [978, 415] width 261 height 27
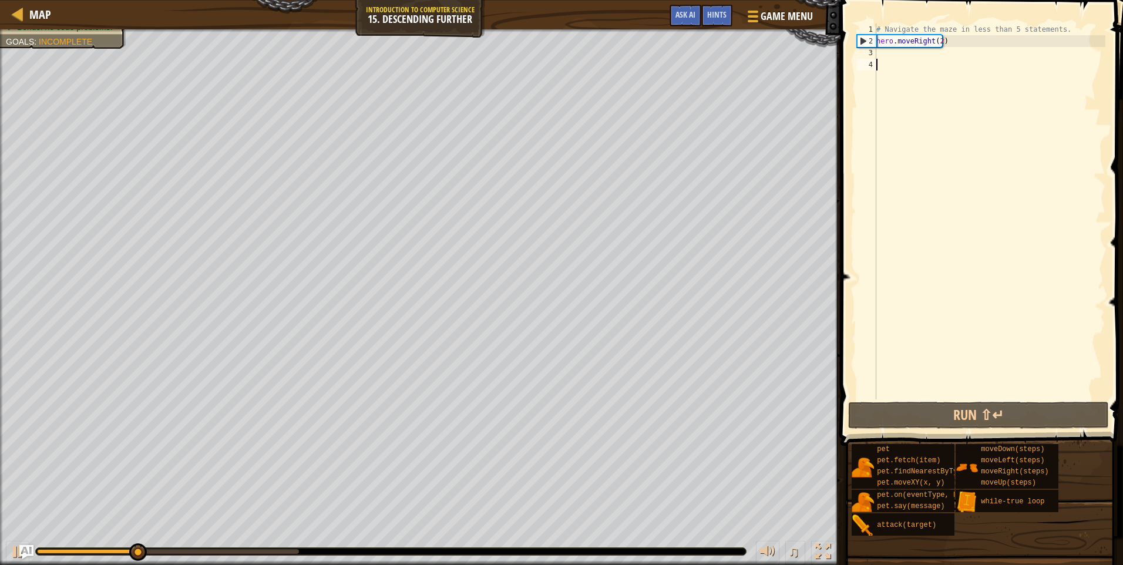
click at [881, 63] on div "# Navigate the maze in less than 5 statements. hero . moveRight ( 2 )" at bounding box center [989, 222] width 231 height 399
click at [875, 58] on div "3" at bounding box center [866, 53] width 19 height 12
type textarea "m"
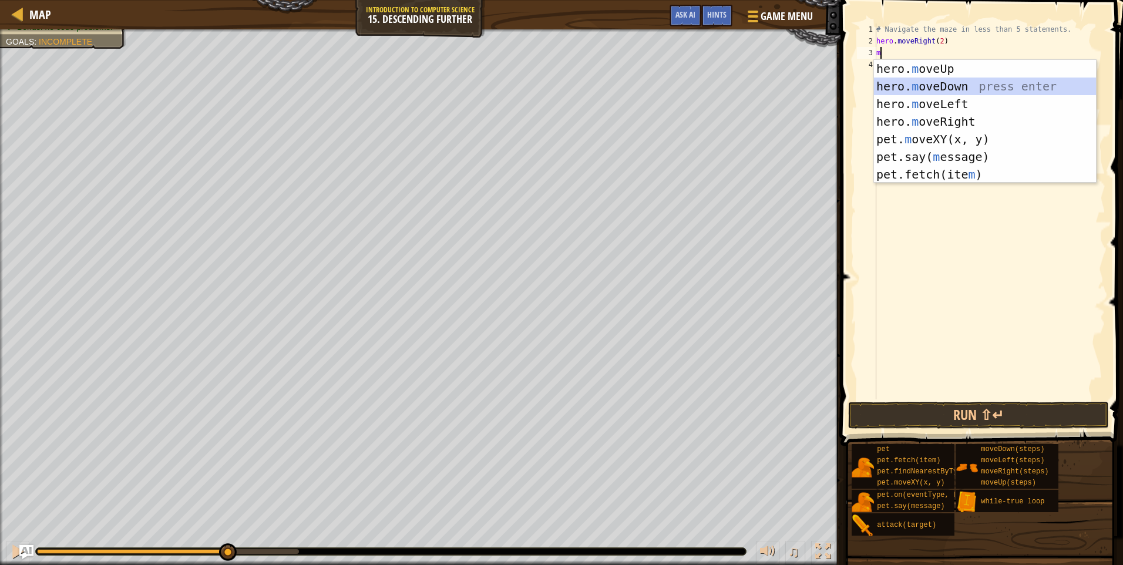
click at [909, 84] on div "hero. m oveUp press enter hero. m oveDown press enter hero. m oveLeft press ent…" at bounding box center [985, 139] width 222 height 159
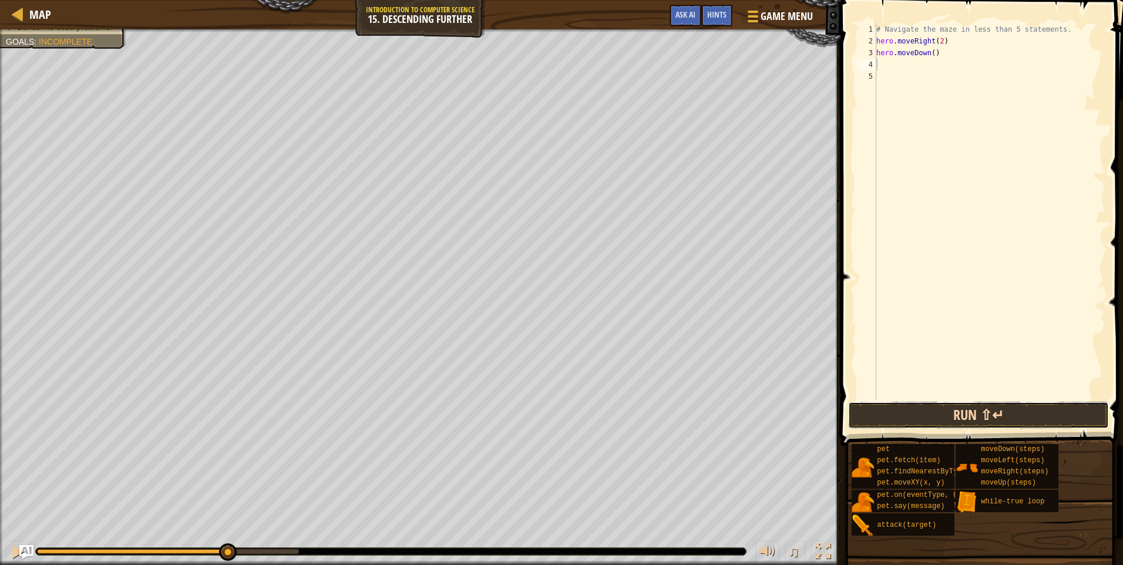
click at [1013, 415] on button "Run ⇧↵" at bounding box center [978, 415] width 261 height 27
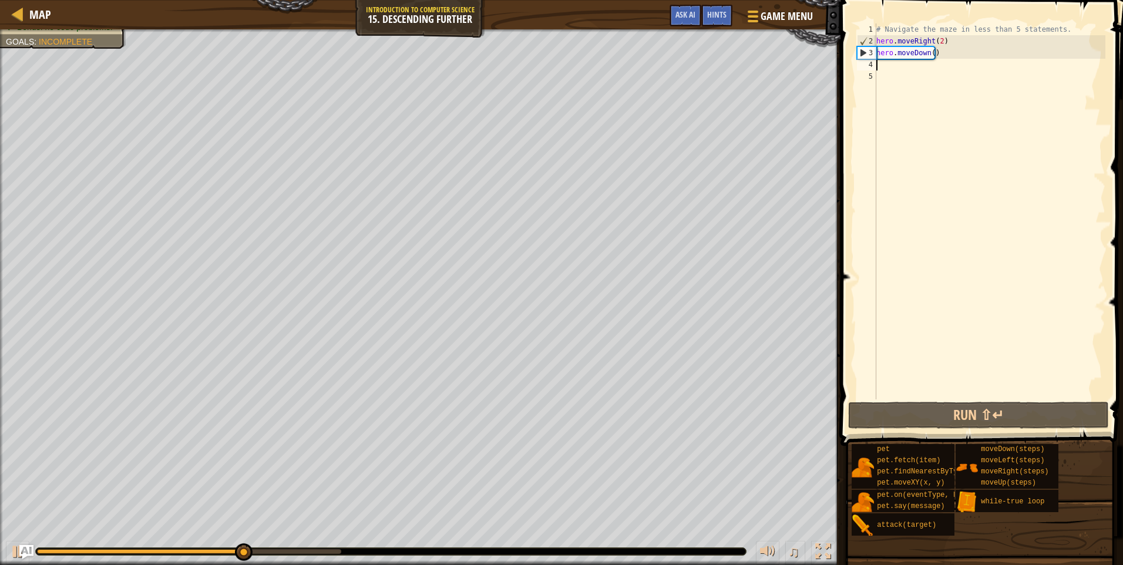
type textarea "m"
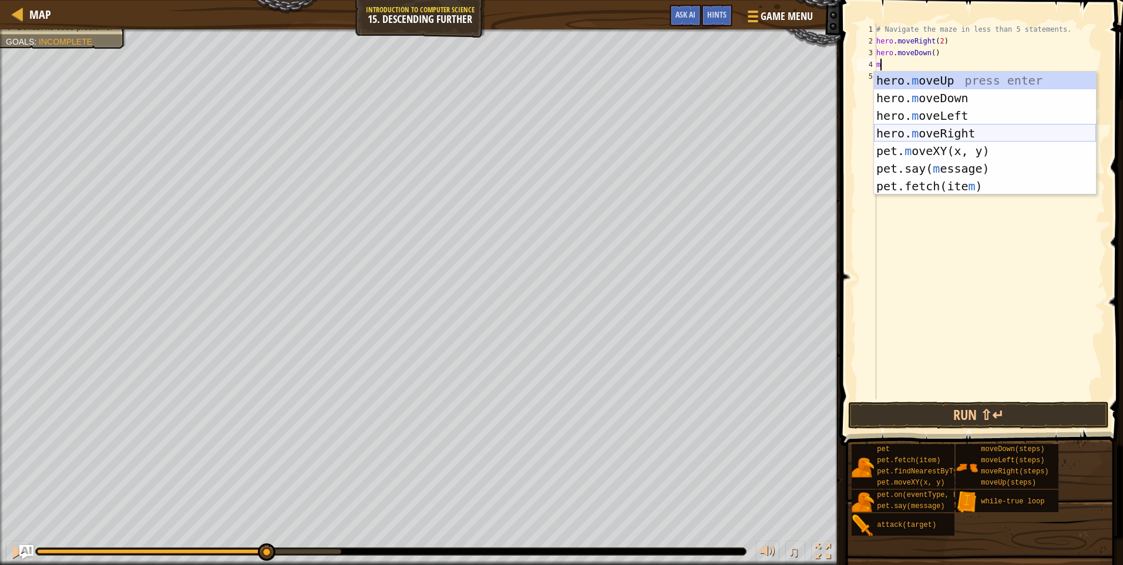
click at [969, 127] on div "hero. m oveUp press enter hero. m oveDown press enter hero. m oveLeft press ent…" at bounding box center [985, 151] width 222 height 159
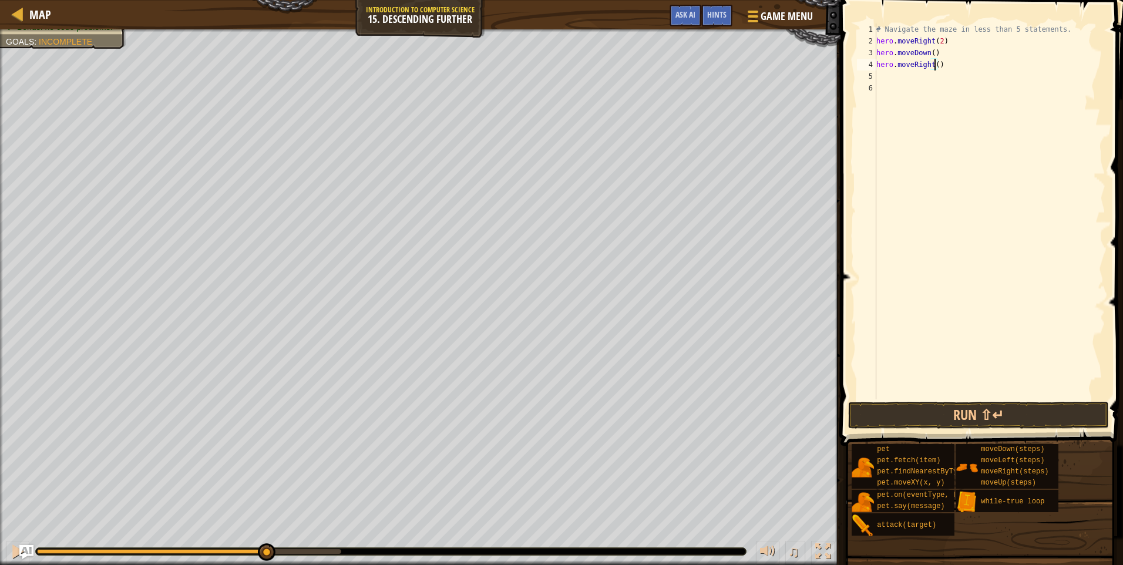
click at [933, 65] on div "# Navigate the maze in less than 5 statements. hero . moveRight ( 2 ) hero . mo…" at bounding box center [989, 222] width 231 height 399
type textarea "hero.moveRight(2)"
click at [999, 401] on span at bounding box center [983, 206] width 292 height 480
click at [998, 411] on button "Run ⇧↵" at bounding box center [978, 415] width 261 height 27
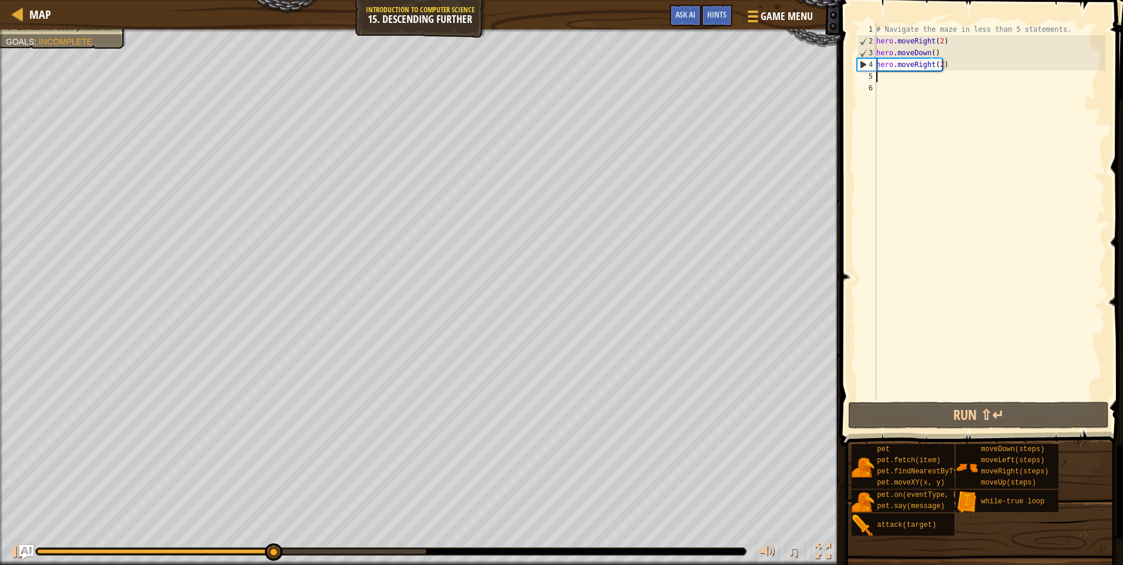
click at [884, 78] on div "# Navigate the maze in less than 5 statements. hero . moveRight ( 2 ) hero . mo…" at bounding box center [989, 222] width 231 height 399
type textarea "m"
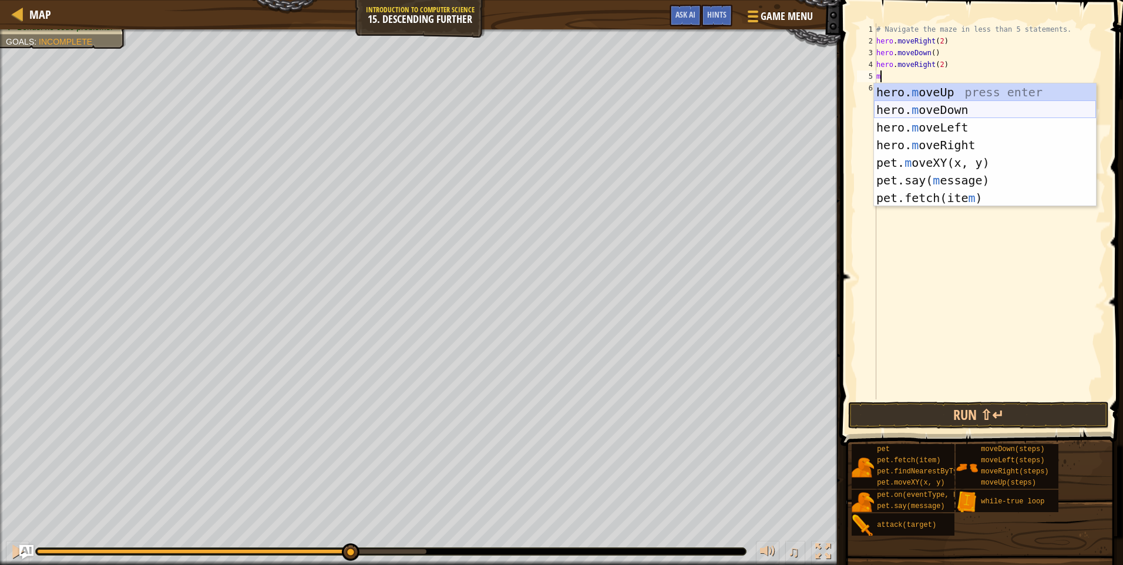
click at [936, 110] on div "hero. m oveUp press enter hero. m oveDown press enter hero. m oveLeft press ent…" at bounding box center [985, 162] width 222 height 159
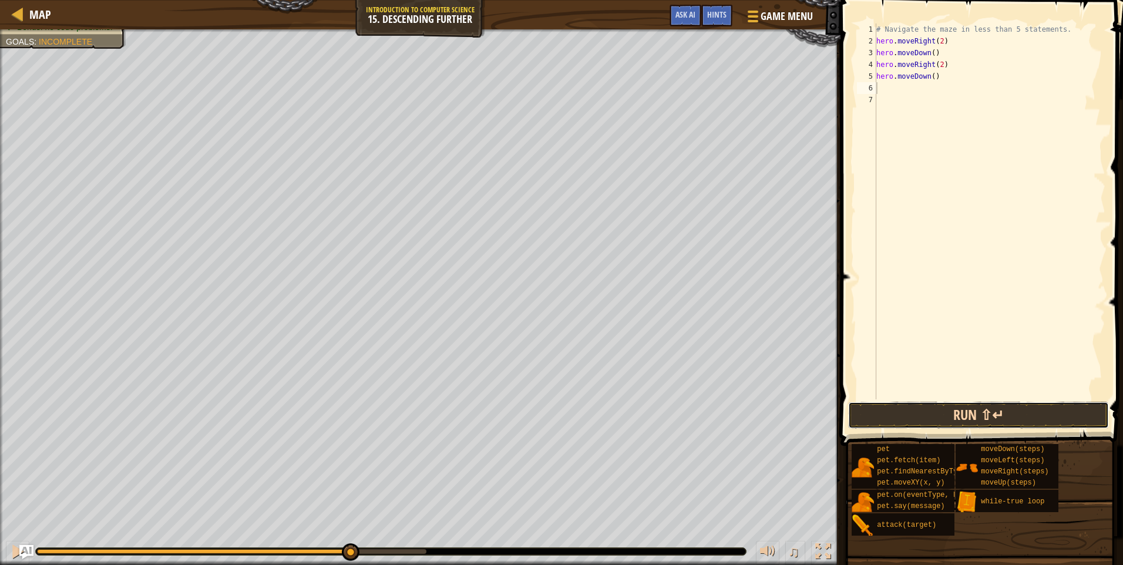
click at [964, 419] on button "Run ⇧↵" at bounding box center [978, 415] width 261 height 27
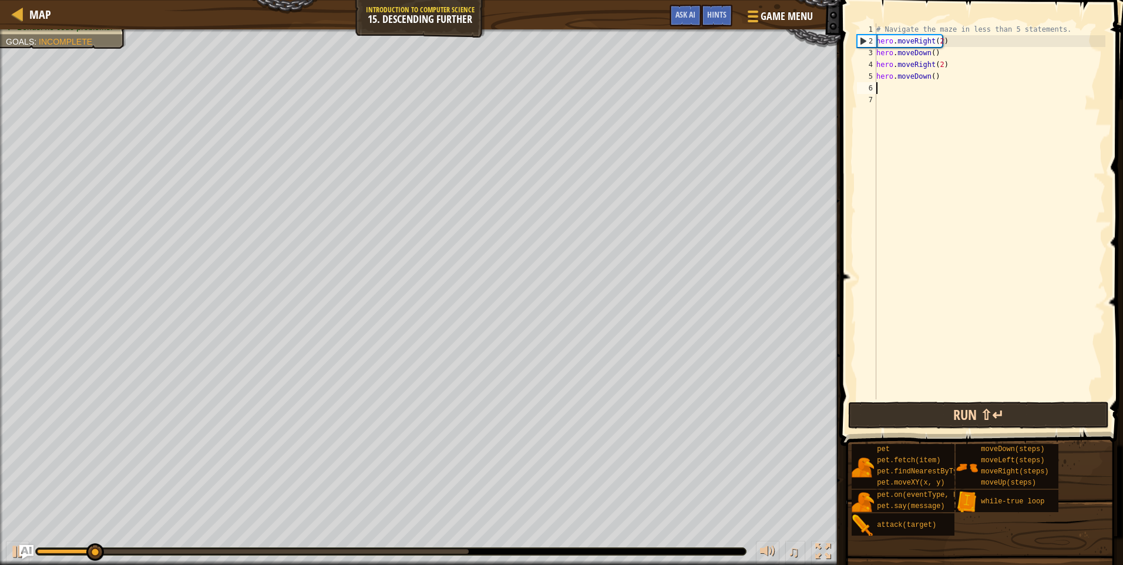
type textarea "m"
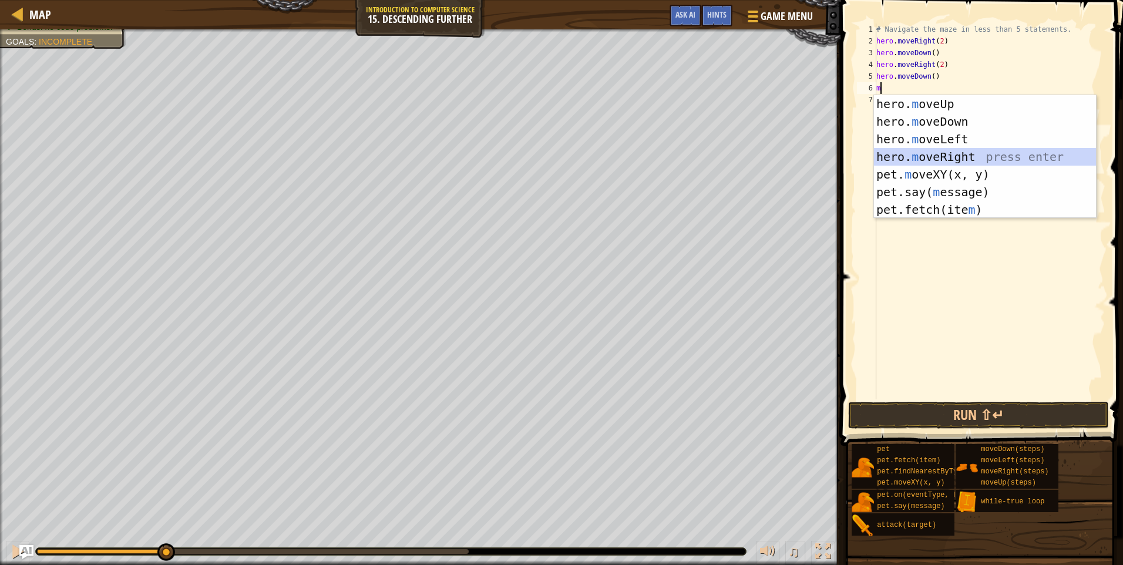
click at [932, 151] on div "hero. m oveUp press enter hero. m oveDown press enter hero. m oveLeft press ent…" at bounding box center [985, 174] width 222 height 159
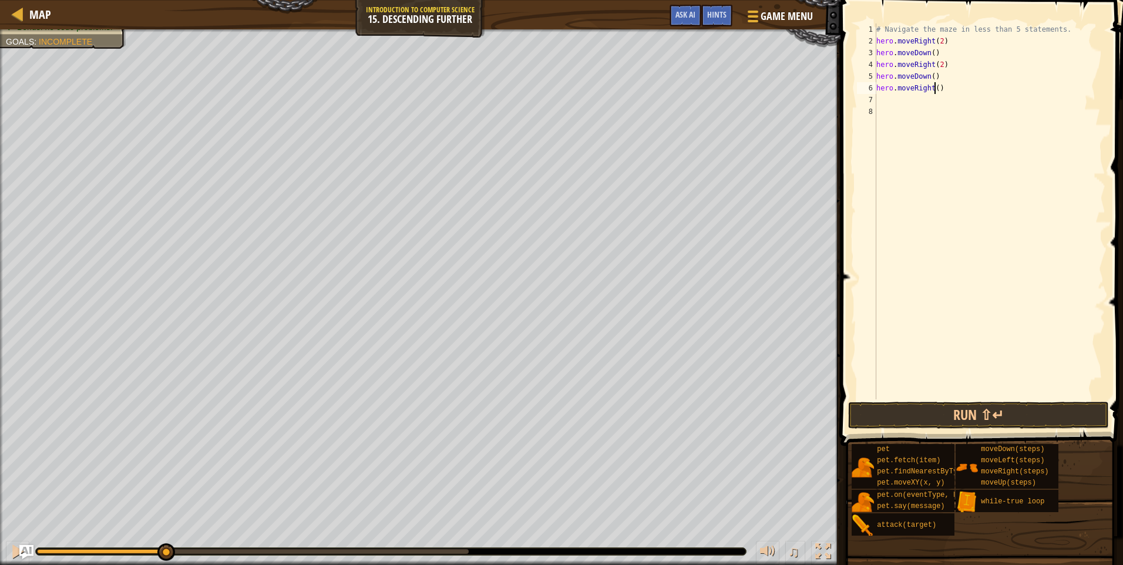
click at [932, 89] on div "# Navigate the maze in less than 5 statements. hero . moveRight ( 2 ) hero . mo…" at bounding box center [989, 222] width 231 height 399
type textarea "hero.moveRight(2)"
click at [998, 408] on button "Run ⇧↵" at bounding box center [978, 415] width 261 height 27
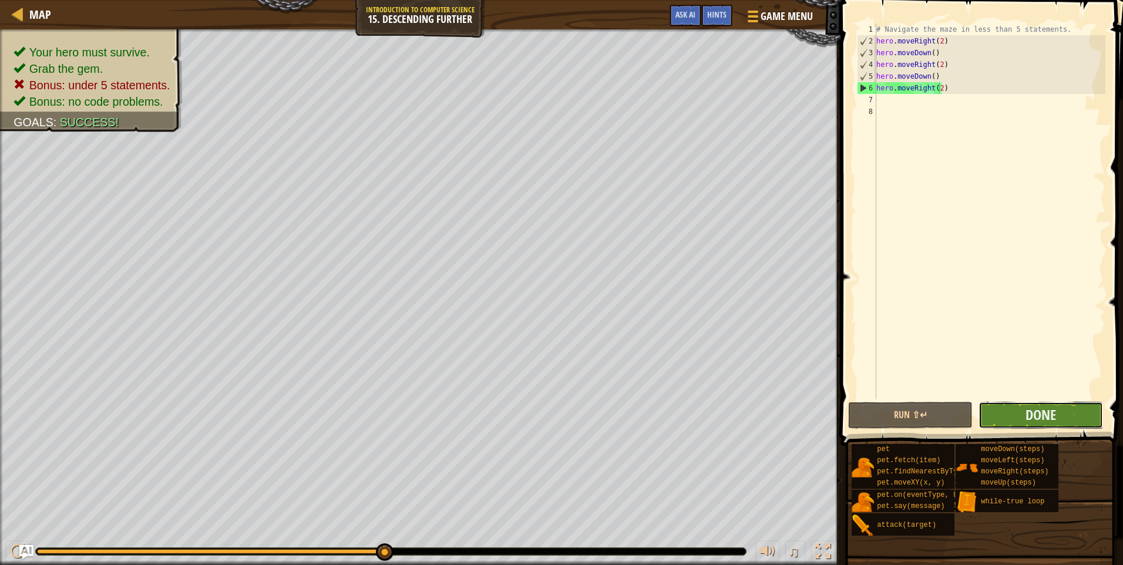
click at [1064, 407] on button "Done" at bounding box center [1040, 415] width 124 height 27
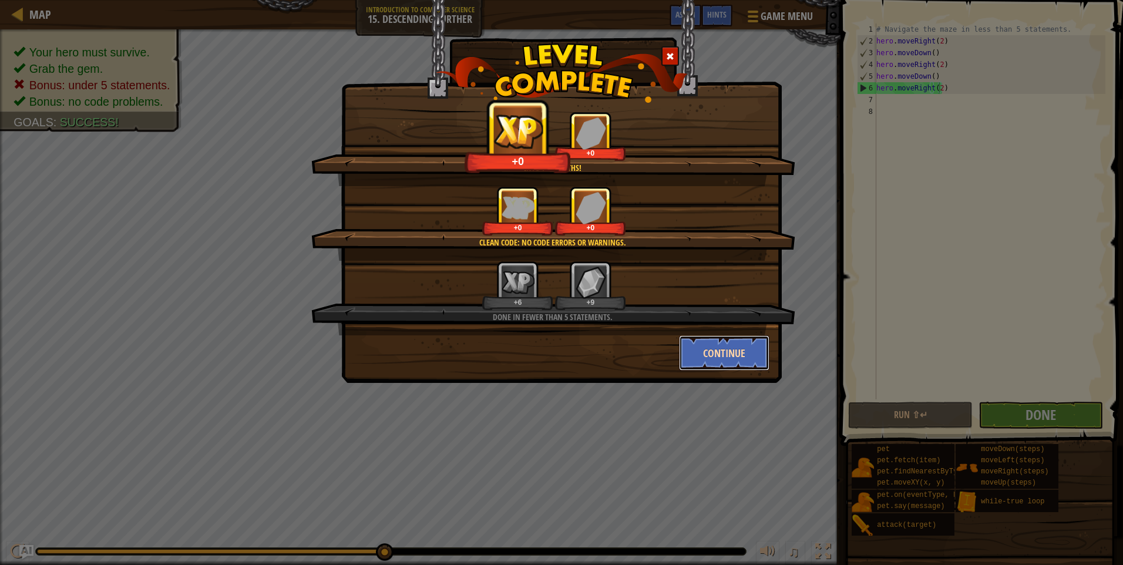
click at [722, 347] on button "Continue" at bounding box center [724, 352] width 91 height 35
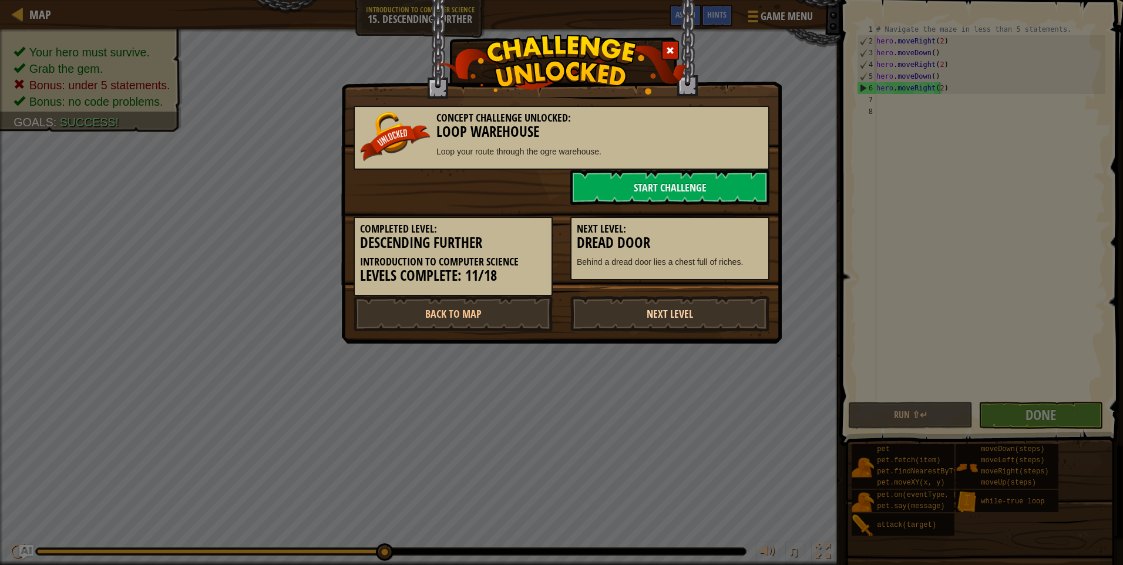
click at [684, 316] on link "Next Level" at bounding box center [669, 313] width 199 height 35
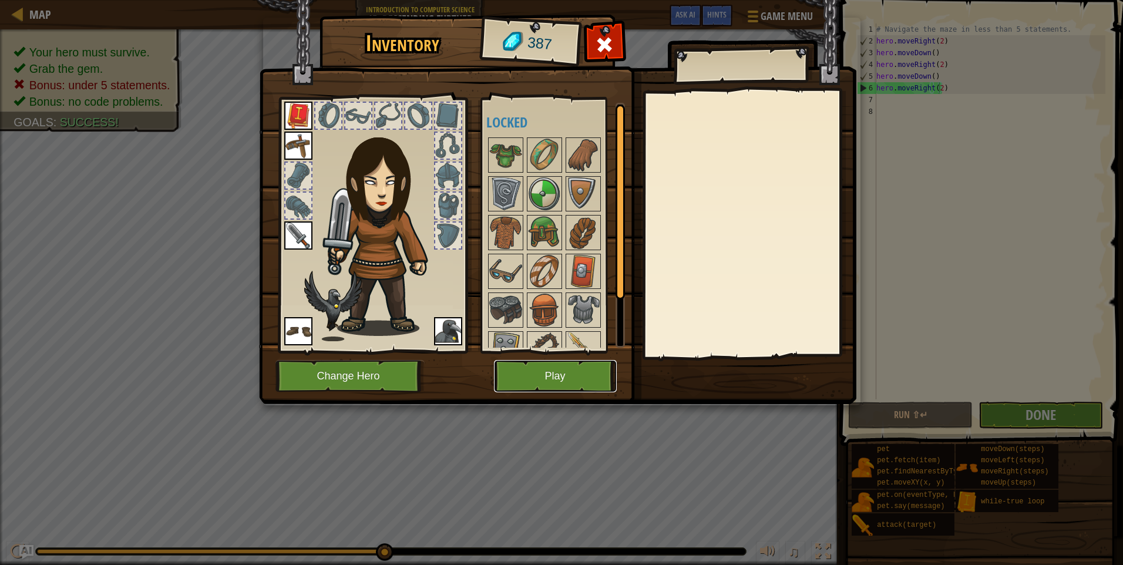
click at [572, 369] on button "Play" at bounding box center [555, 376] width 123 height 32
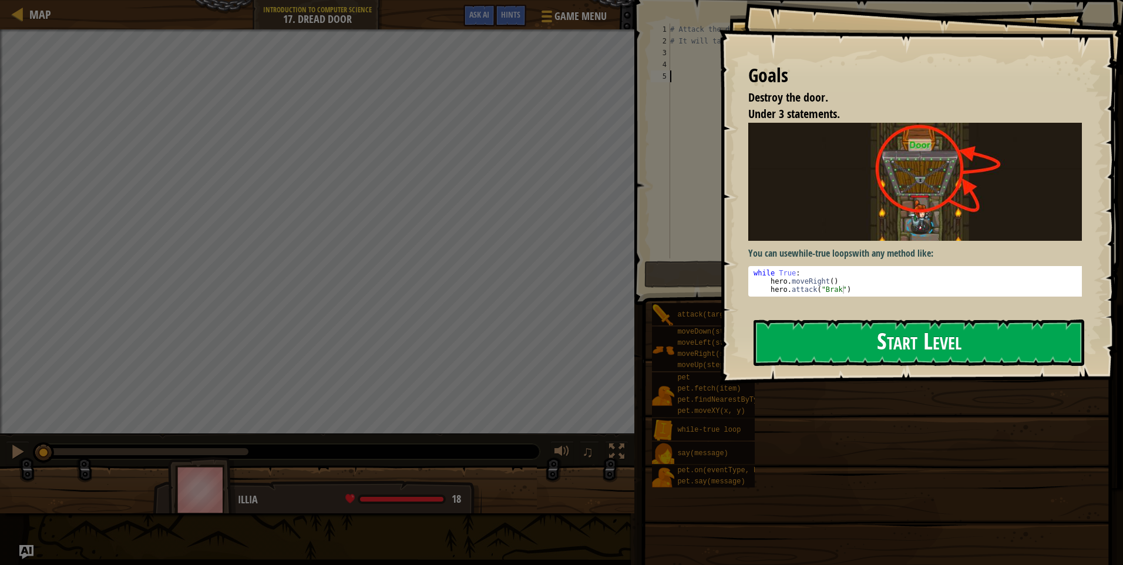
click at [946, 334] on button "Start Level" at bounding box center [918, 342] width 331 height 46
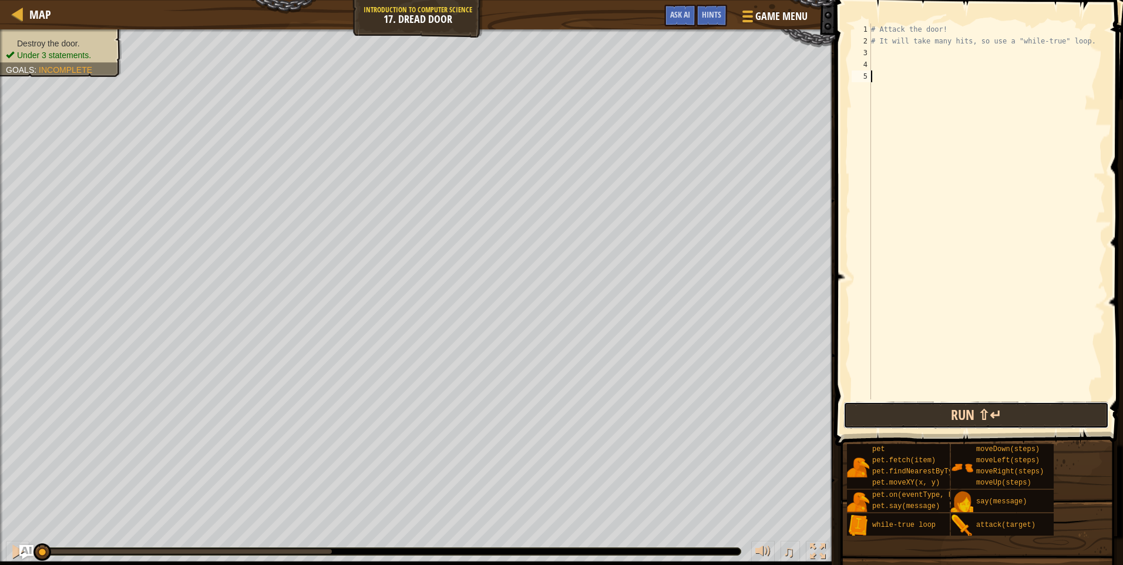
click at [968, 420] on button "Run ⇧↵" at bounding box center [975, 415] width 265 height 27
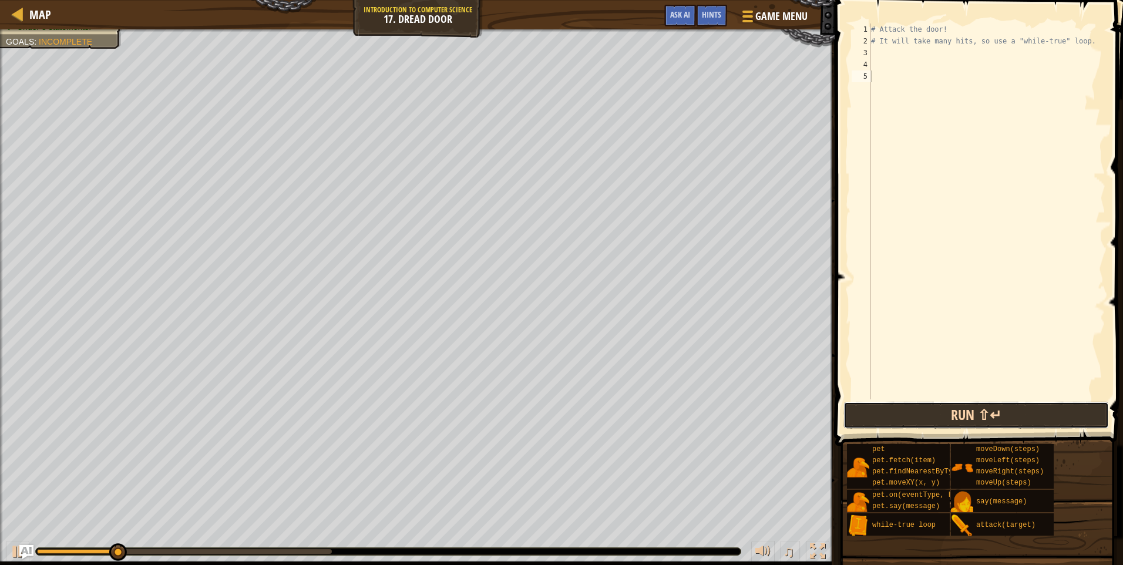
click at [978, 419] on button "Run ⇧↵" at bounding box center [975, 415] width 265 height 27
click at [981, 415] on button "Run ⇧↵" at bounding box center [975, 415] width 265 height 27
click at [996, 422] on button "Run ⇧↵" at bounding box center [975, 415] width 265 height 27
click at [996, 421] on button "Run ⇧↵" at bounding box center [975, 415] width 265 height 27
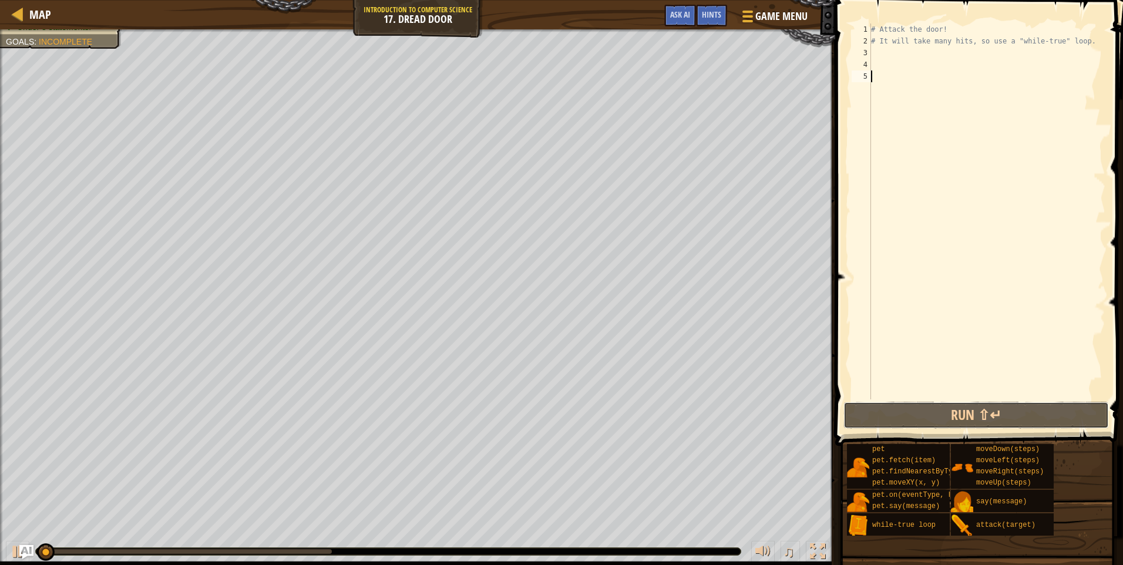
drag, startPoint x: 996, startPoint y: 421, endPoint x: 996, endPoint y: 431, distance: 10.0
click at [996, 426] on button "Run ⇧↵" at bounding box center [975, 415] width 265 height 27
click at [996, 431] on span at bounding box center [979, 206] width 297 height 480
click at [991, 431] on span at bounding box center [979, 206] width 297 height 480
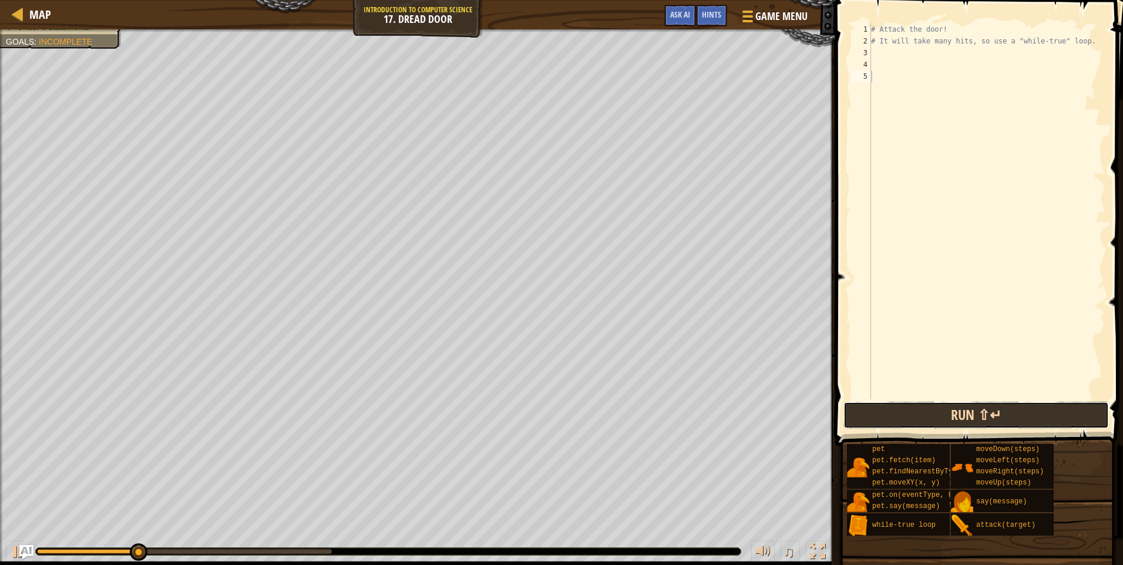
click at [1000, 410] on button "Run ⇧↵" at bounding box center [975, 415] width 265 height 27
drag, startPoint x: 1000, startPoint y: 410, endPoint x: 997, endPoint y: 404, distance: 6.8
click at [1000, 409] on button "Run ⇧↵" at bounding box center [975, 415] width 265 height 27
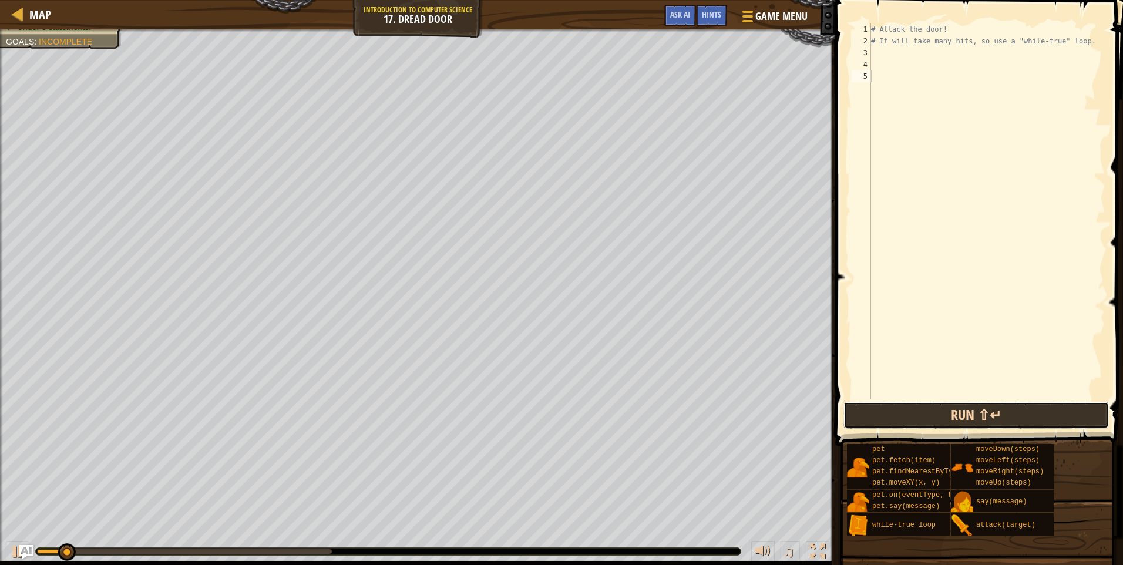
click at [997, 404] on button "Run ⇧↵" at bounding box center [975, 415] width 265 height 27
click at [998, 403] on button "Run ⇧↵" at bounding box center [975, 415] width 265 height 27
click at [1002, 405] on button "Run ⇧↵" at bounding box center [975, 415] width 265 height 27
click at [1006, 405] on button "Run ⇧↵" at bounding box center [975, 415] width 265 height 27
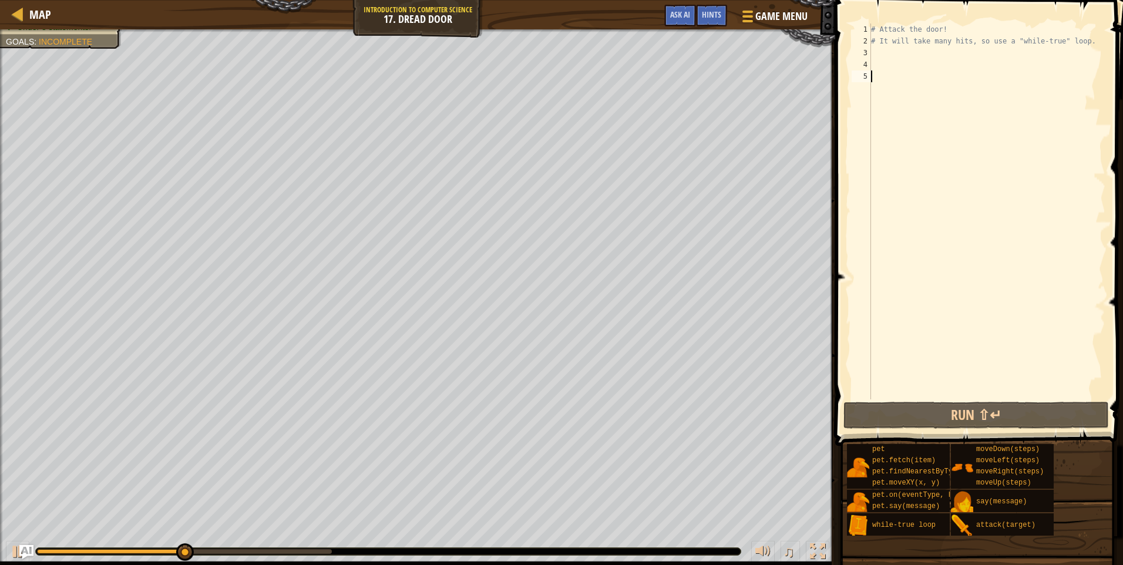
click at [872, 51] on div "# Attack the door! # It will take many hits, so use a "while-true" loop." at bounding box center [986, 222] width 237 height 399
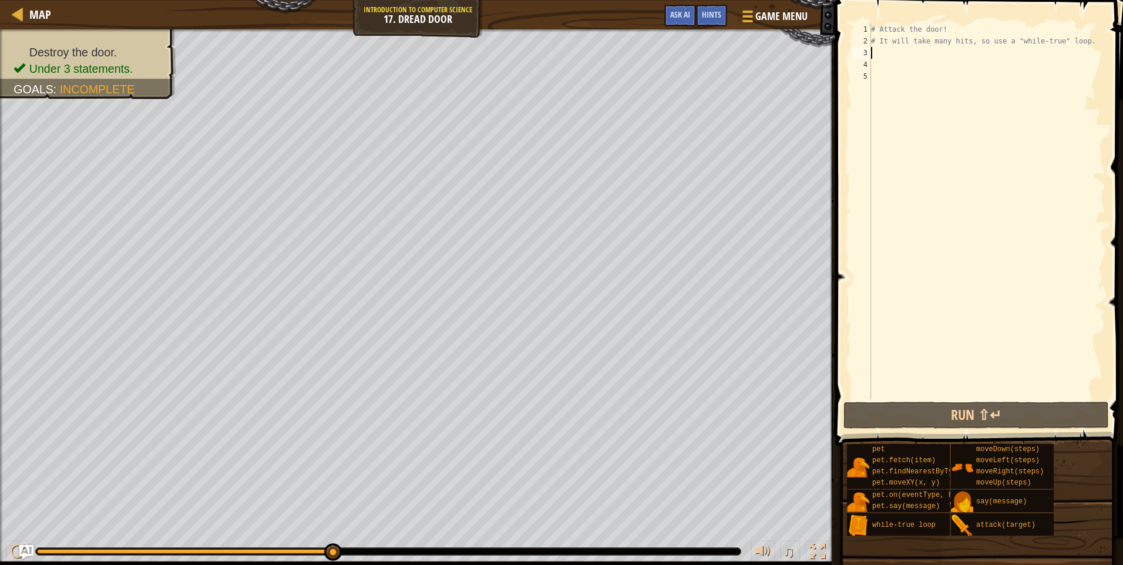
click at [1074, 42] on div "# Attack the door! # It will take many hits, so use a "while-true" loop." at bounding box center [986, 222] width 237 height 399
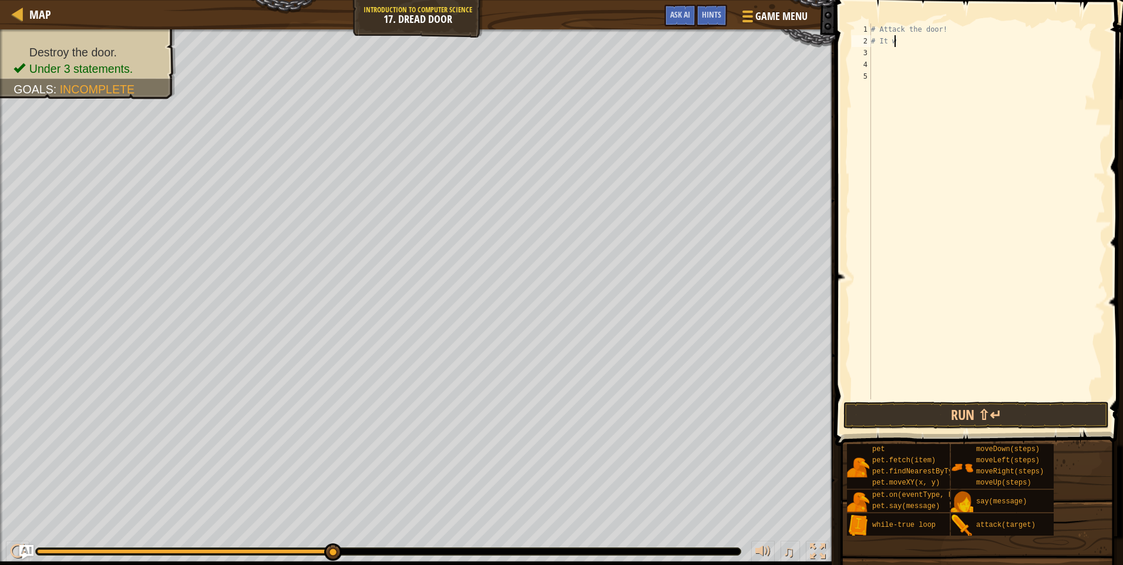
type textarea "#"
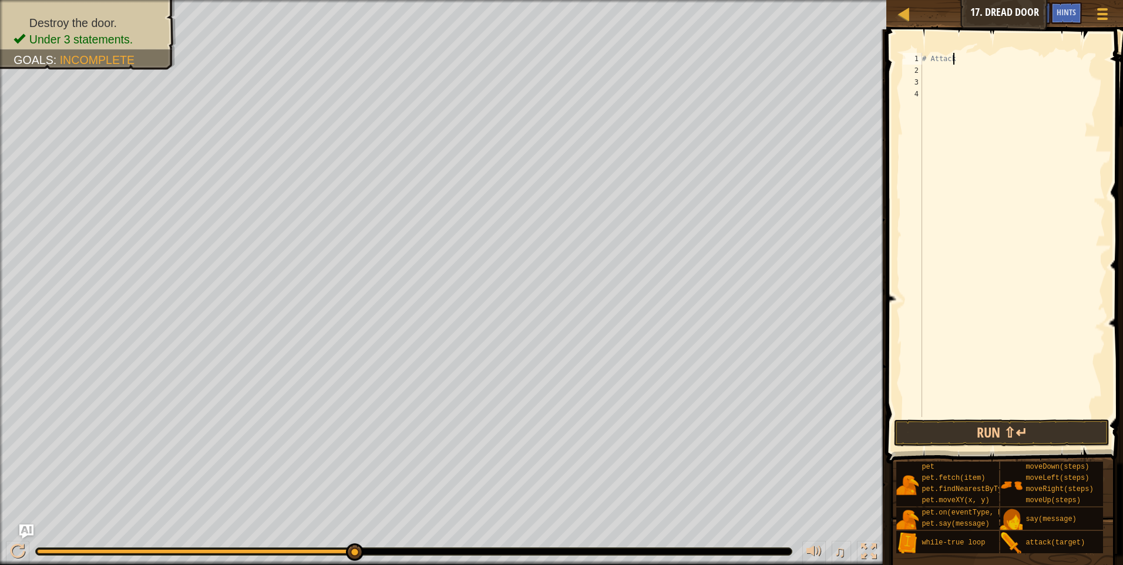
type textarea "#"
type textarea "m"
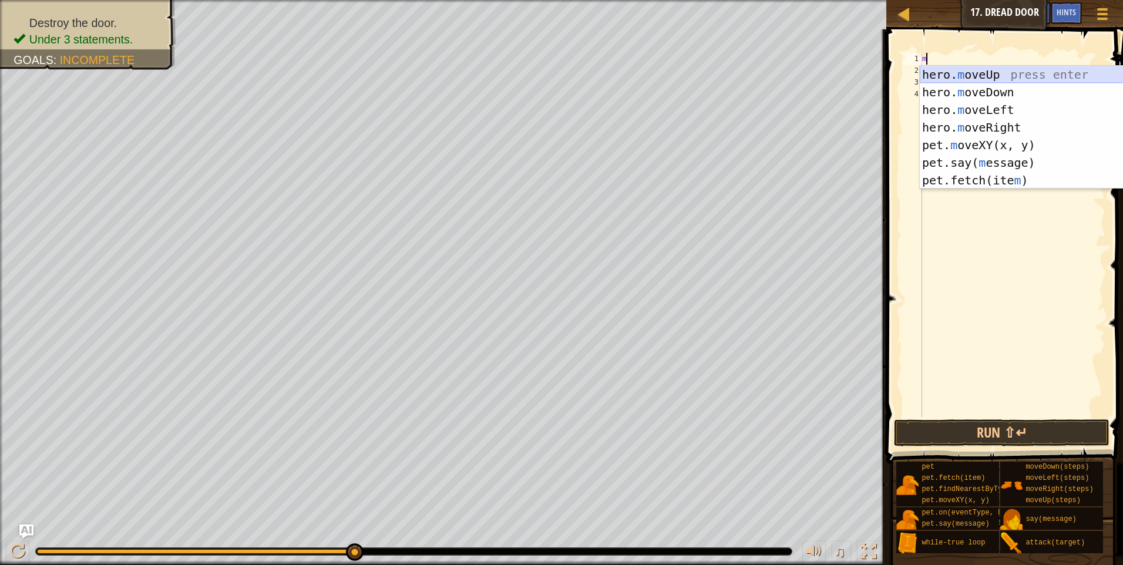
click at [1016, 72] on div "hero. m oveUp press enter hero. m oveDown press enter hero. m oveLeft press ent…" at bounding box center [1030, 145] width 222 height 159
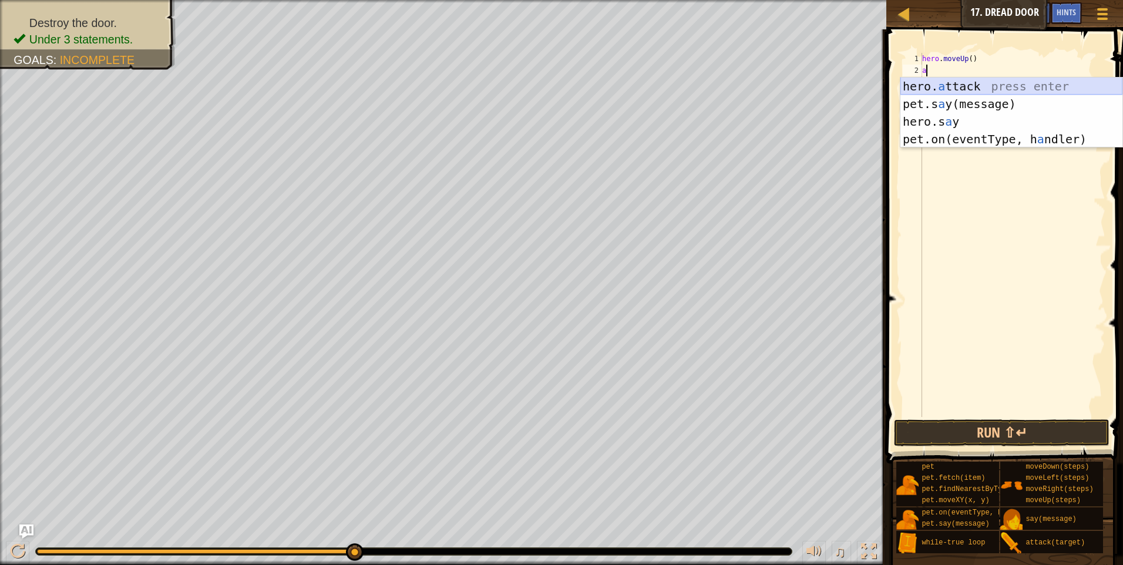
click at [1026, 86] on div "hero. a ttack press enter pet.s a y(message) press enter hero.s a y press enter…" at bounding box center [1011, 131] width 222 height 106
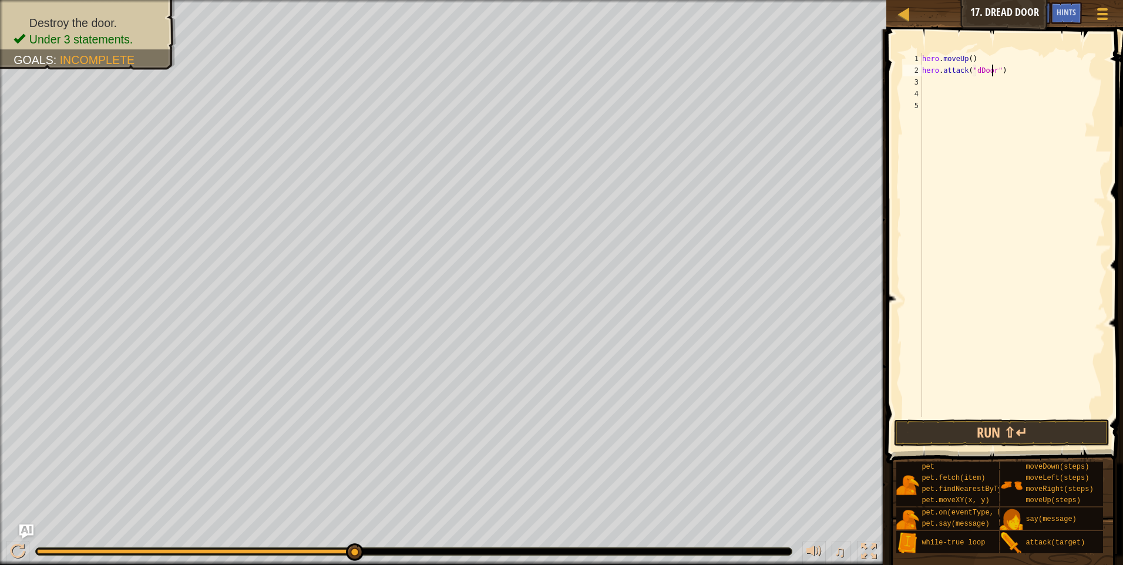
scroll to position [5, 6]
click at [975, 70] on div "hero . moveUp ( ) hero . attack ( "dDoor" )" at bounding box center [1012, 247] width 186 height 388
click at [1023, 431] on button "Run ⇧↵" at bounding box center [1001, 432] width 215 height 27
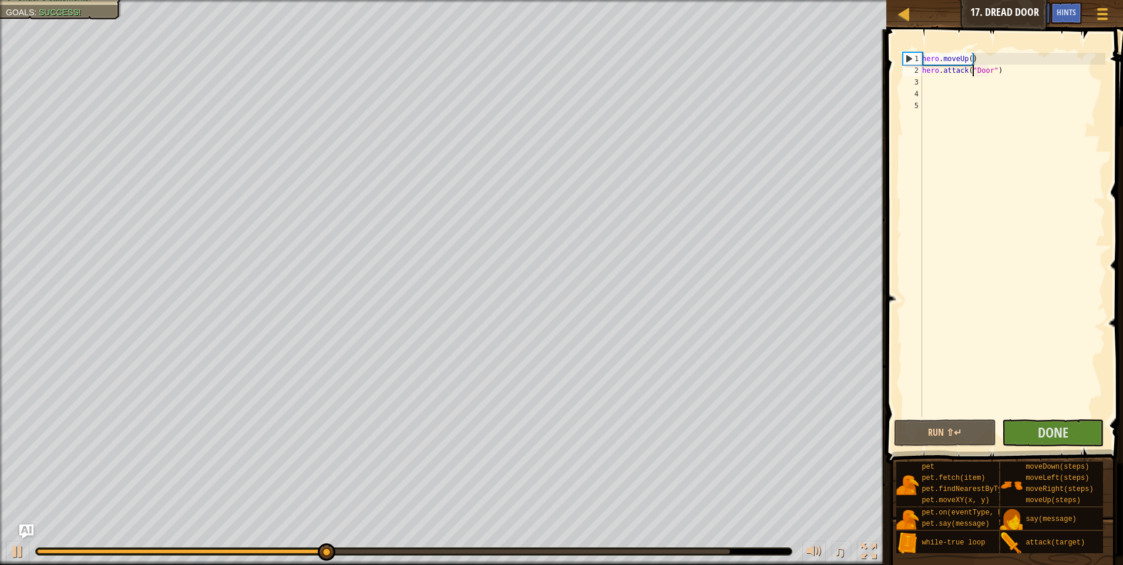
click at [975, 53] on div "hero . moveUp ( ) hero . attack ( "Door" )" at bounding box center [1012, 247] width 186 height 388
click at [973, 62] on div "hero . moveUp ( ) hero . attack ( "Door" )" at bounding box center [1012, 247] width 186 height 388
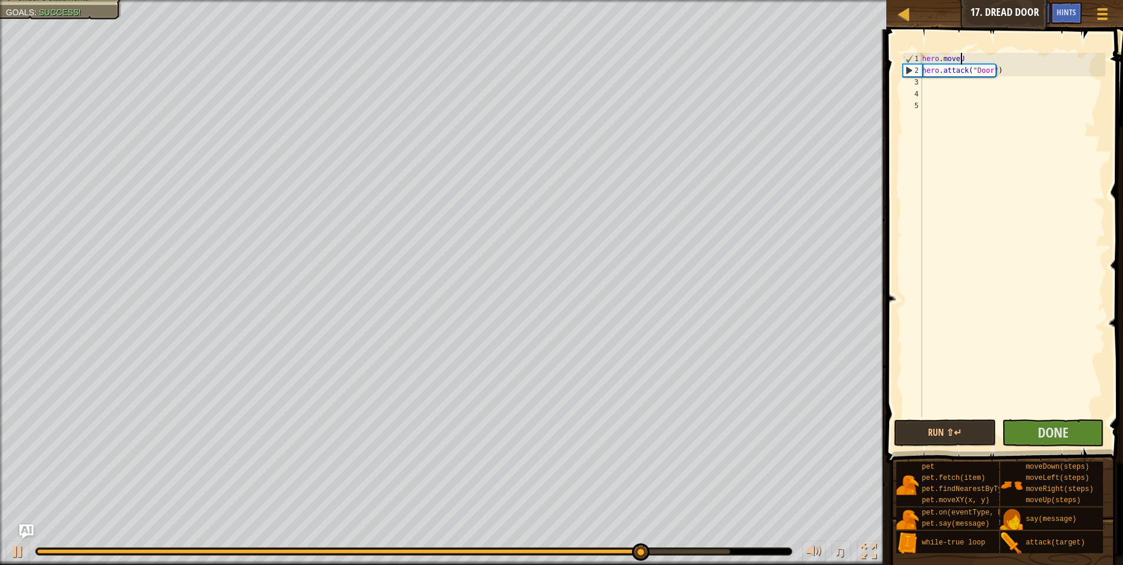
scroll to position [5, 1]
type textarea "h"
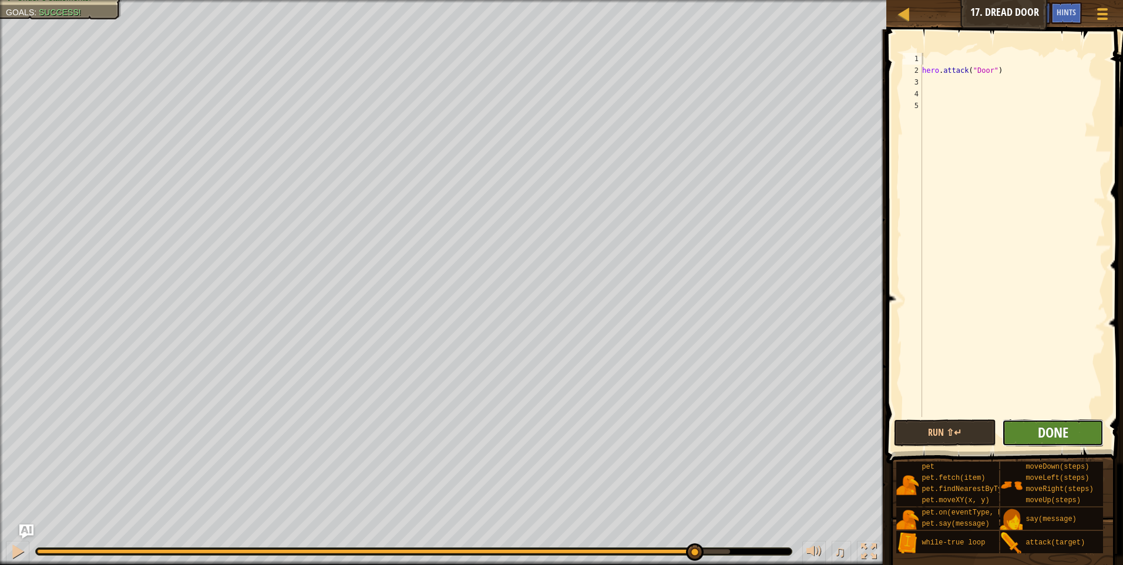
click at [1057, 427] on span "Done" at bounding box center [1052, 432] width 31 height 19
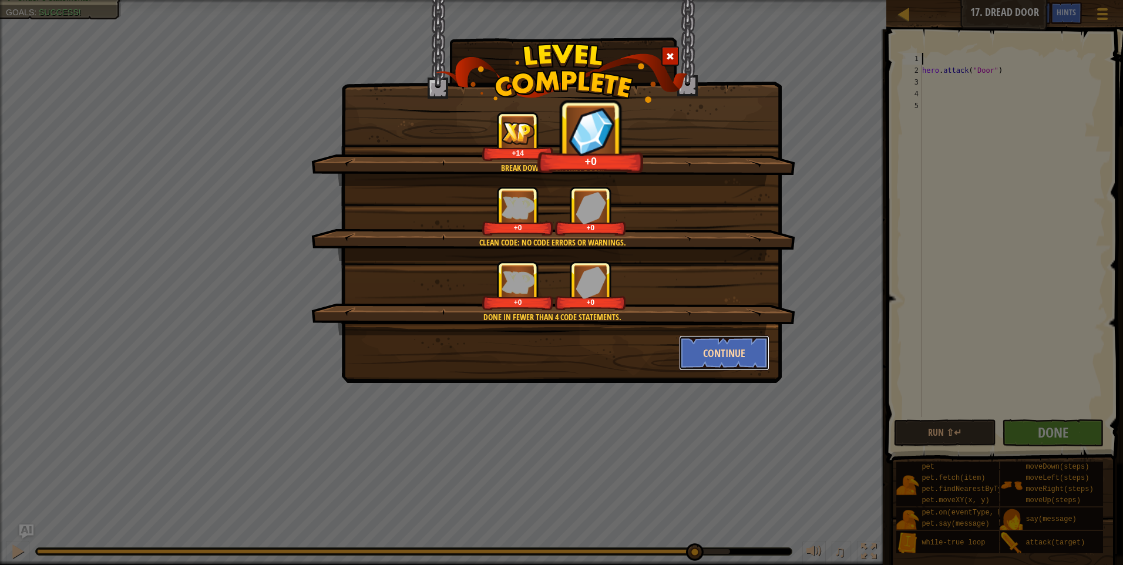
click at [739, 345] on button "Continue" at bounding box center [724, 352] width 91 height 35
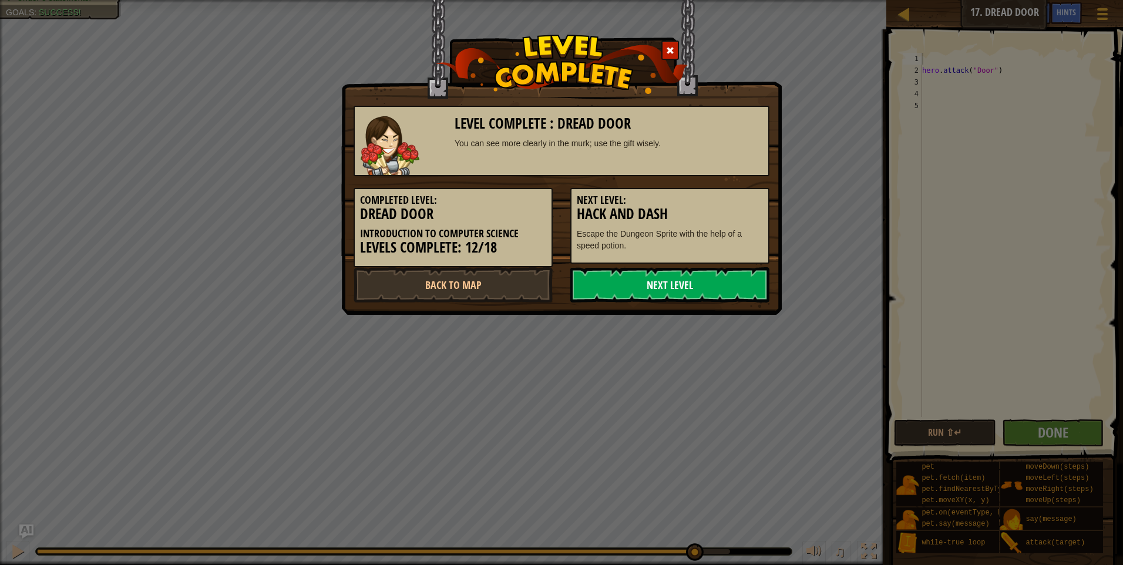
click at [730, 281] on link "Next Level" at bounding box center [669, 284] width 199 height 35
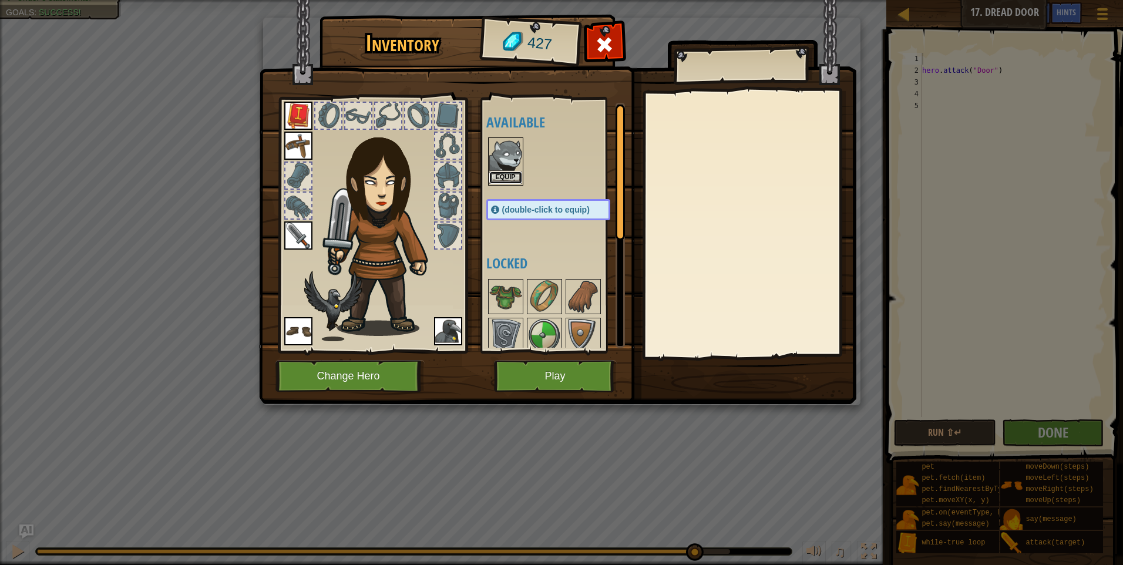
click at [511, 176] on button "Equip" at bounding box center [505, 177] width 33 height 12
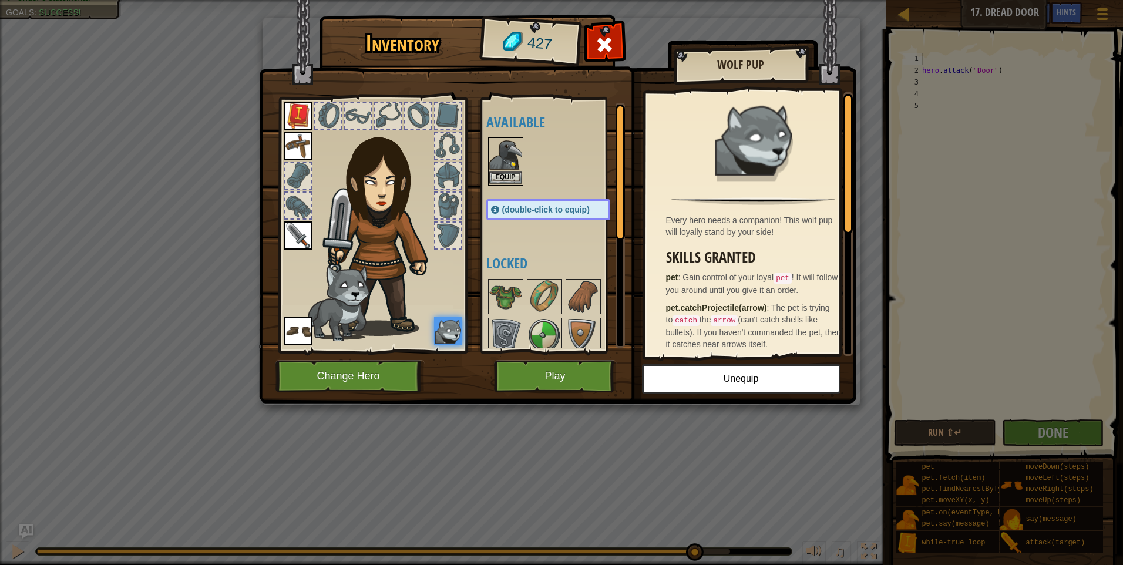
click at [506, 171] on img at bounding box center [505, 155] width 33 height 33
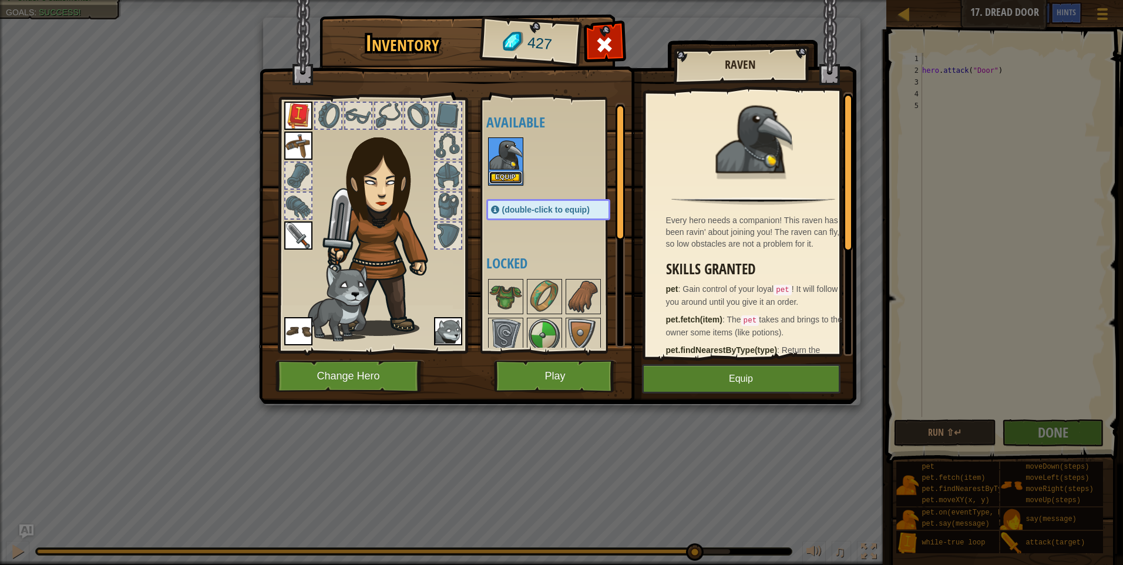
click at [510, 171] on button "Equip" at bounding box center [505, 177] width 33 height 12
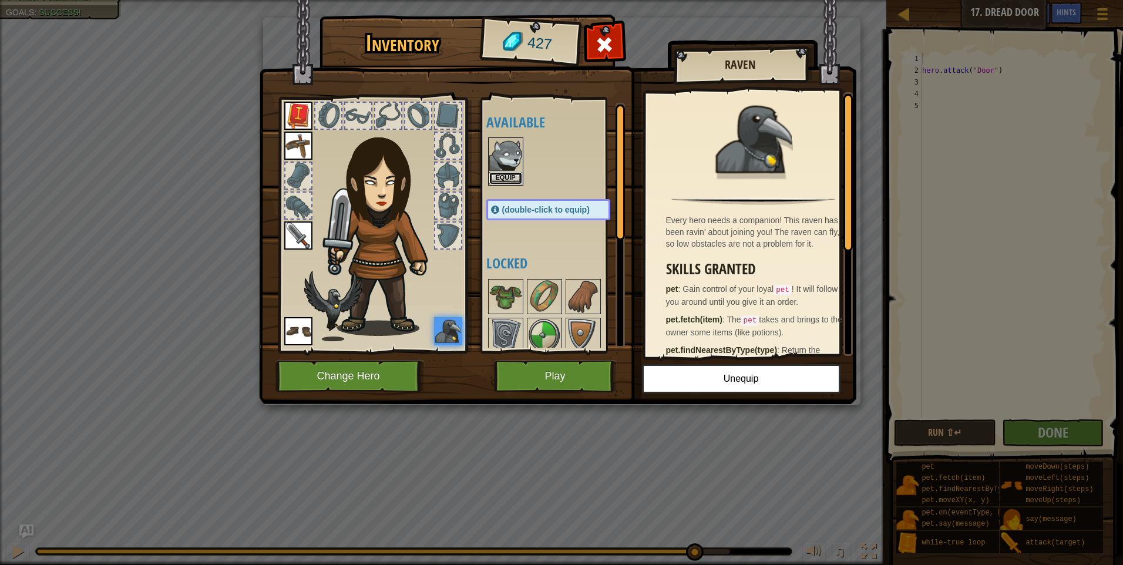
click at [510, 172] on button "Equip" at bounding box center [505, 178] width 33 height 12
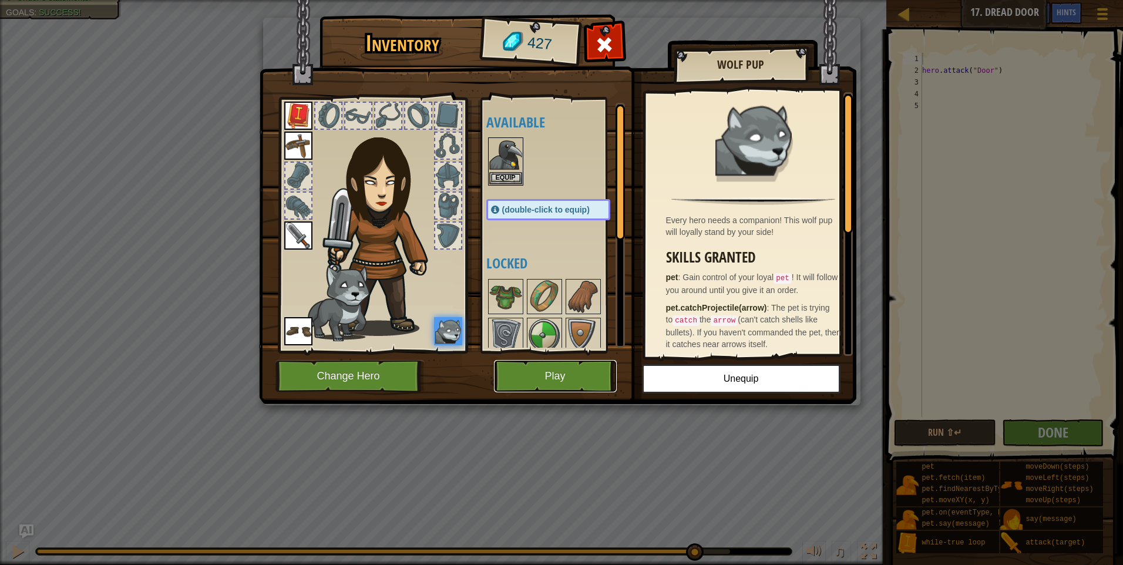
click at [552, 373] on button "Play" at bounding box center [555, 376] width 123 height 32
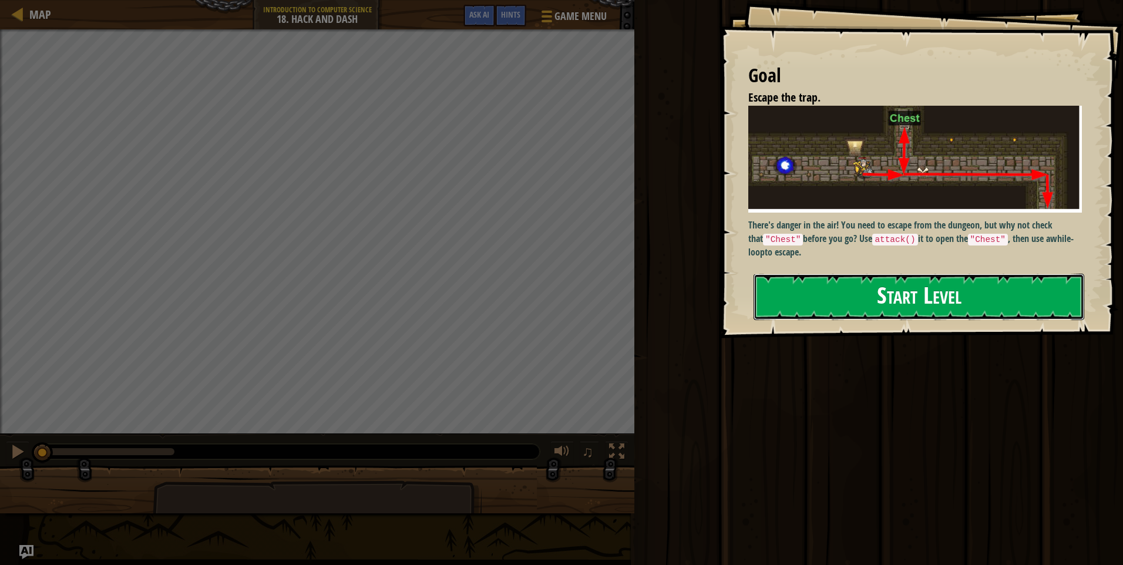
click at [912, 288] on button "Start Level" at bounding box center [918, 297] width 331 height 46
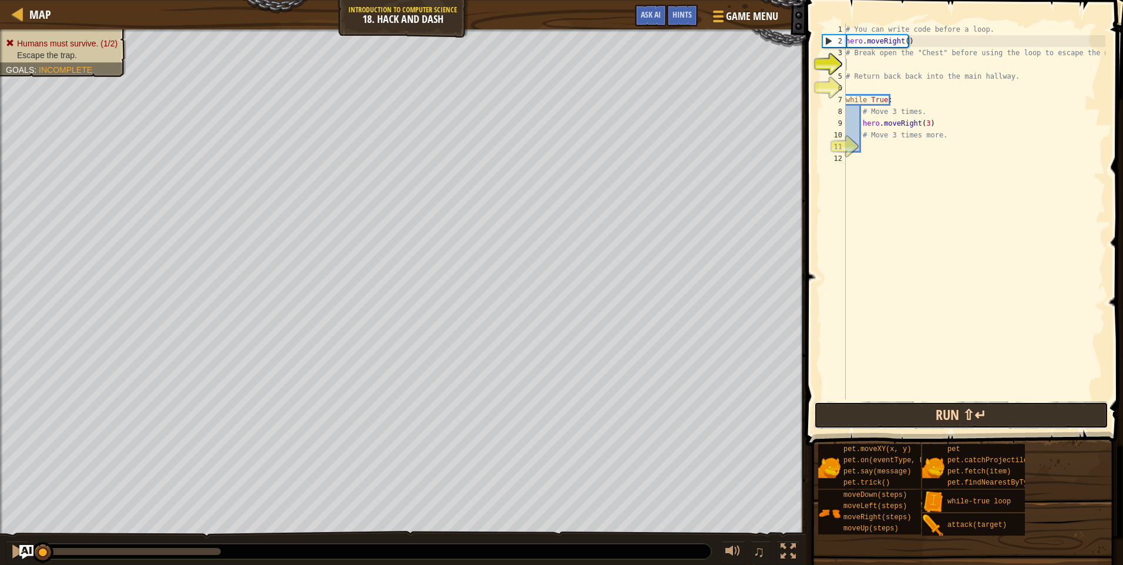
click at [1027, 420] on button "Run ⇧↵" at bounding box center [961, 415] width 294 height 27
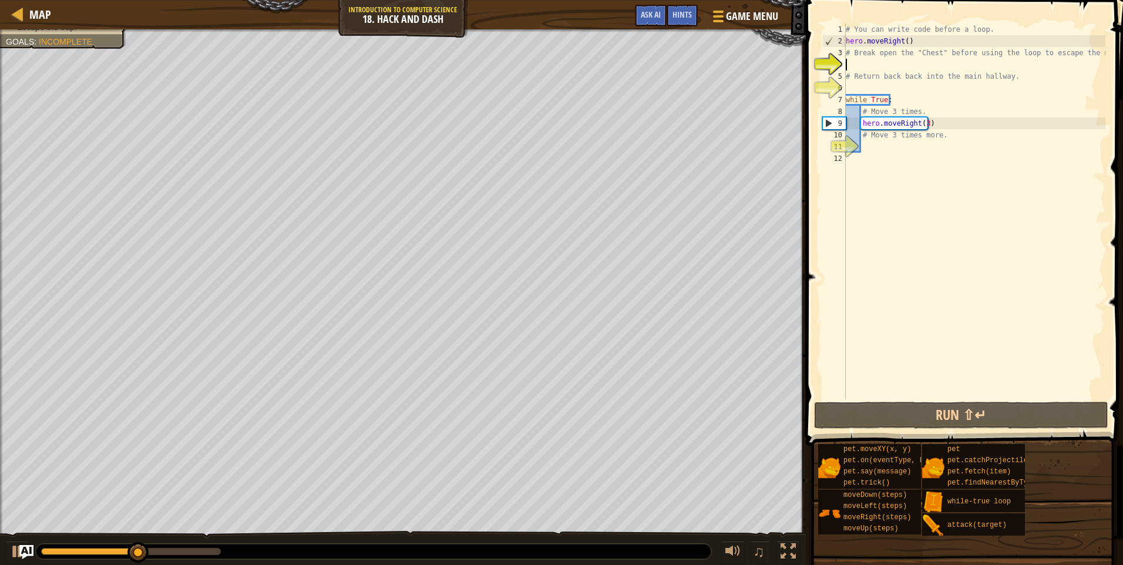
type textarea "m"
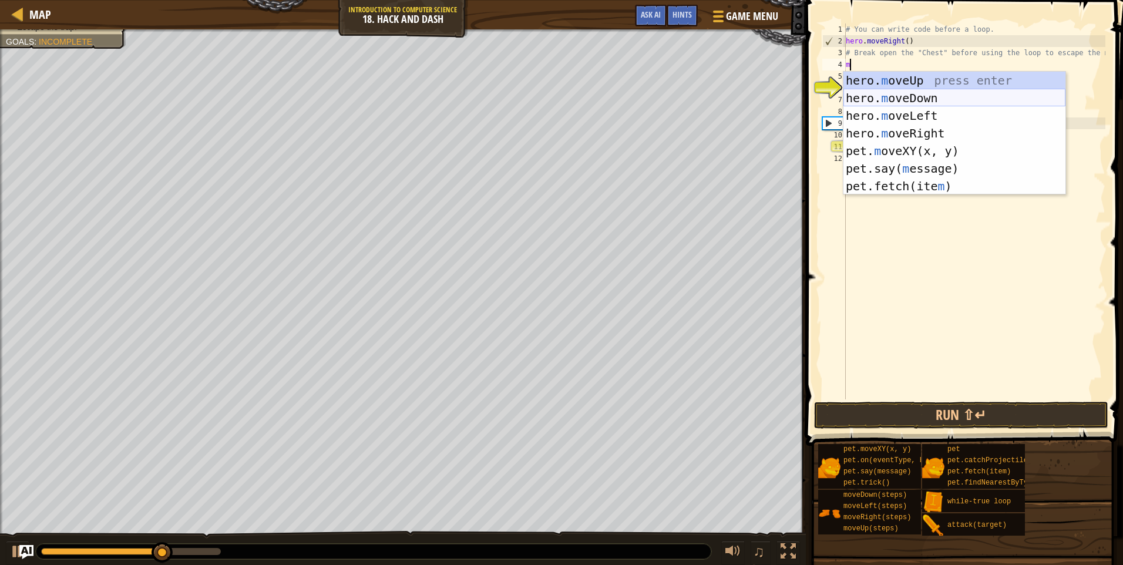
click at [921, 102] on div "hero. m oveUp press enter hero. m oveDown press enter hero. m oveLeft press ent…" at bounding box center [954, 151] width 222 height 159
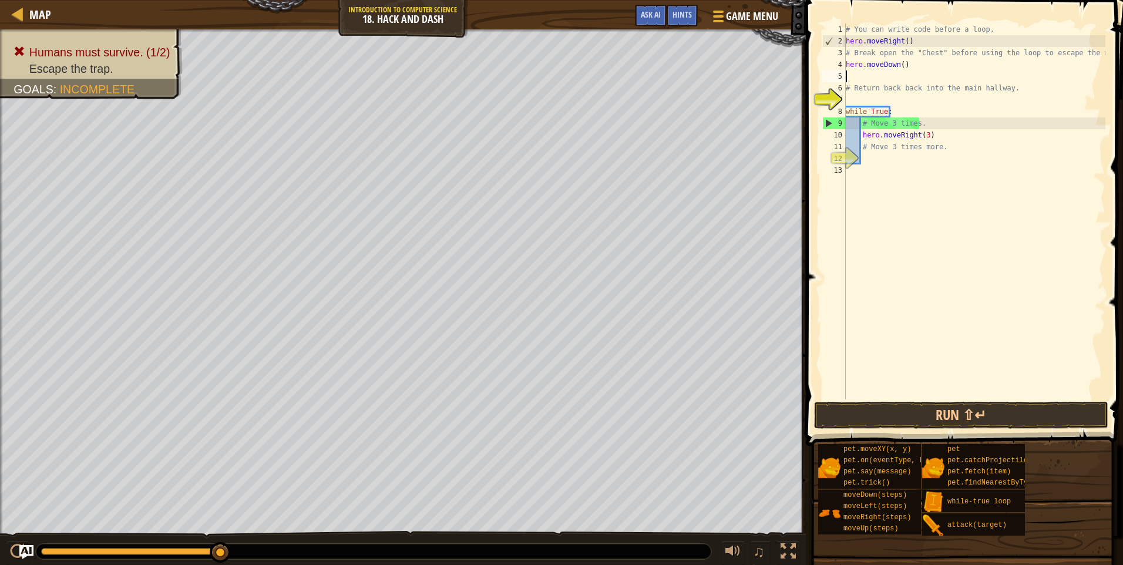
click at [955, 143] on div "# You can write code before a loop. hero . moveRight ( ) # Break open the "Ches…" at bounding box center [974, 222] width 262 height 399
type textarea "#"
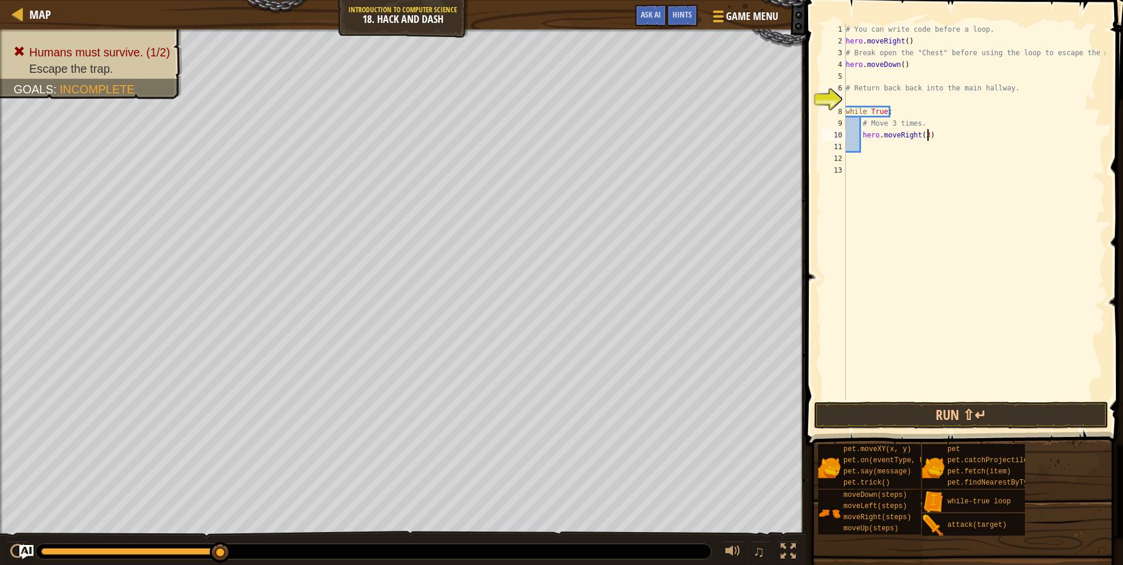
click at [941, 133] on div "# You can write code before a loop. hero . moveRight ( ) # Break open the "Ches…" at bounding box center [974, 222] width 262 height 399
type textarea "h"
click at [922, 128] on div "# You can write code before a loop. hero . moveRight ( ) # Break open the "Ches…" at bounding box center [974, 222] width 262 height 399
type textarea "#"
click at [902, 112] on div "# You can write code before a loop. hero . moveRight ( ) # Break open the "Ches…" at bounding box center [974, 222] width 262 height 399
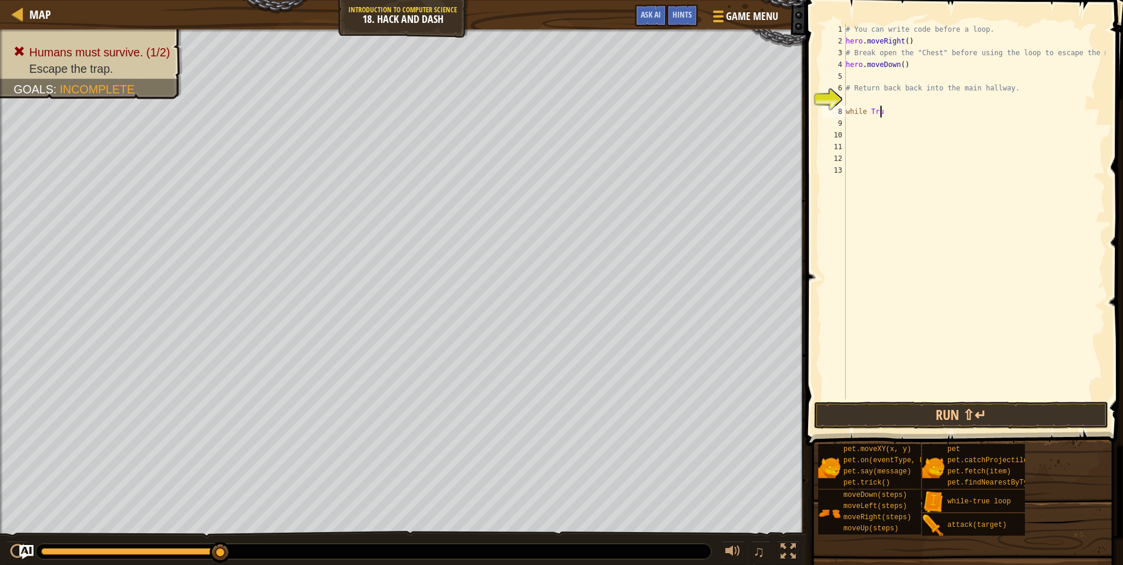
type textarea "w"
click at [1005, 92] on div "# You can write code before a loop. hero . moveRight ( ) # Break open the "Ches…" at bounding box center [974, 222] width 262 height 399
type textarea "#"
click at [906, 68] on div "# You can write code before a loop. hero . moveRight ( ) # Break open the "Ches…" at bounding box center [974, 222] width 262 height 399
type textarea "h"
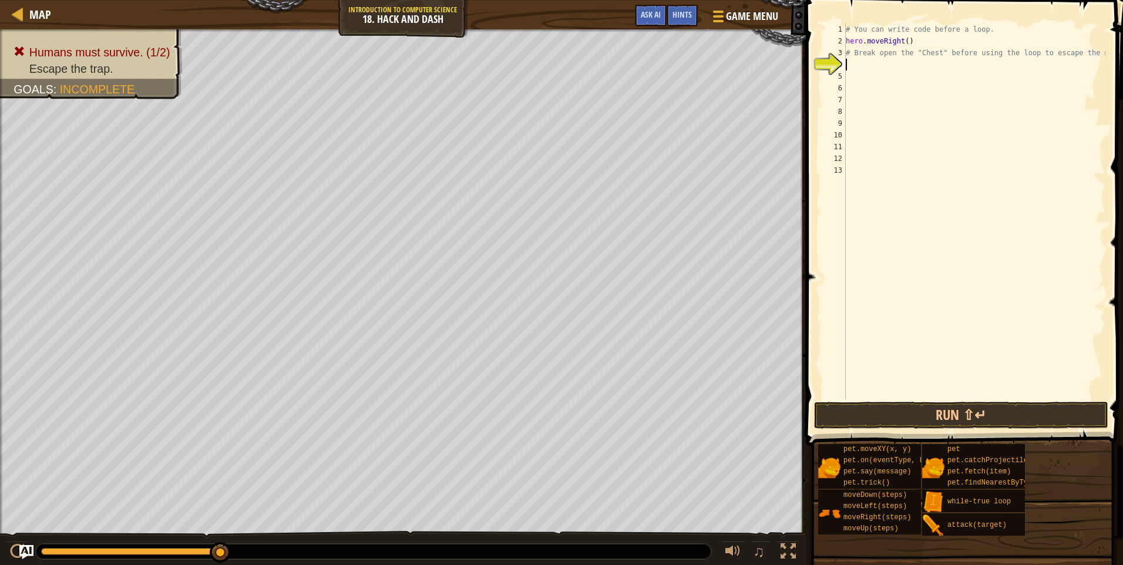
drag, startPoint x: 1101, startPoint y: 43, endPoint x: 1104, endPoint y: 56, distance: 13.2
click at [1103, 55] on div "# You can write code before a loop. hero . moveRight ( ) # Break open the "Ches…" at bounding box center [974, 222] width 262 height 399
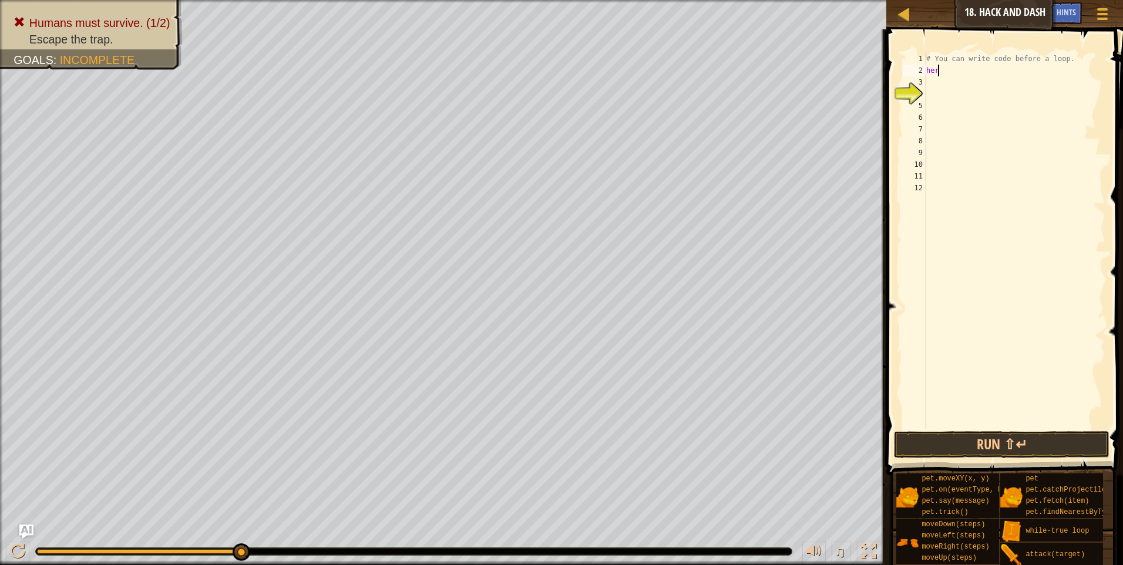
type textarea "h"
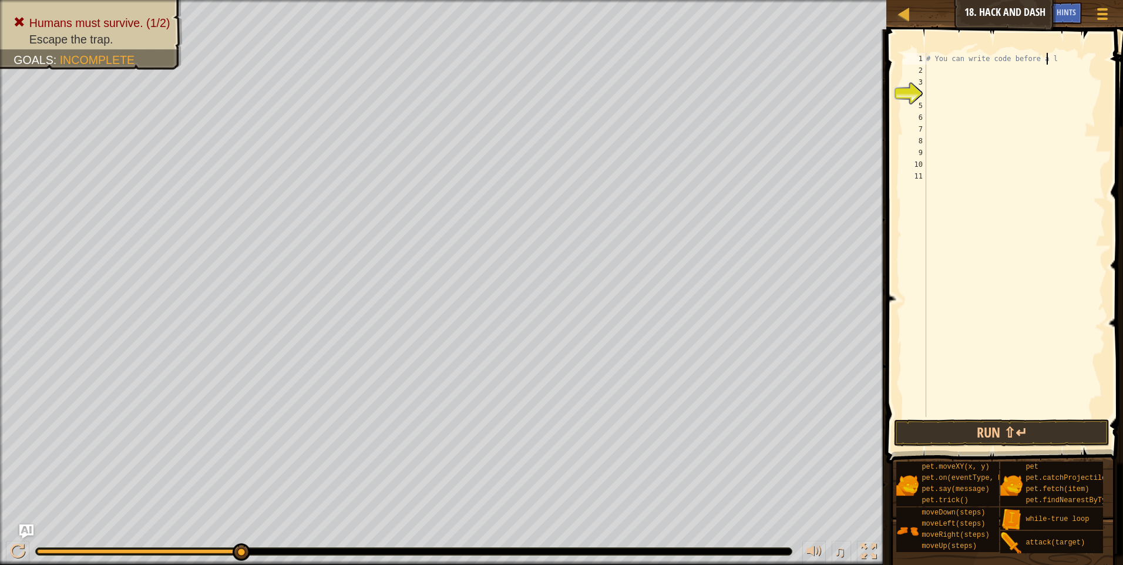
click at [1064, 57] on div "# You can write code before a l" at bounding box center [1014, 247] width 181 height 388
type textarea "#"
click at [1013, 426] on button "Run ⇧↵" at bounding box center [1001, 432] width 215 height 27
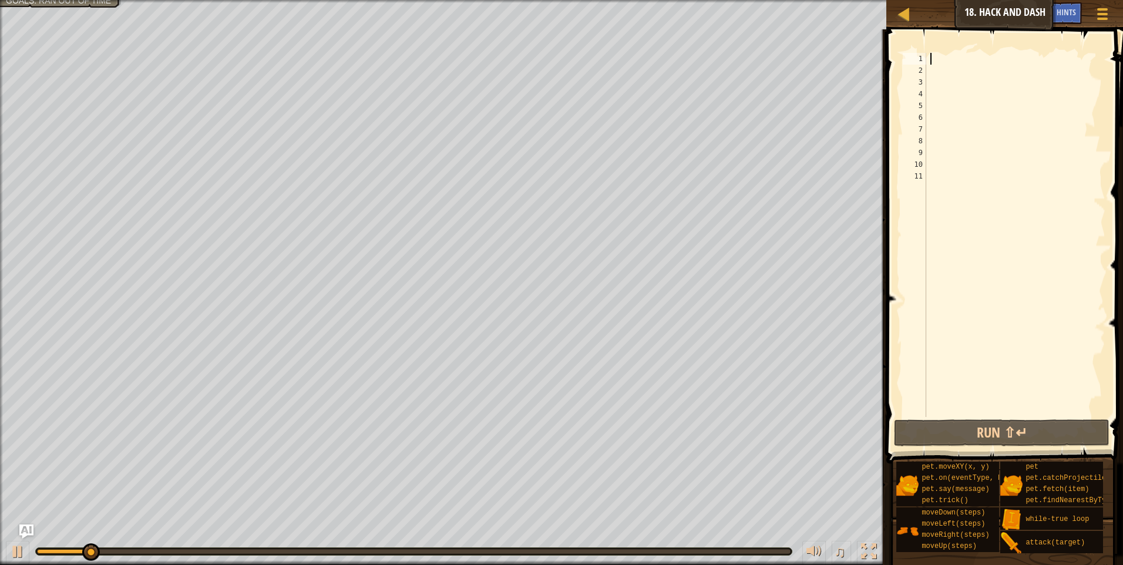
type textarea "m"
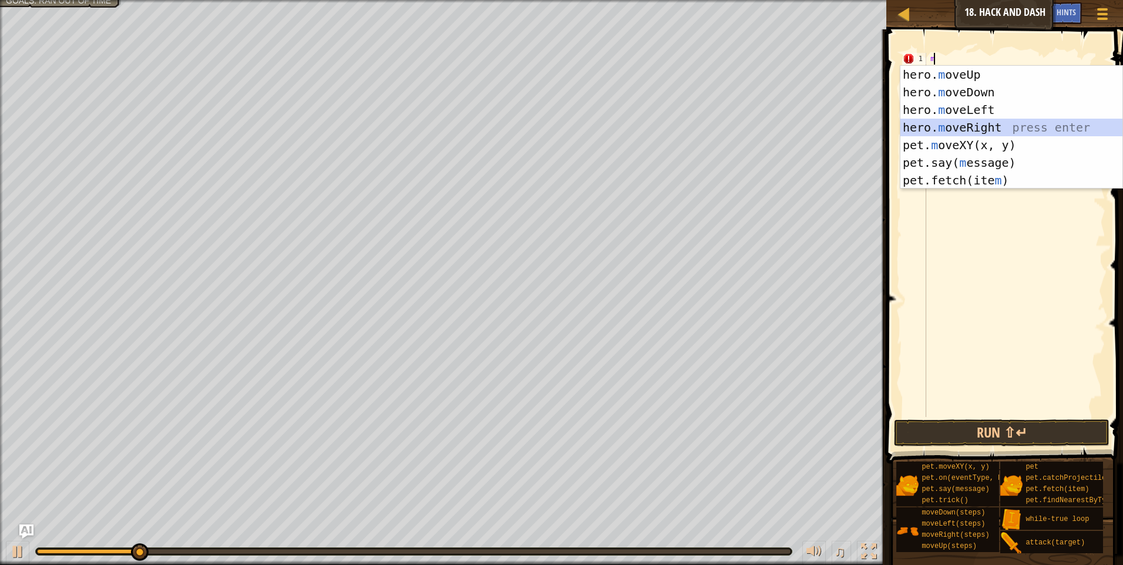
click at [1008, 119] on div "hero. m oveUp press enter hero. m oveDown press enter hero. m oveLeft press ent…" at bounding box center [1011, 145] width 222 height 159
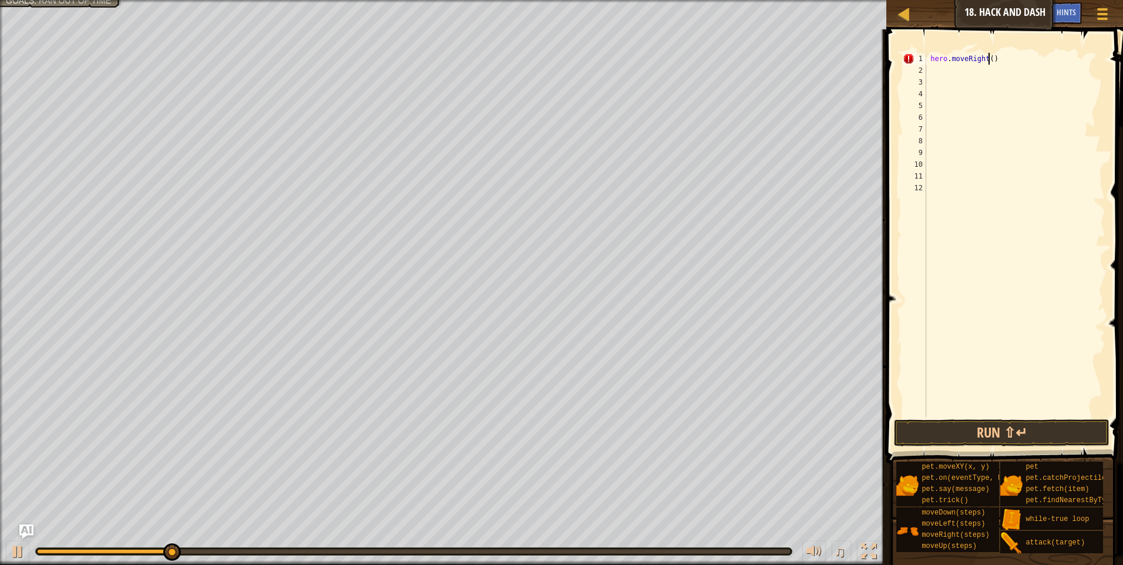
click at [986, 59] on div "hero . moveRight ( )" at bounding box center [1014, 247] width 181 height 388
click at [1012, 435] on button "Run ⇧↵" at bounding box center [1001, 432] width 215 height 27
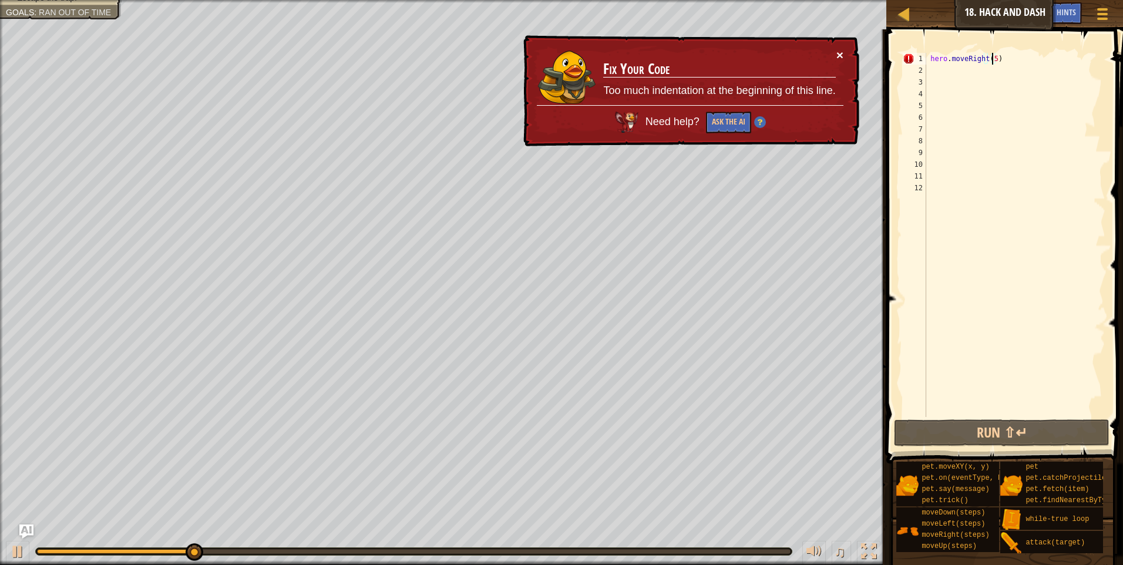
click at [836, 54] on button "×" at bounding box center [839, 55] width 7 height 12
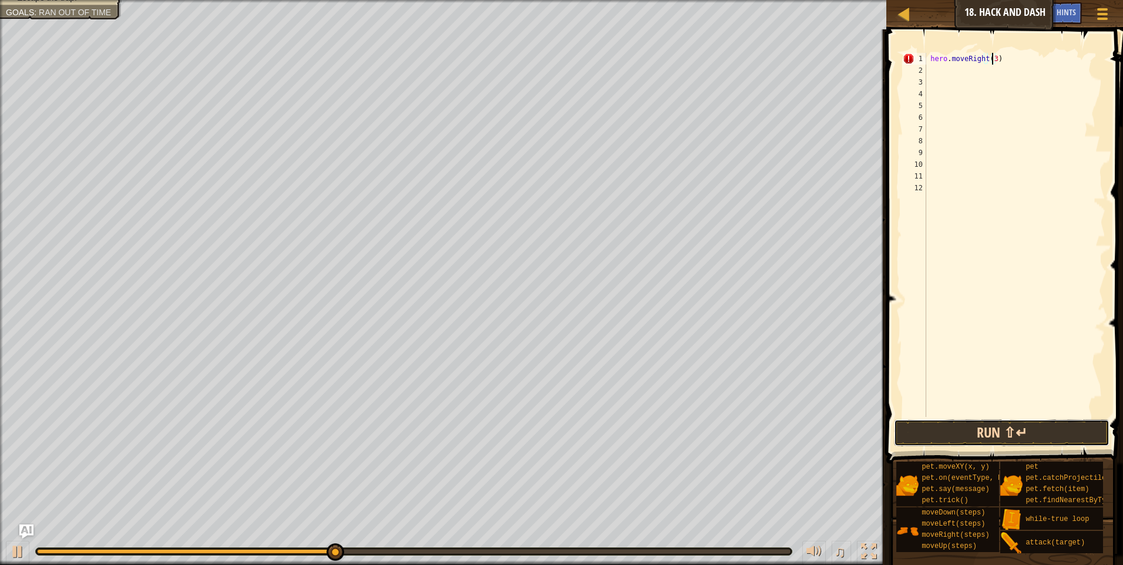
click at [1011, 423] on button "Run ⇧↵" at bounding box center [1001, 432] width 215 height 27
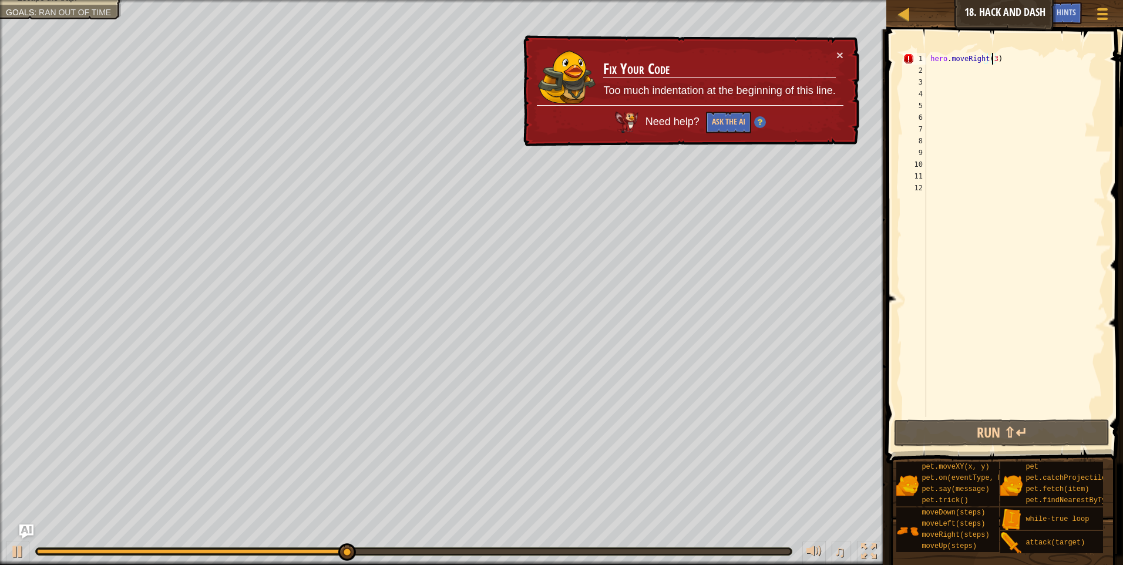
click at [840, 48] on div "× Fix Your Code Too much indentation at the beginning of this line. Need help? …" at bounding box center [690, 91] width 338 height 112
click at [841, 52] on button "×" at bounding box center [839, 55] width 7 height 12
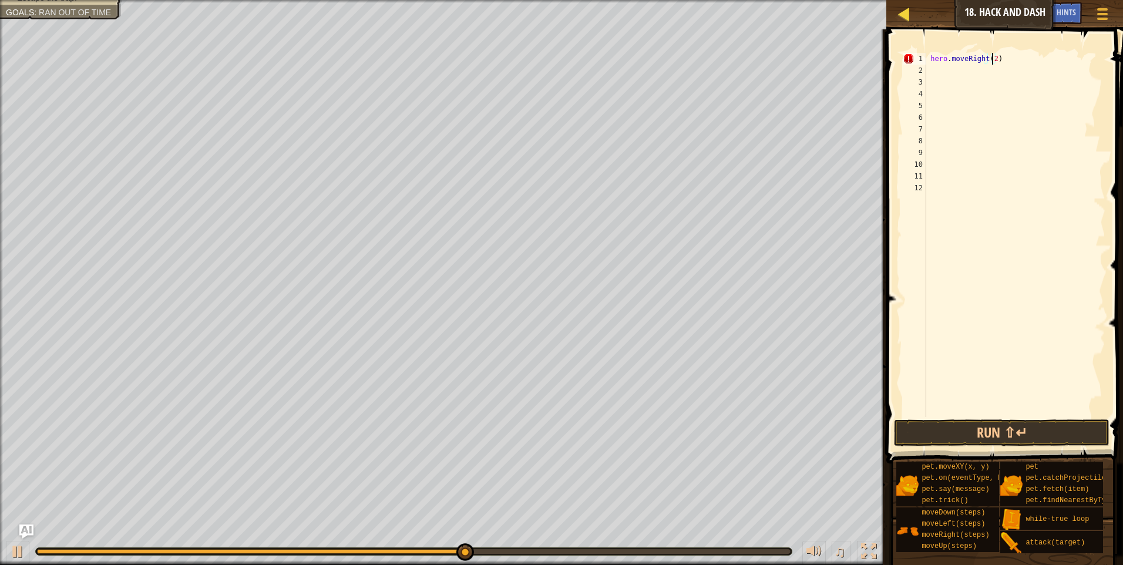
type textarea "hero.moveRight(2)"
click at [898, 8] on div at bounding box center [904, 13] width 15 height 15
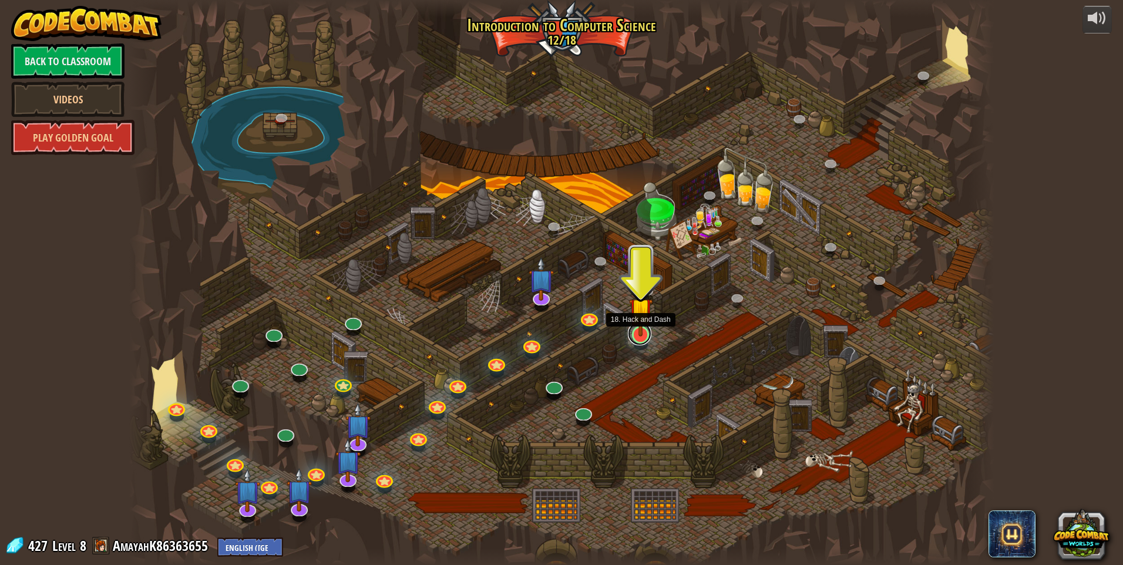
click at [641, 336] on link at bounding box center [639, 333] width 23 height 23
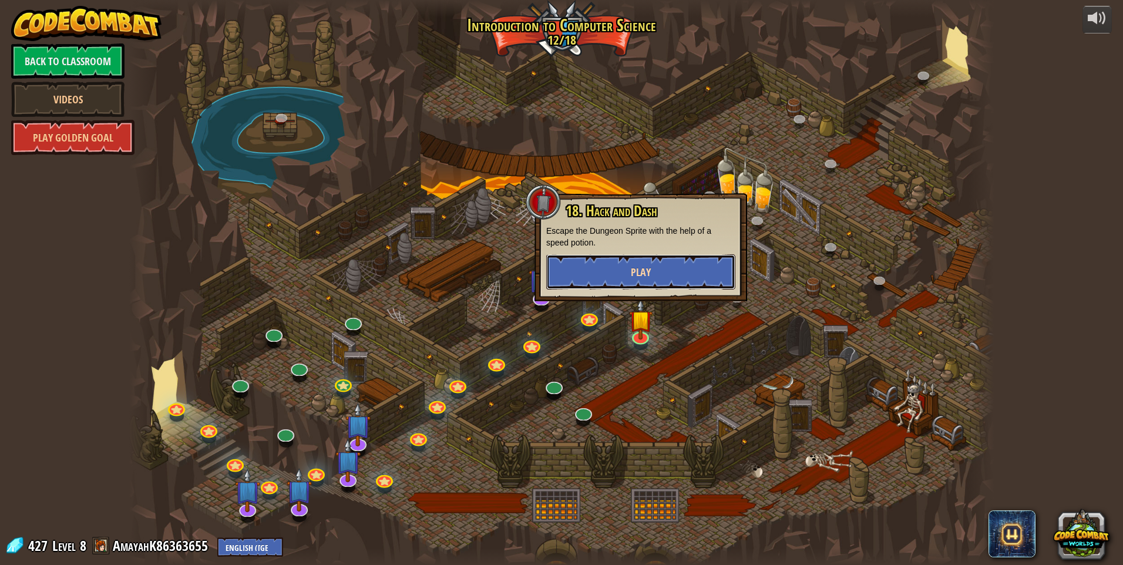
click at [664, 277] on button "Play" at bounding box center [640, 271] width 189 height 35
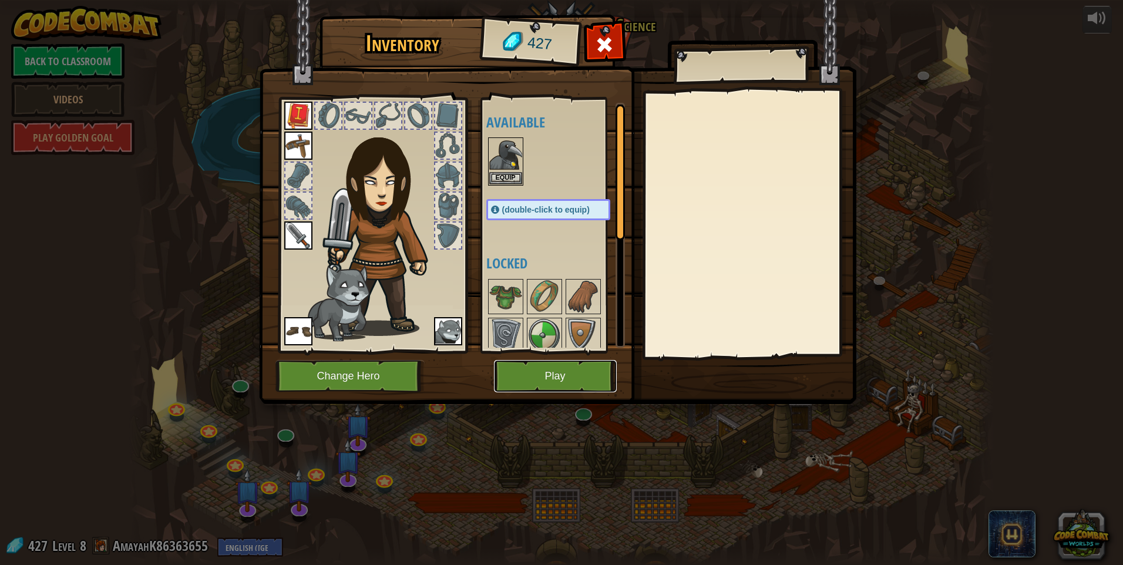
click at [554, 373] on button "Play" at bounding box center [555, 376] width 123 height 32
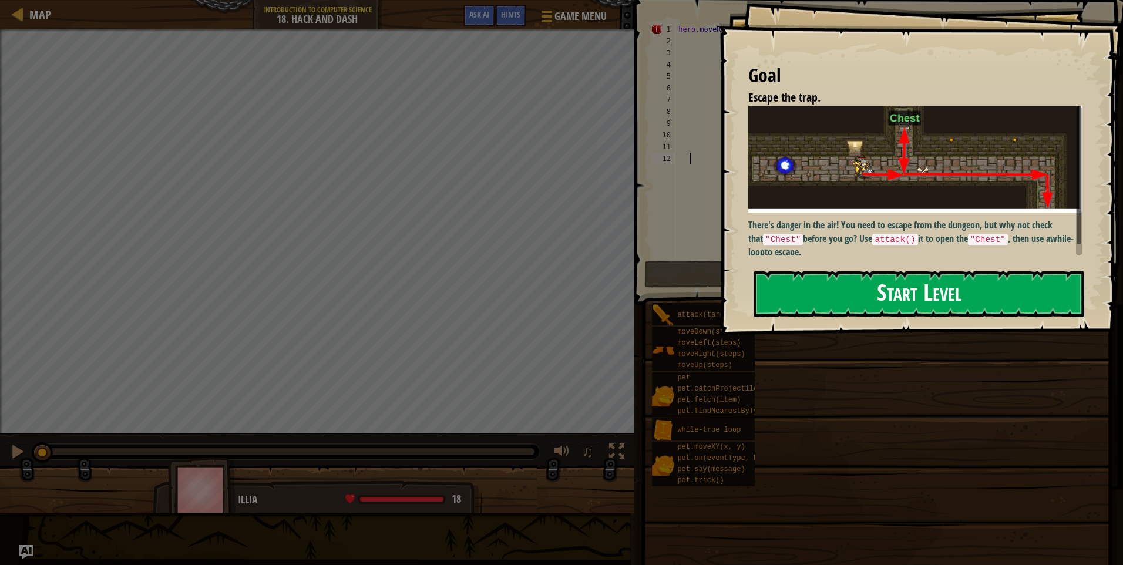
click at [874, 295] on button "Start Level" at bounding box center [918, 294] width 331 height 46
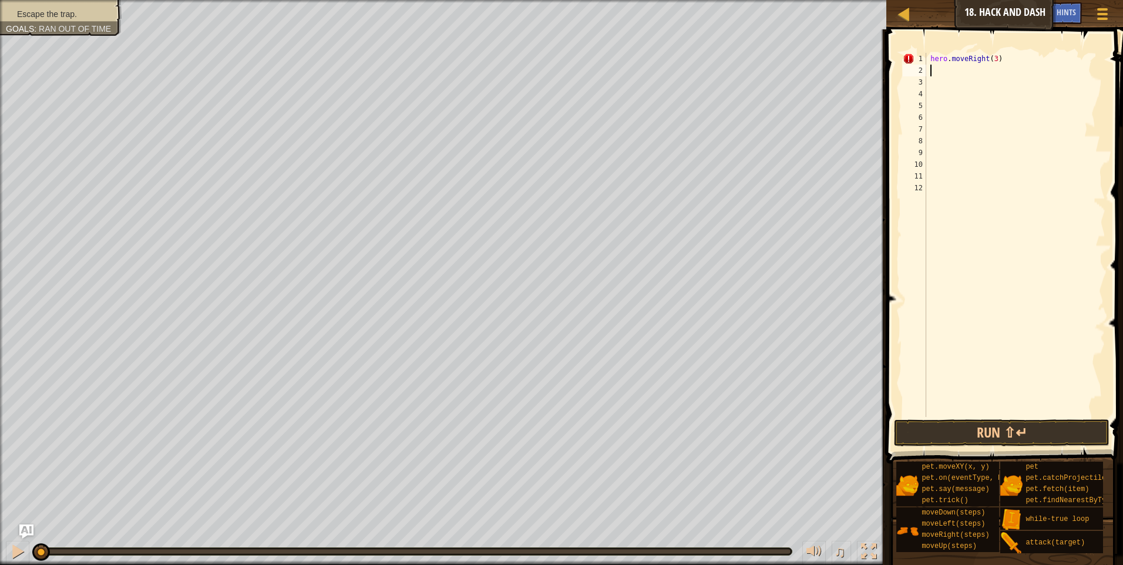
click at [1020, 66] on div "hero . moveRight ( 3 )" at bounding box center [1014, 247] width 181 height 388
click at [1004, 59] on div "hero . moveRight ( 3 )" at bounding box center [1014, 247] width 181 height 388
type textarea "h"
type textarea "m"
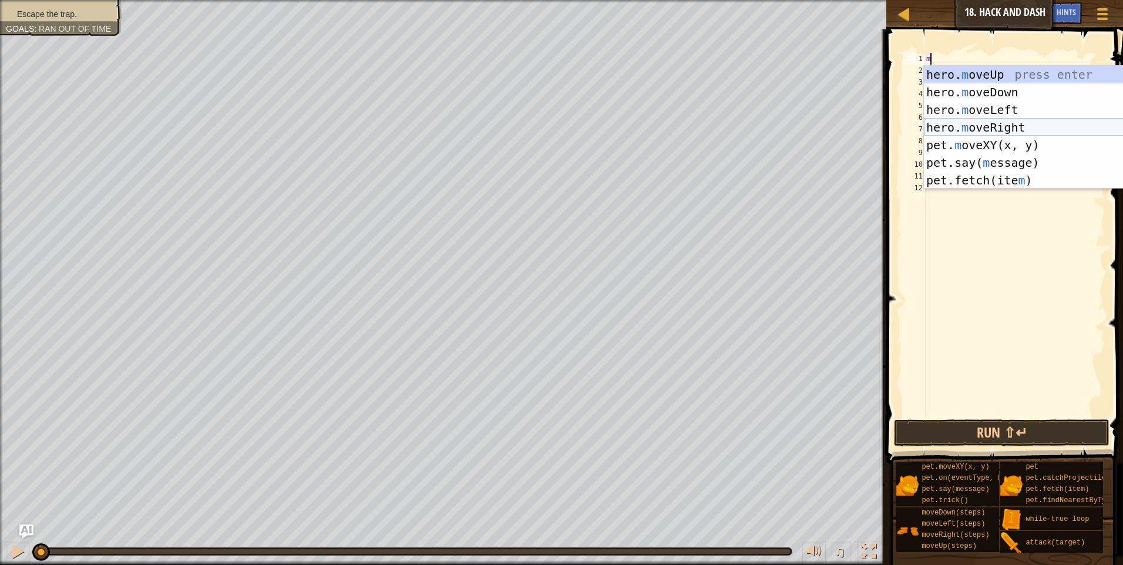
click at [983, 124] on div "hero. m oveUp press enter hero. m oveDown press enter hero. m oveLeft press ent…" at bounding box center [1035, 145] width 222 height 159
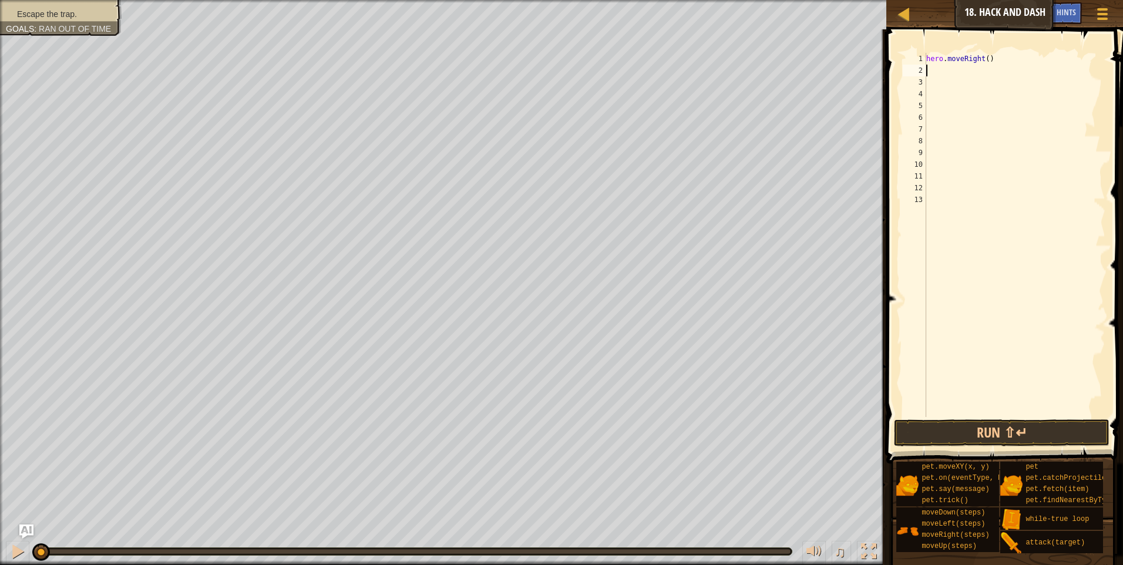
type textarea "m"
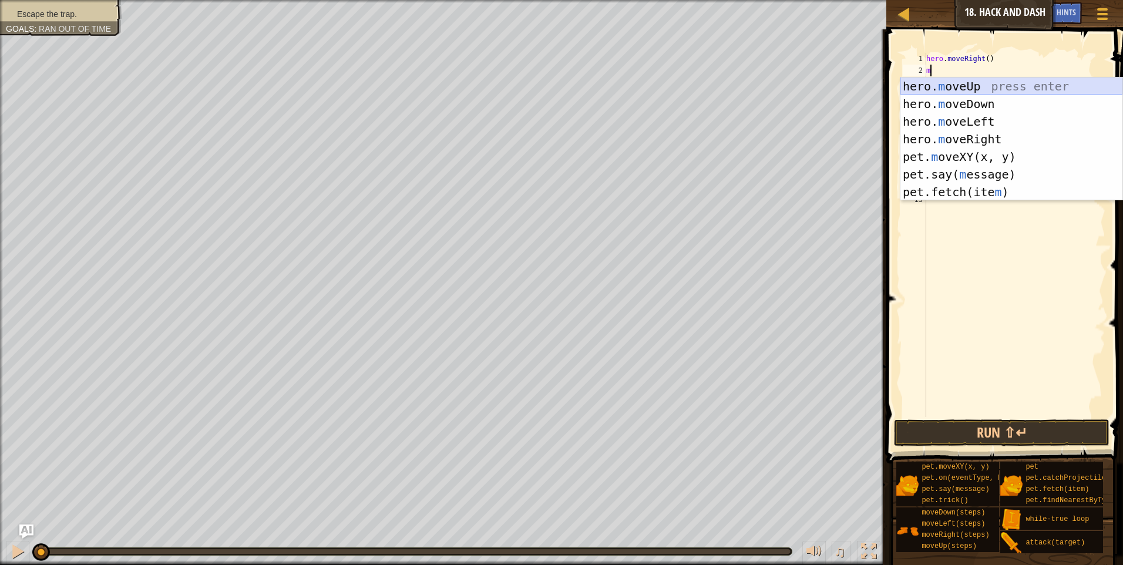
click at [966, 89] on div "hero. m oveUp press enter hero. m oveDown press enter hero. m oveLeft press ent…" at bounding box center [1011, 157] width 222 height 159
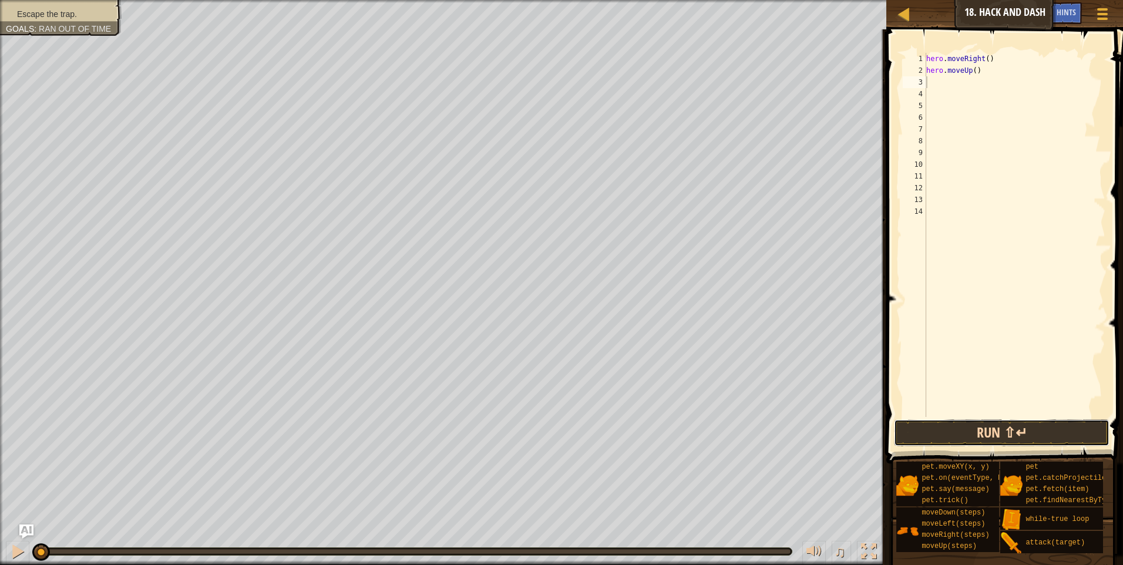
click at [1027, 436] on button "Run ⇧↵" at bounding box center [1001, 432] width 215 height 27
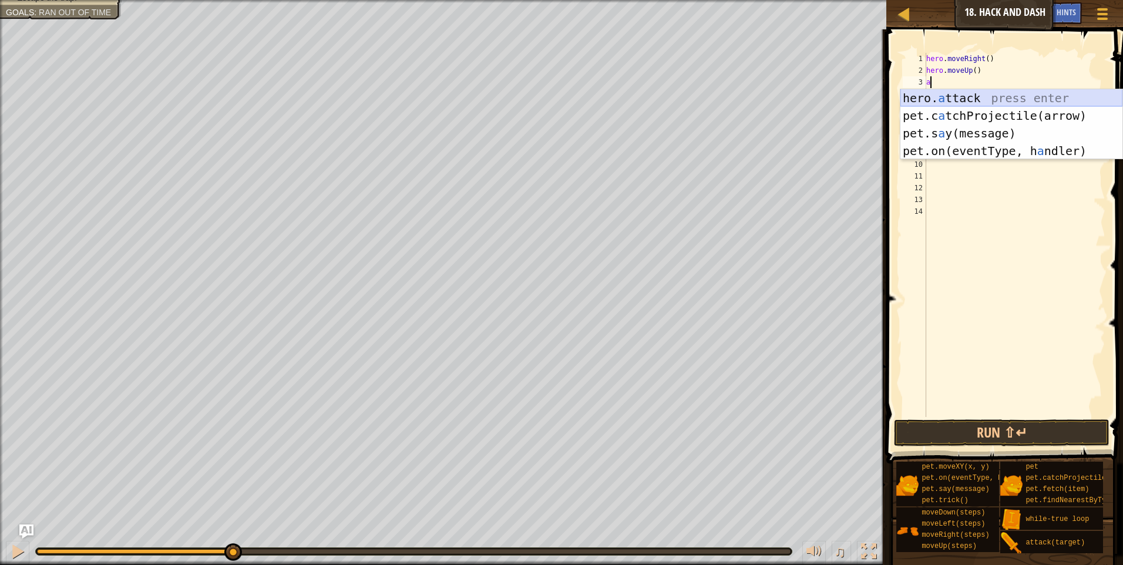
click at [988, 94] on div "hero. a ttack press enter pet.c a tchProjectile(arrow) press enter pet.s a y(me…" at bounding box center [1011, 142] width 222 height 106
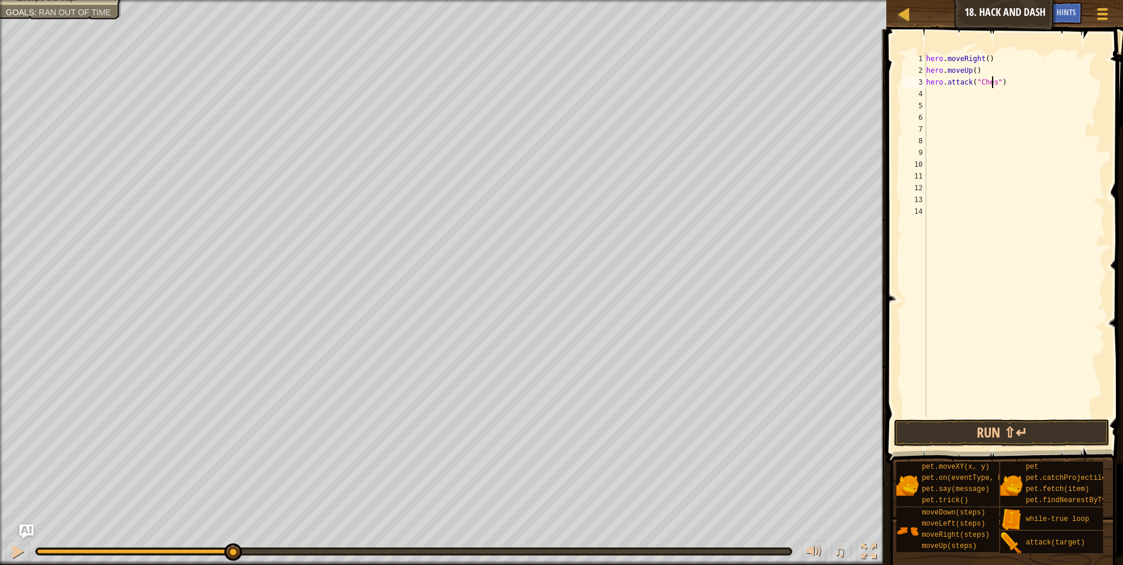
scroll to position [5, 6]
type textarea "hero.attack("Chest")"
click at [1025, 439] on button "Run ⇧↵" at bounding box center [1001, 432] width 215 height 27
